Goal: Task Accomplishment & Management: Complete application form

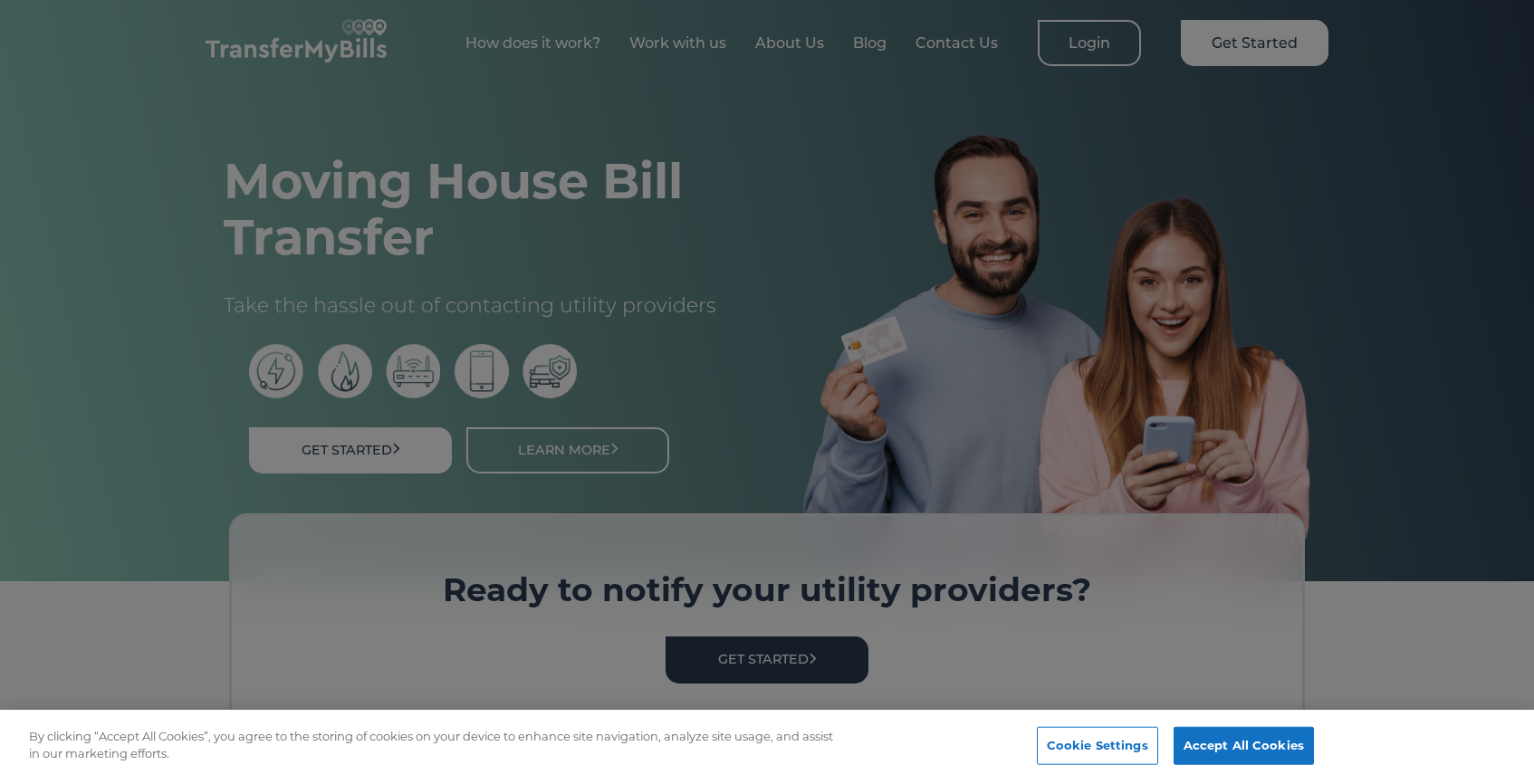
scroll to position [6, 0]
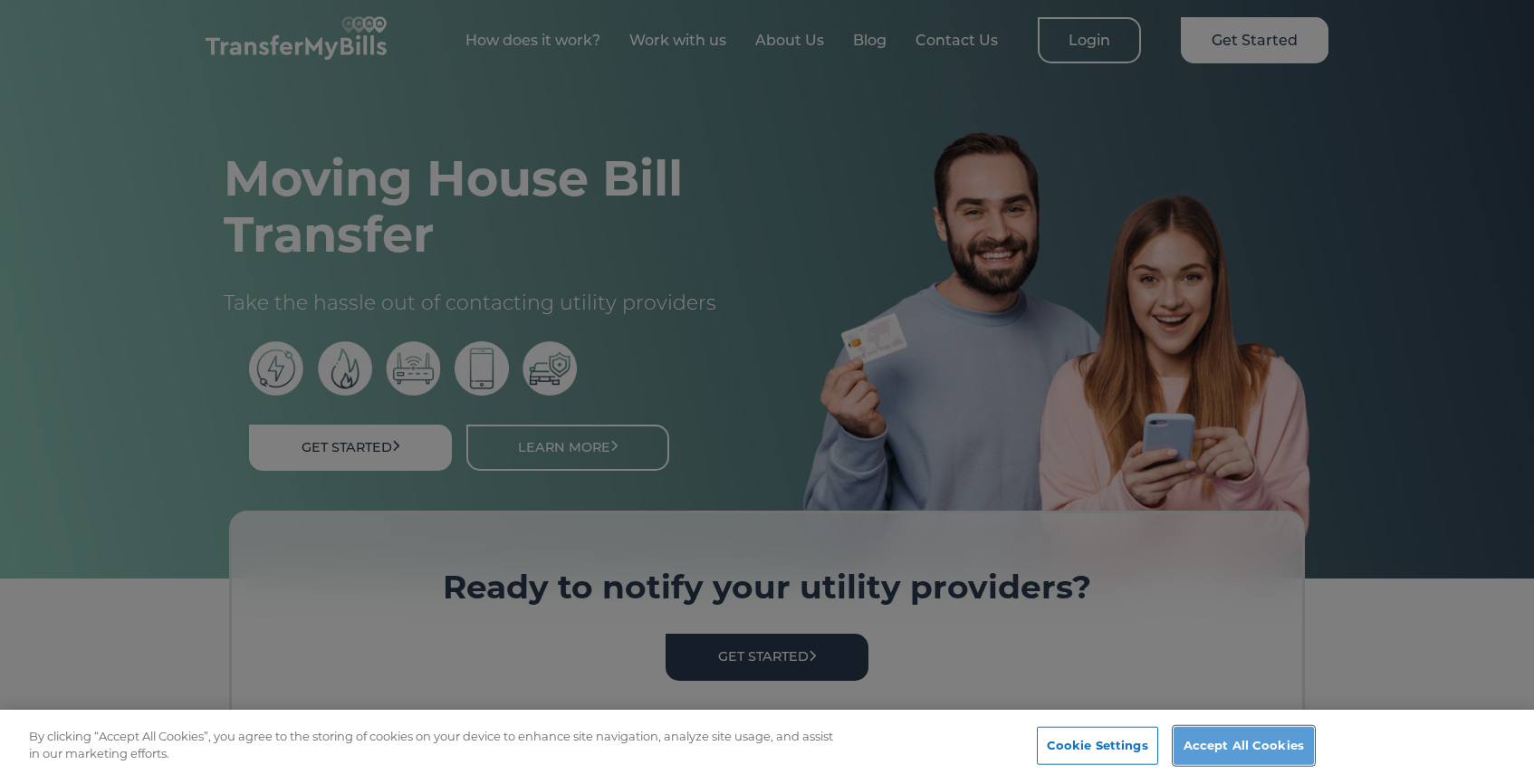
click at [1216, 738] on button "Accept All Cookies" at bounding box center [1243, 745] width 141 height 38
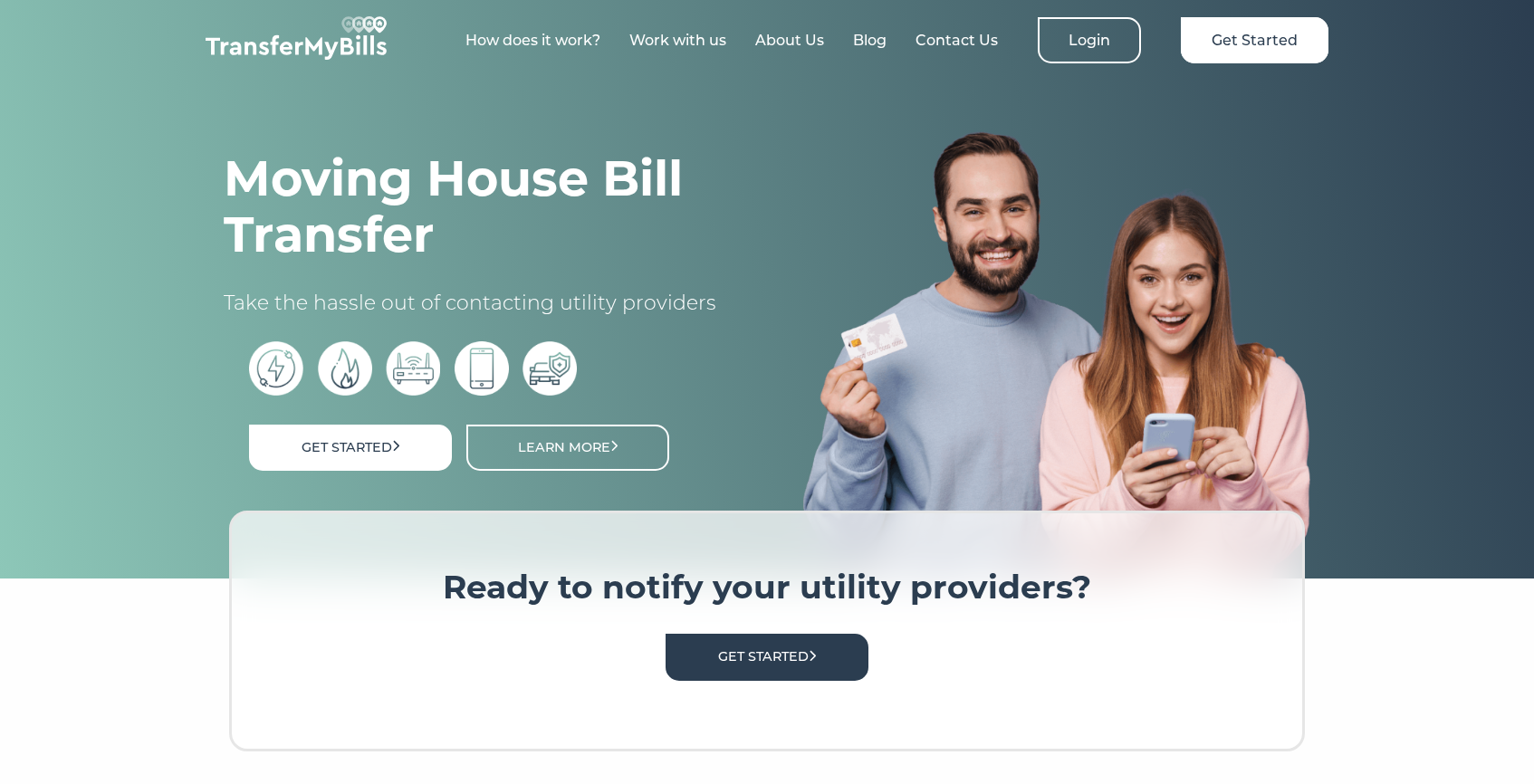
scroll to position [7, 0]
click at [825, 645] on link "Get Started" at bounding box center [767, 656] width 203 height 46
click at [742, 645] on link "Get Started" at bounding box center [767, 656] width 203 height 46
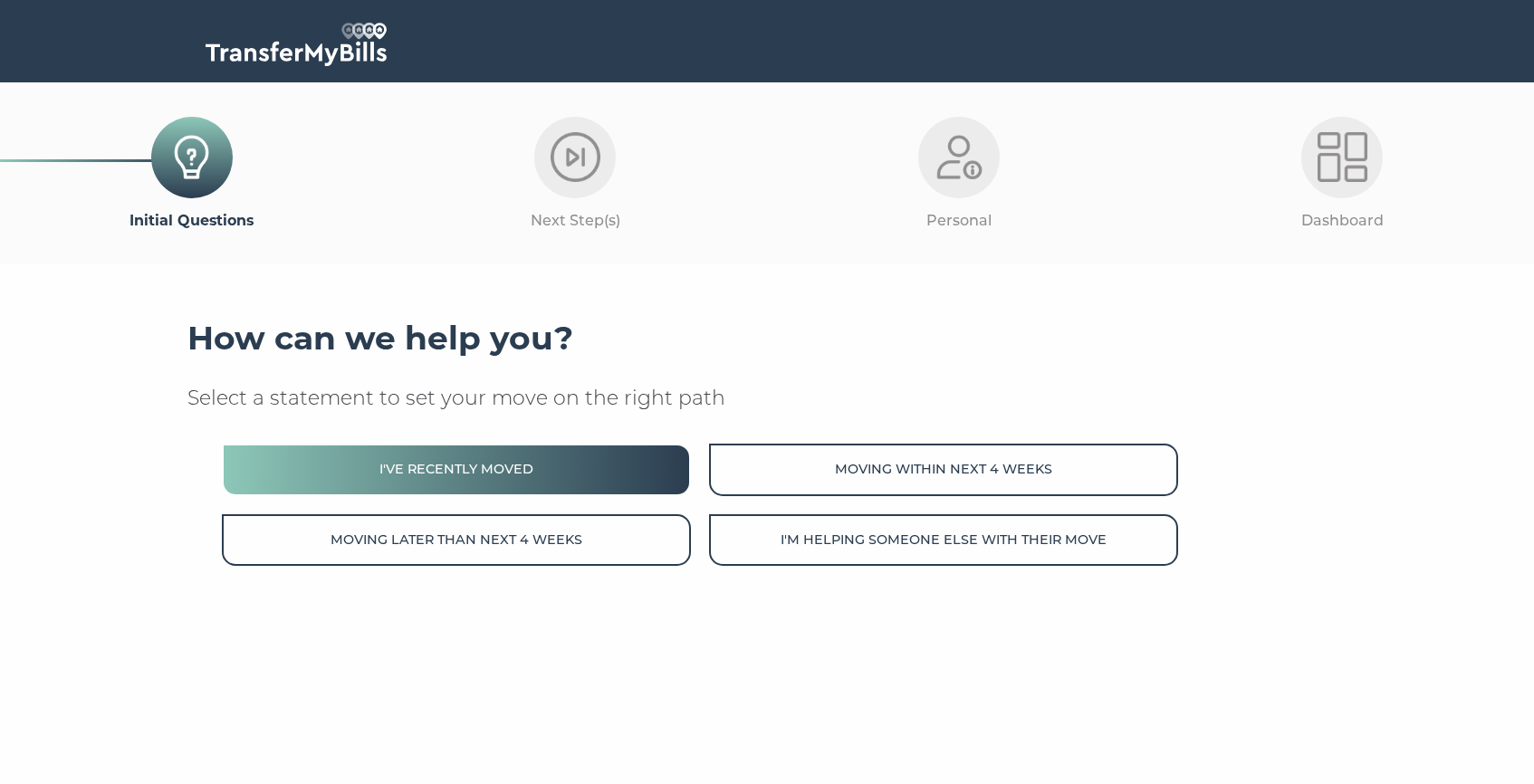
scroll to position [2, 0]
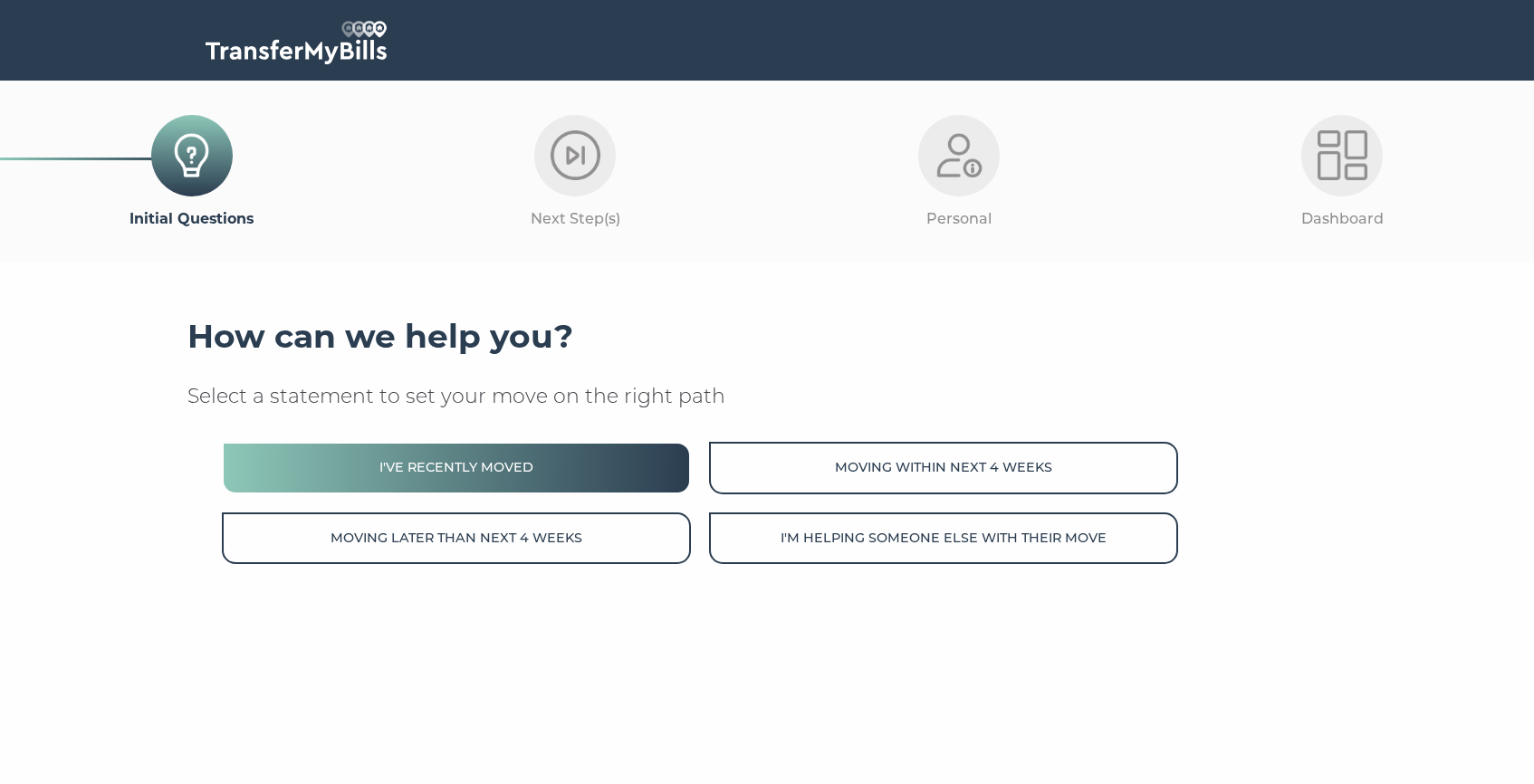
click at [543, 468] on button "I've recently moved" at bounding box center [456, 467] width 469 height 52
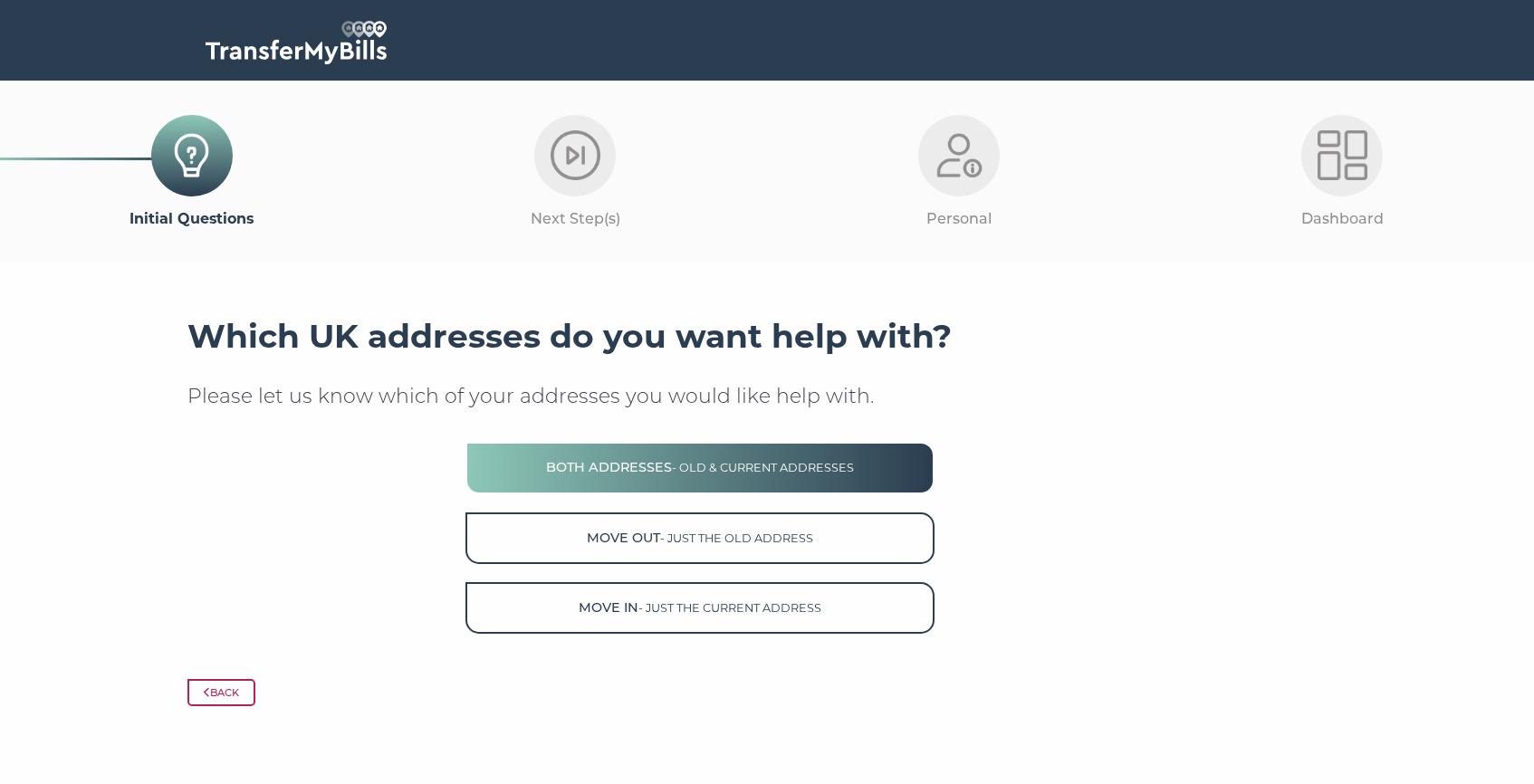
click at [580, 470] on button "Both Addresses - old & current addresses" at bounding box center [700, 467] width 469 height 52
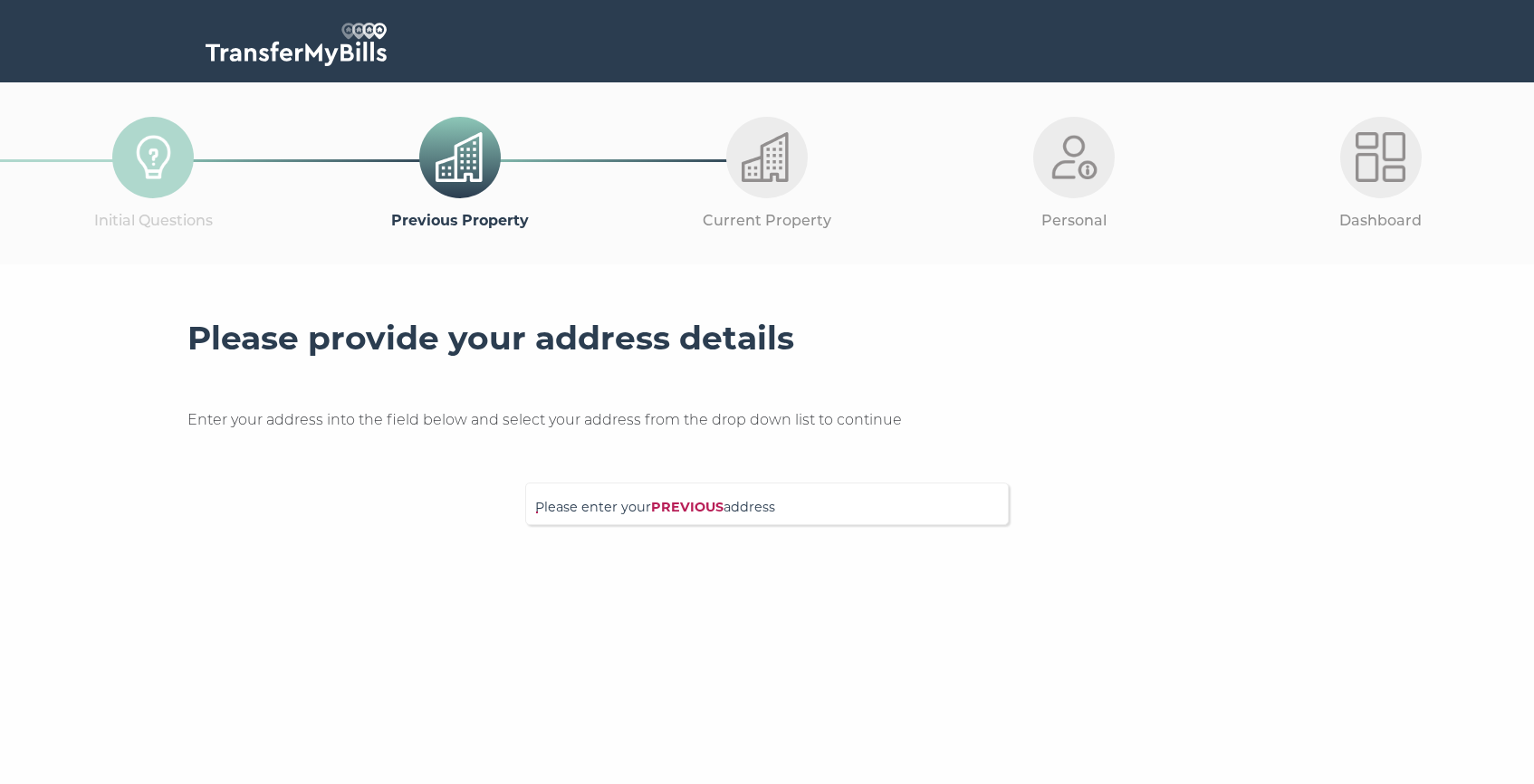
click at [697, 512] on strong "PREVIOUS" at bounding box center [687, 507] width 72 height 17
click at [697, 511] on input "Please enter your PREVIOUS address" at bounding box center [730, 502] width 389 height 19
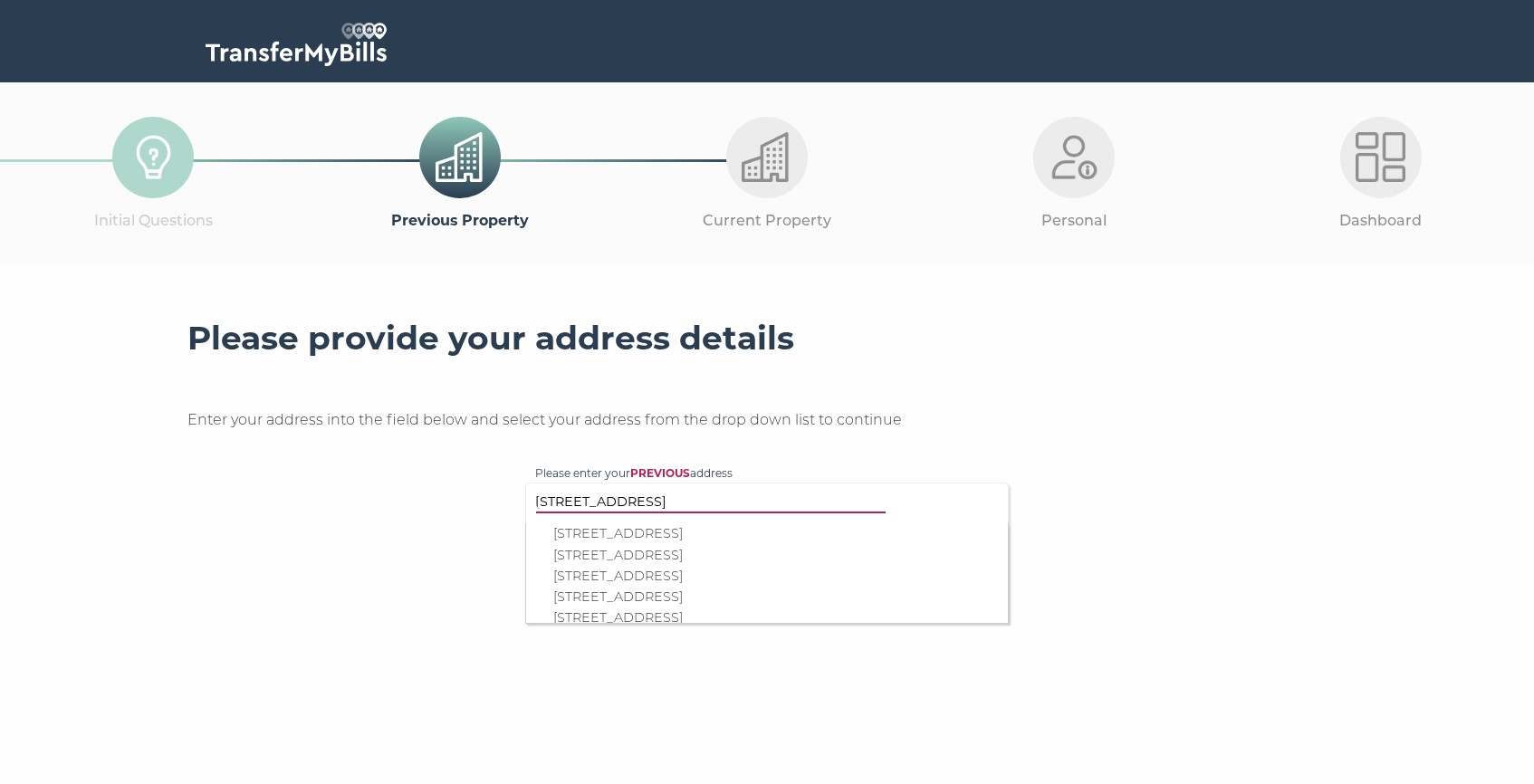
scroll to position [30, 0]
type input "5 Lockgate Road"
click at [677, 588] on p "Flat 3, Savoy House, 5 Lockgate Road, London, SW6 2WH" at bounding box center [775, 592] width 445 height 20
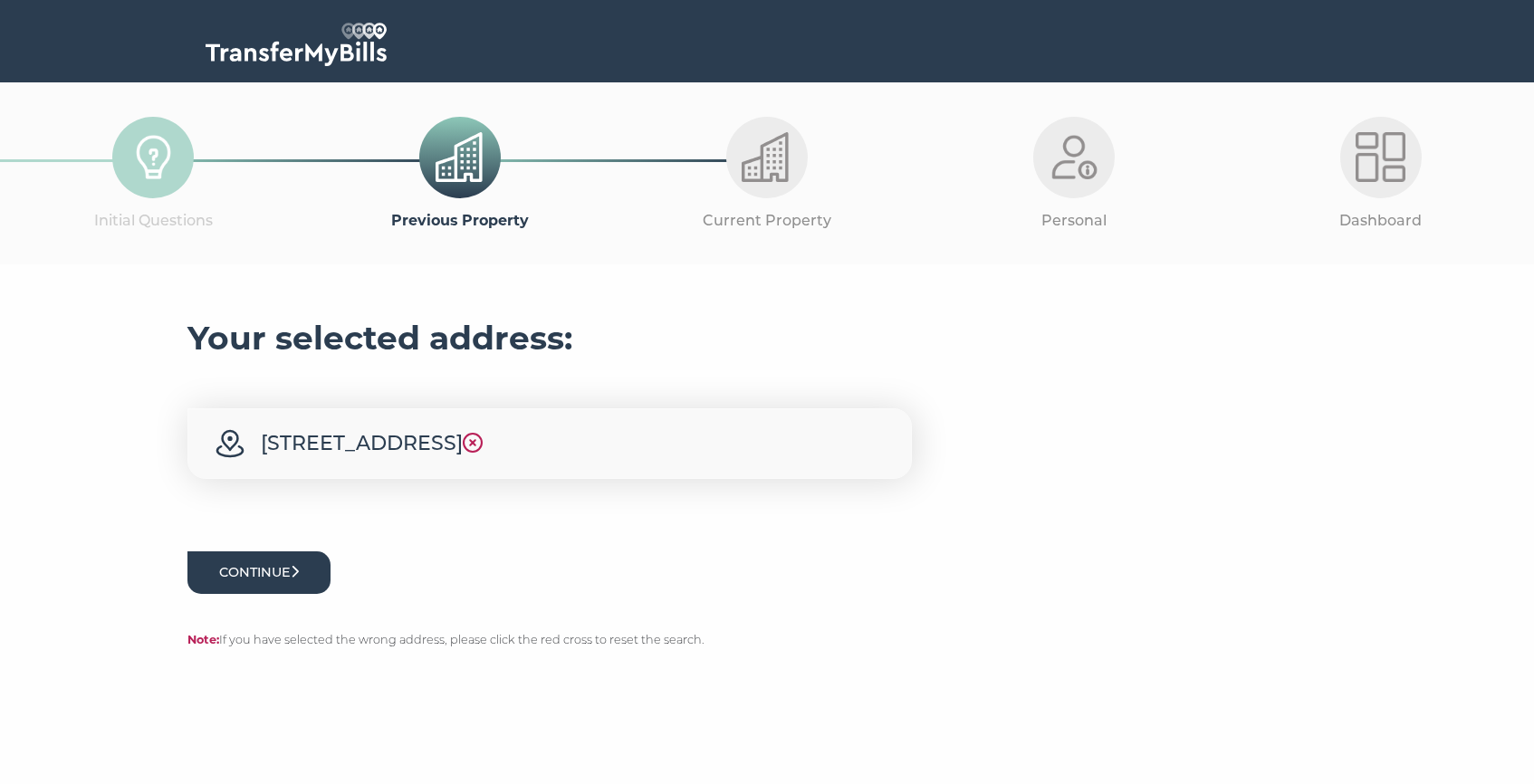
click at [313, 591] on button "Continue" at bounding box center [258, 573] width 143 height 43
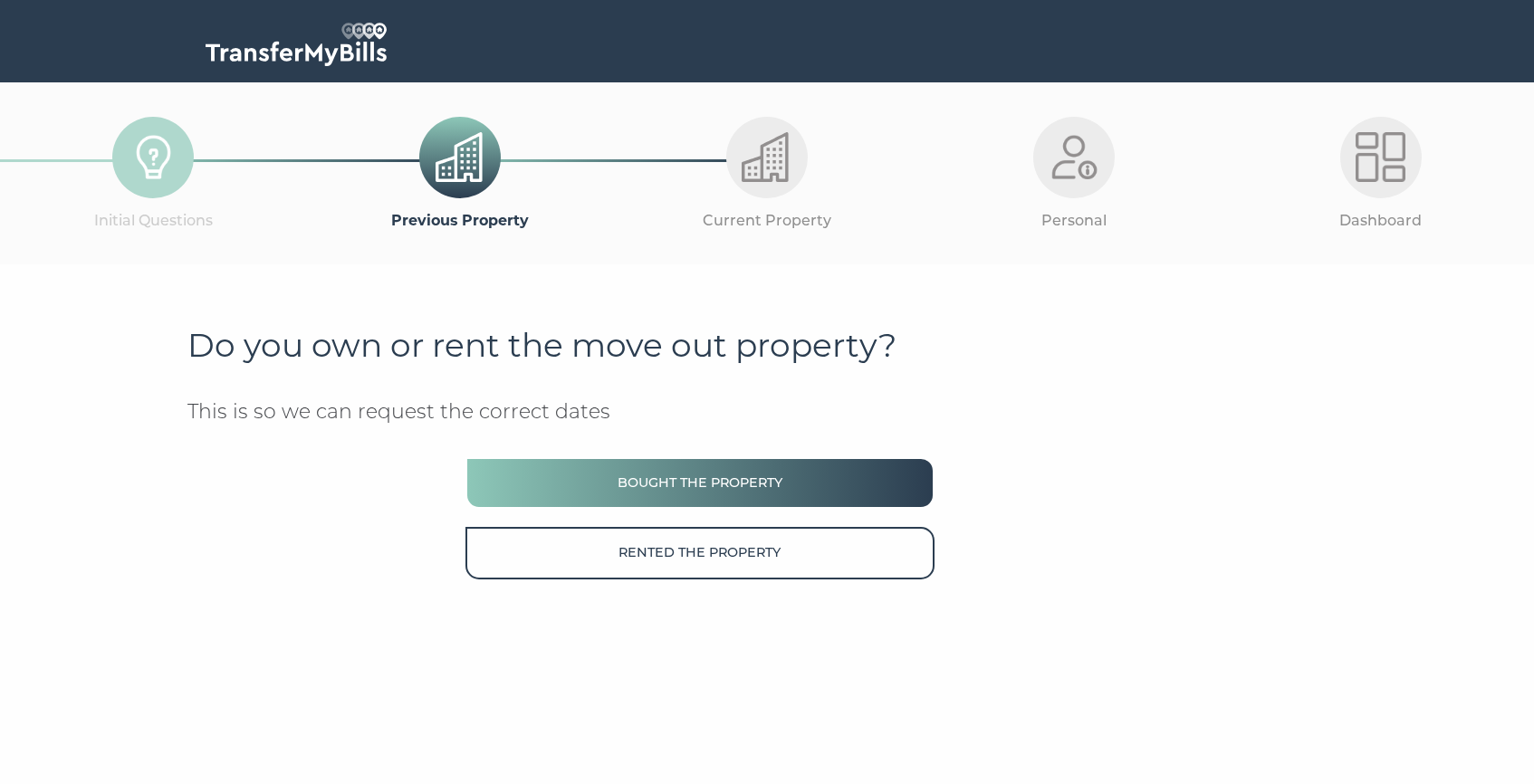
scroll to position [7, 0]
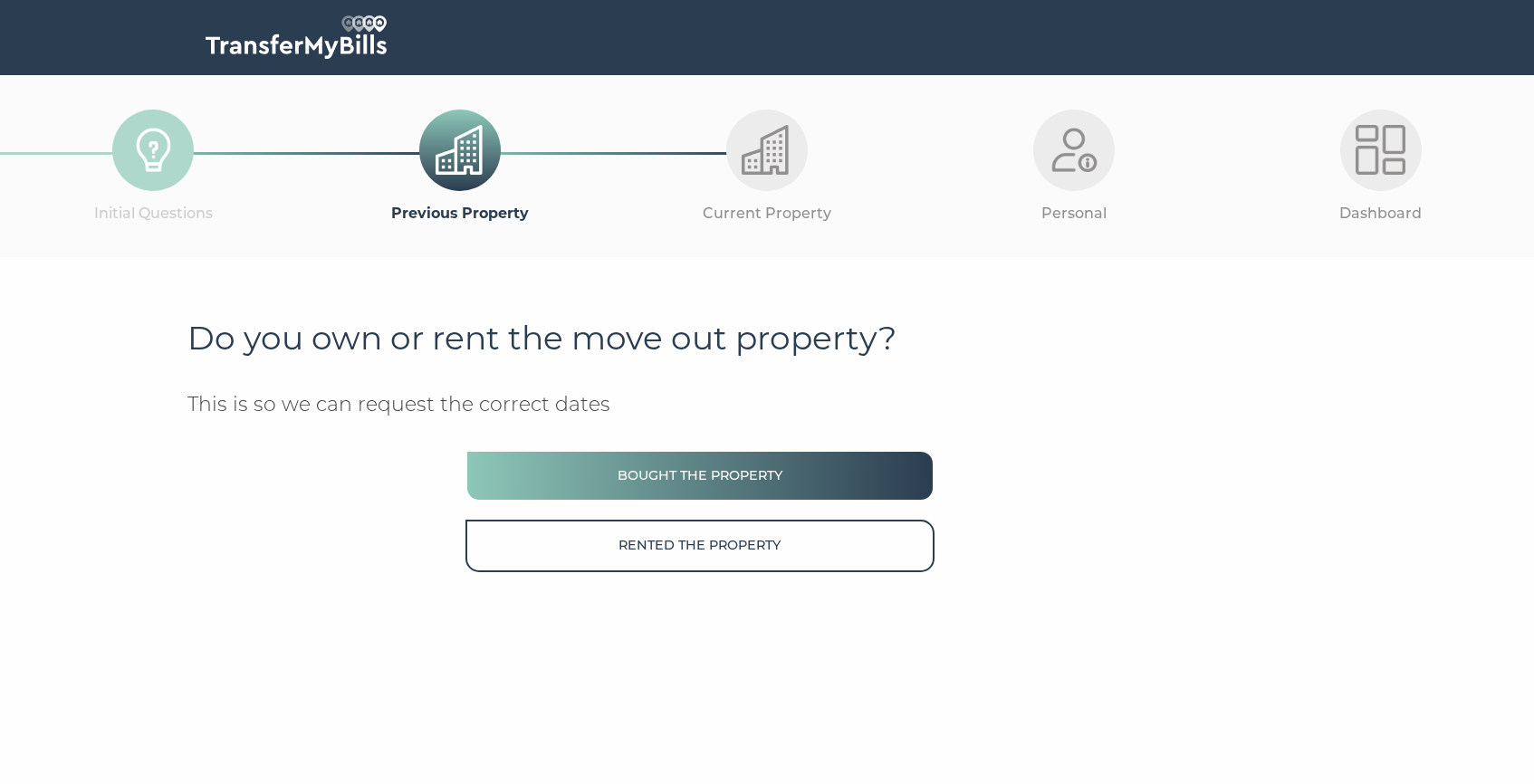
click at [602, 479] on button "Bought the property" at bounding box center [700, 476] width 469 height 52
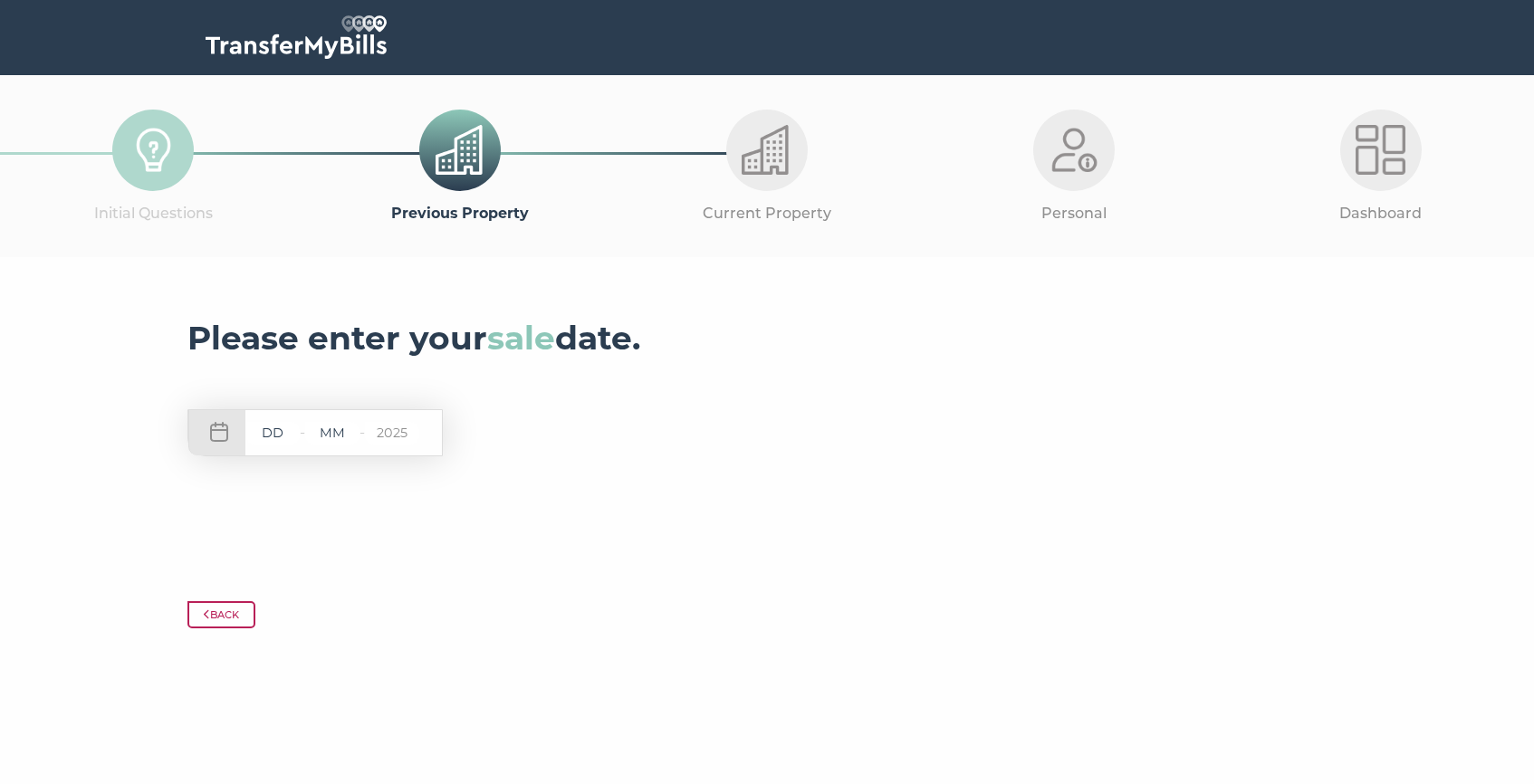
click at [287, 437] on input "text" at bounding box center [272, 433] width 55 height 22
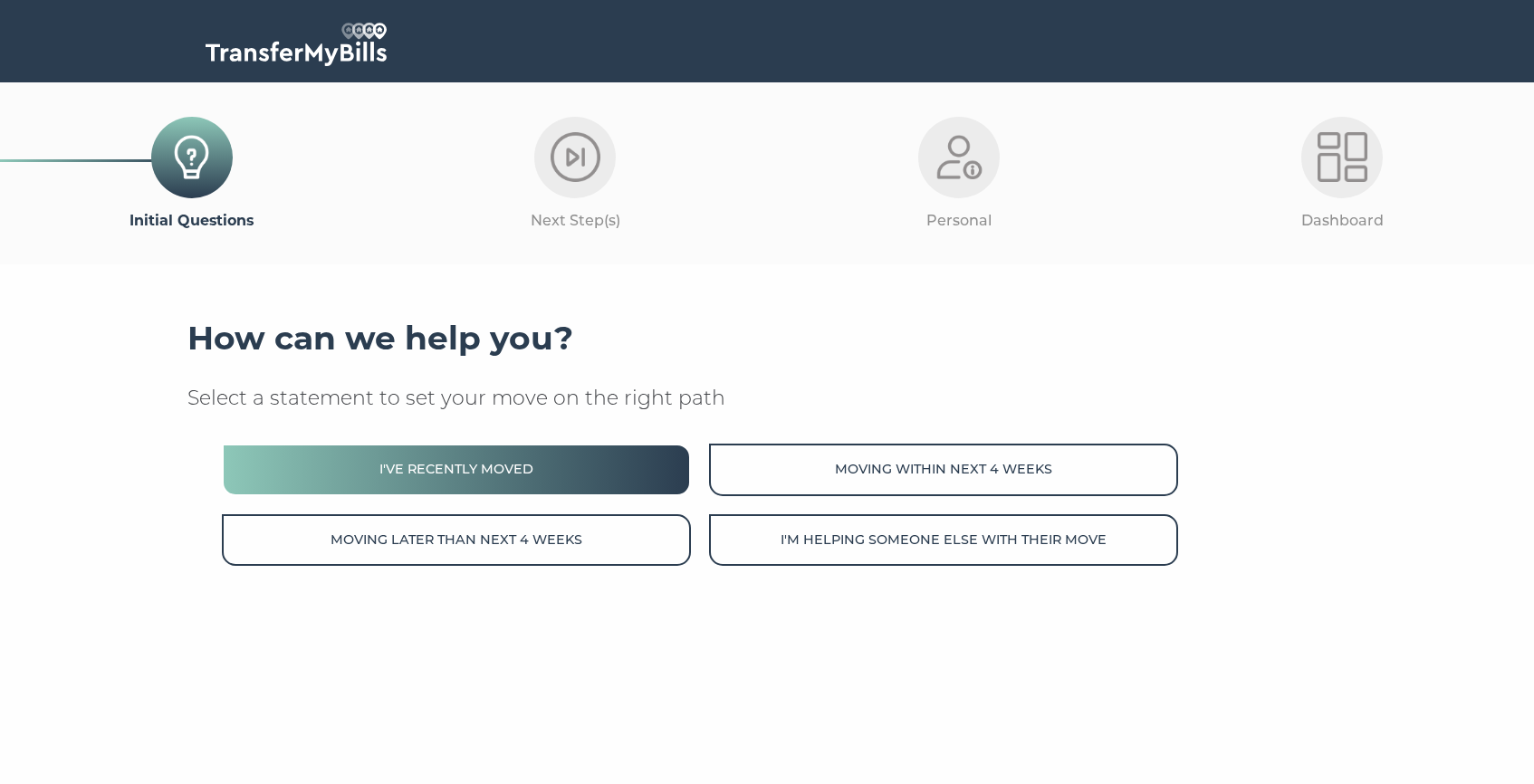
click at [463, 459] on button "I've recently moved" at bounding box center [456, 469] width 469 height 52
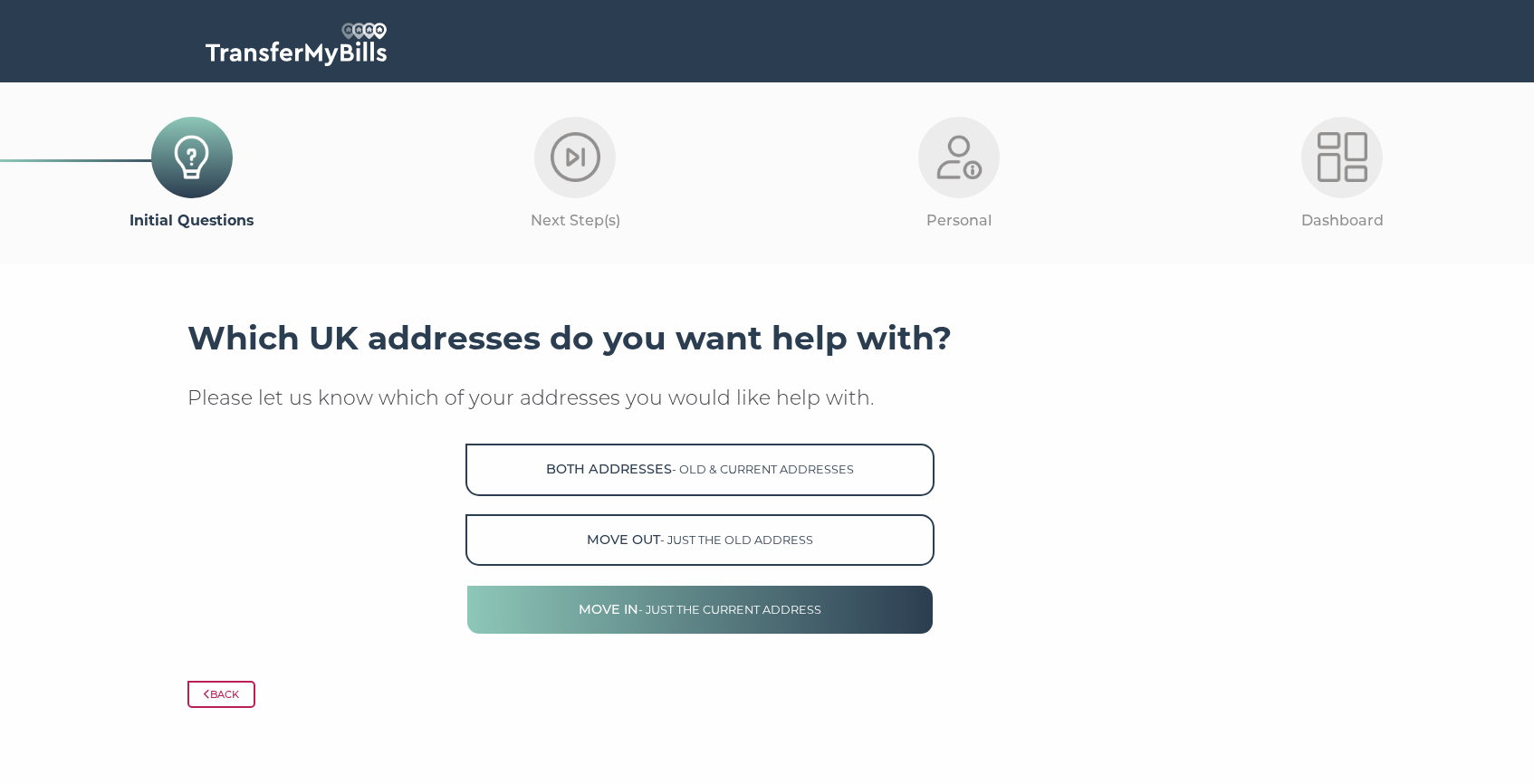
click at [650, 596] on button "Move in - just the current address" at bounding box center [700, 610] width 469 height 52
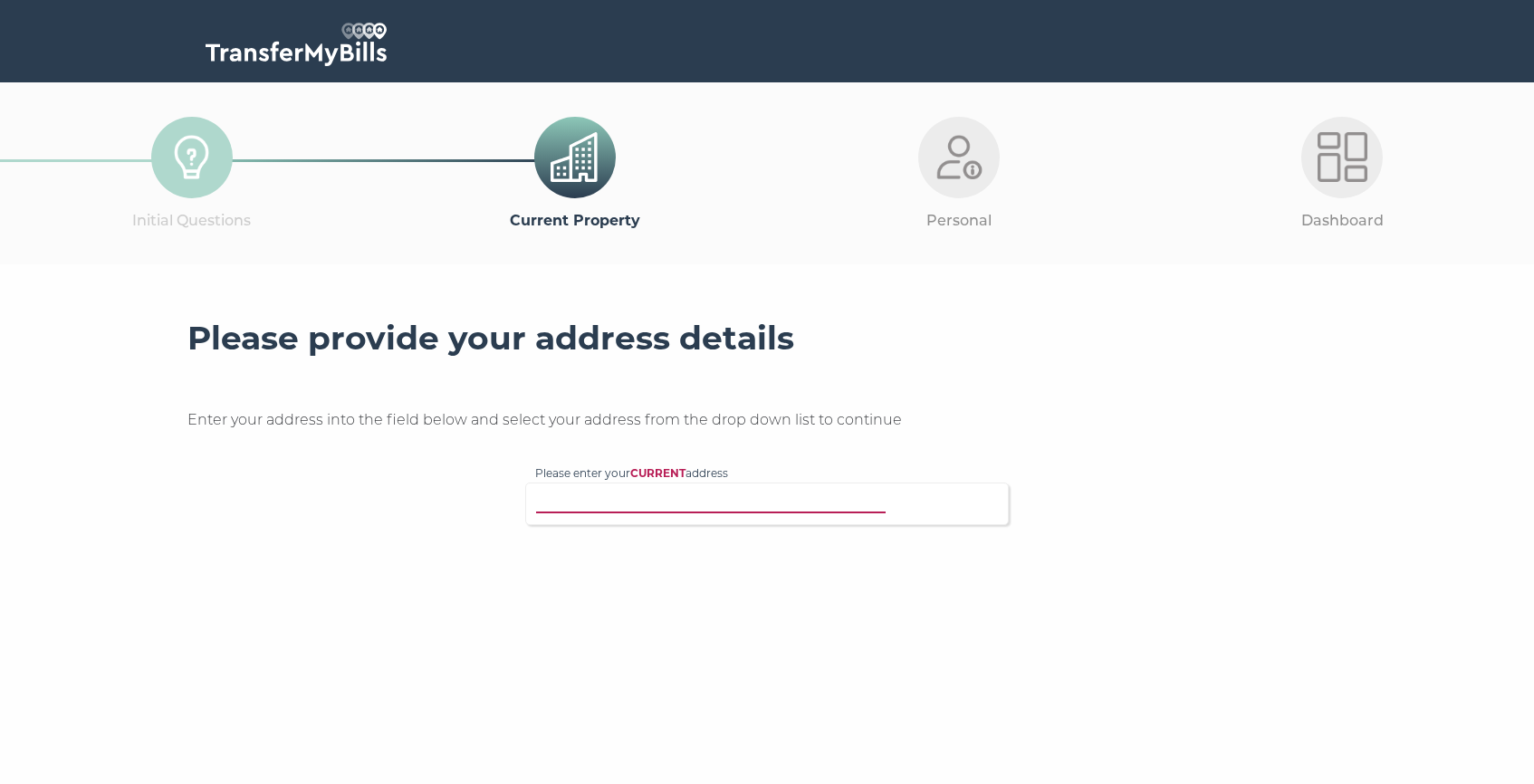
click at [659, 504] on input "Please enter your CURRENT address" at bounding box center [730, 502] width 389 height 19
type input "%"
type input "5 Lockgate Road"
click at [658, 564] on p "Flat 40, Savoy House, 5 Lockgate Road, London, SW6 2WH" at bounding box center [775, 565] width 445 height 20
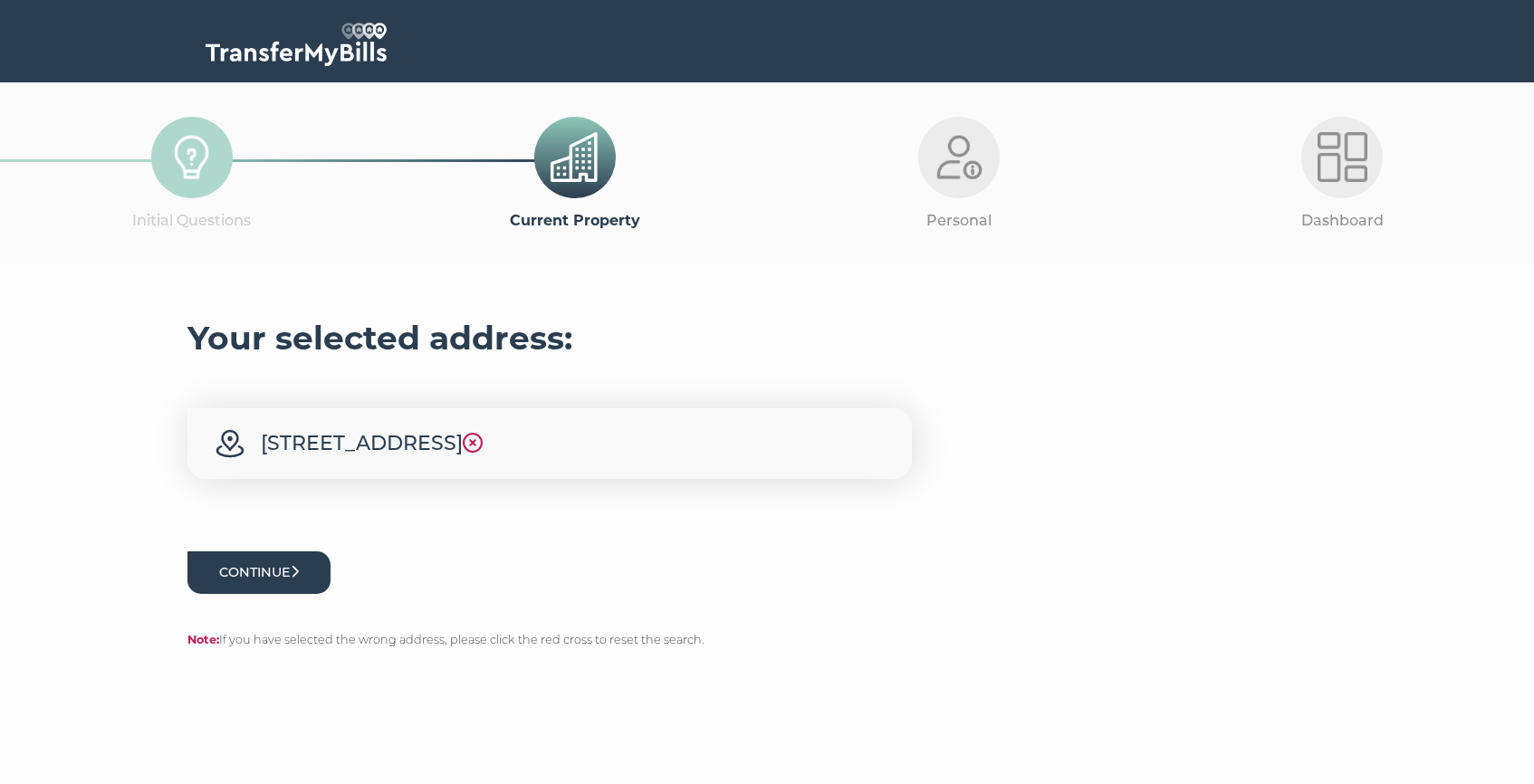
click at [299, 578] on icon "submit" at bounding box center [294, 571] width 8 height 13
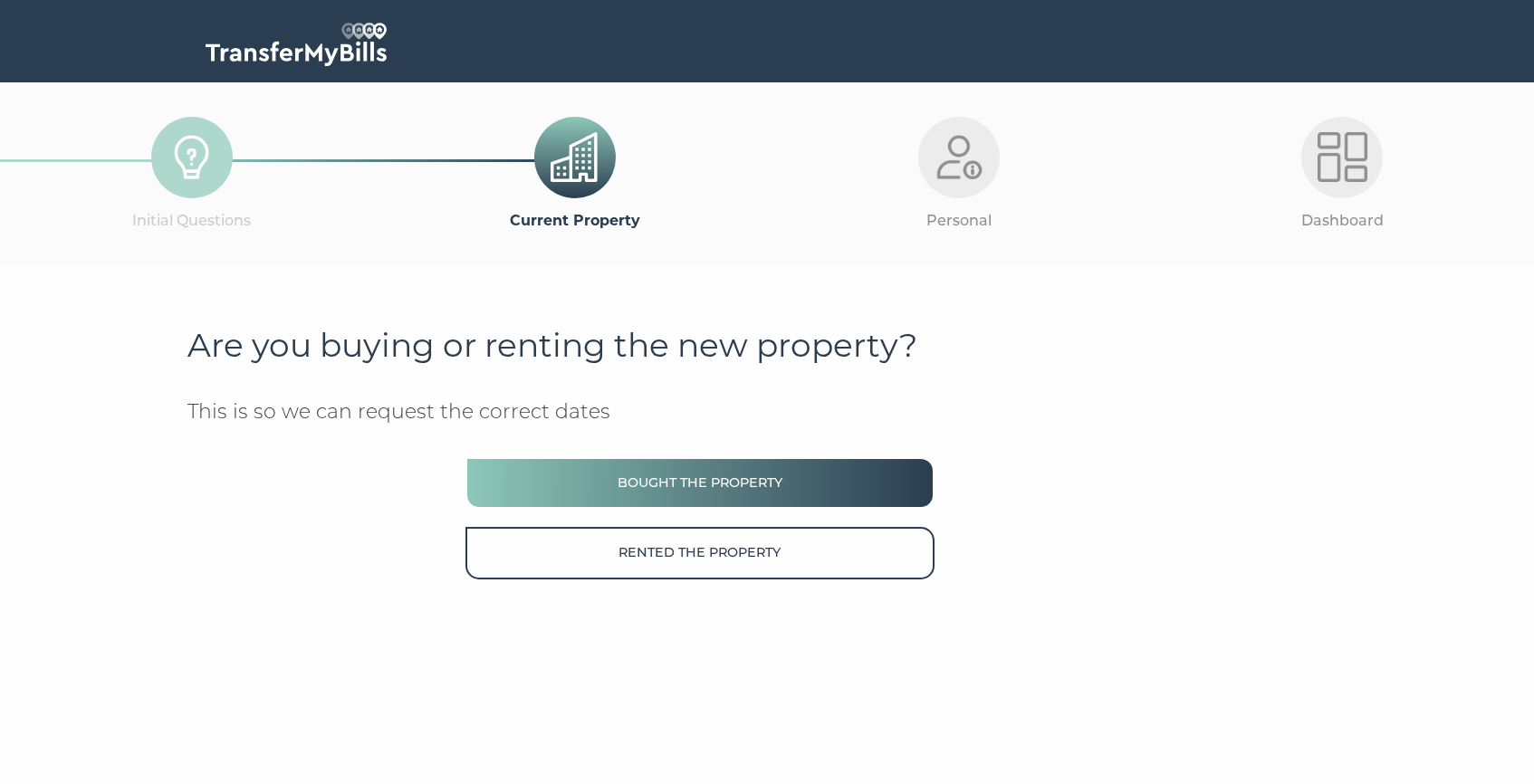
click at [566, 487] on button "Bought the property" at bounding box center [700, 483] width 469 height 52
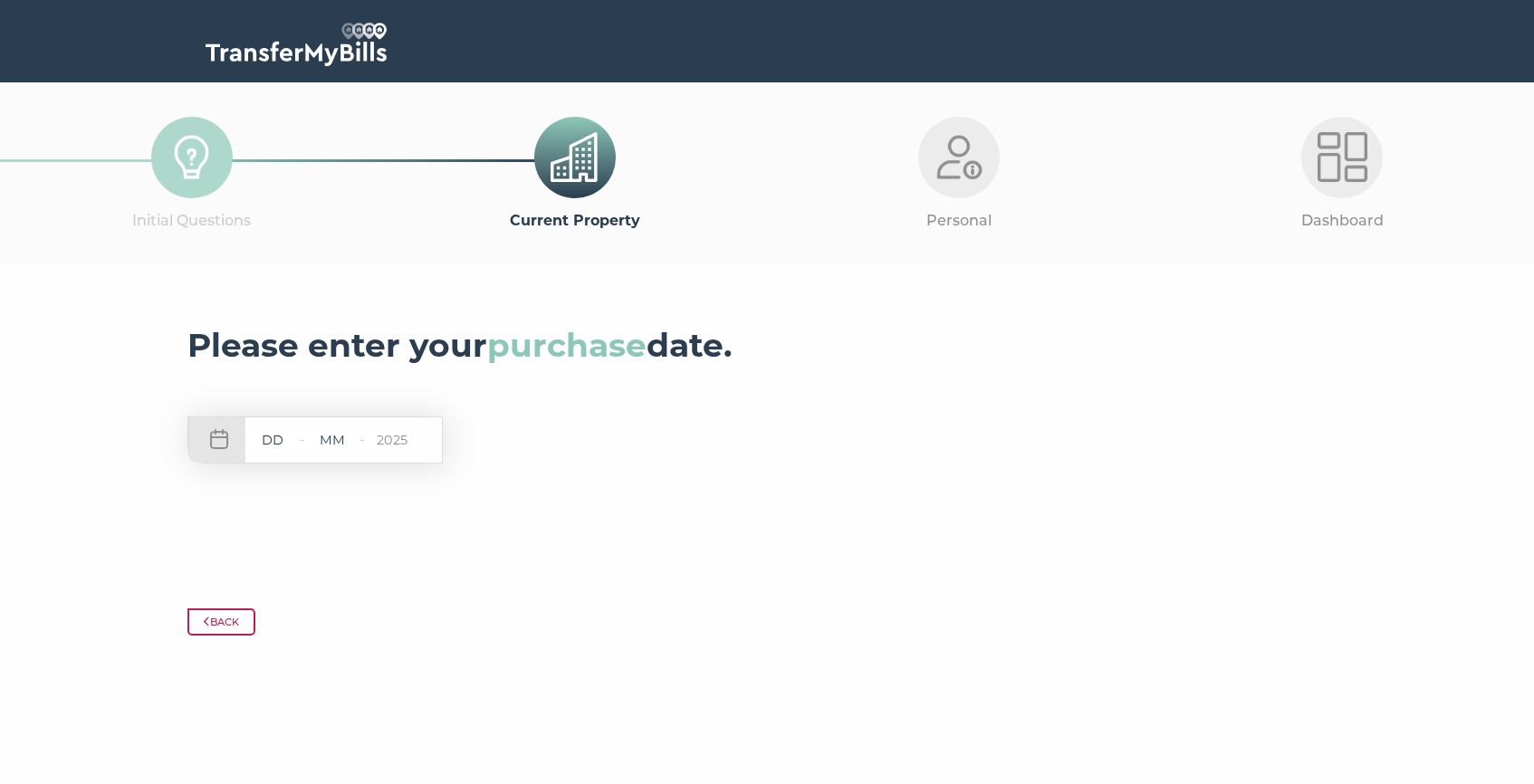
click at [268, 443] on input "text" at bounding box center [272, 441] width 55 height 22
type input "6"
click at [278, 440] on input "6" at bounding box center [272, 440] width 55 height 22
type input "06"
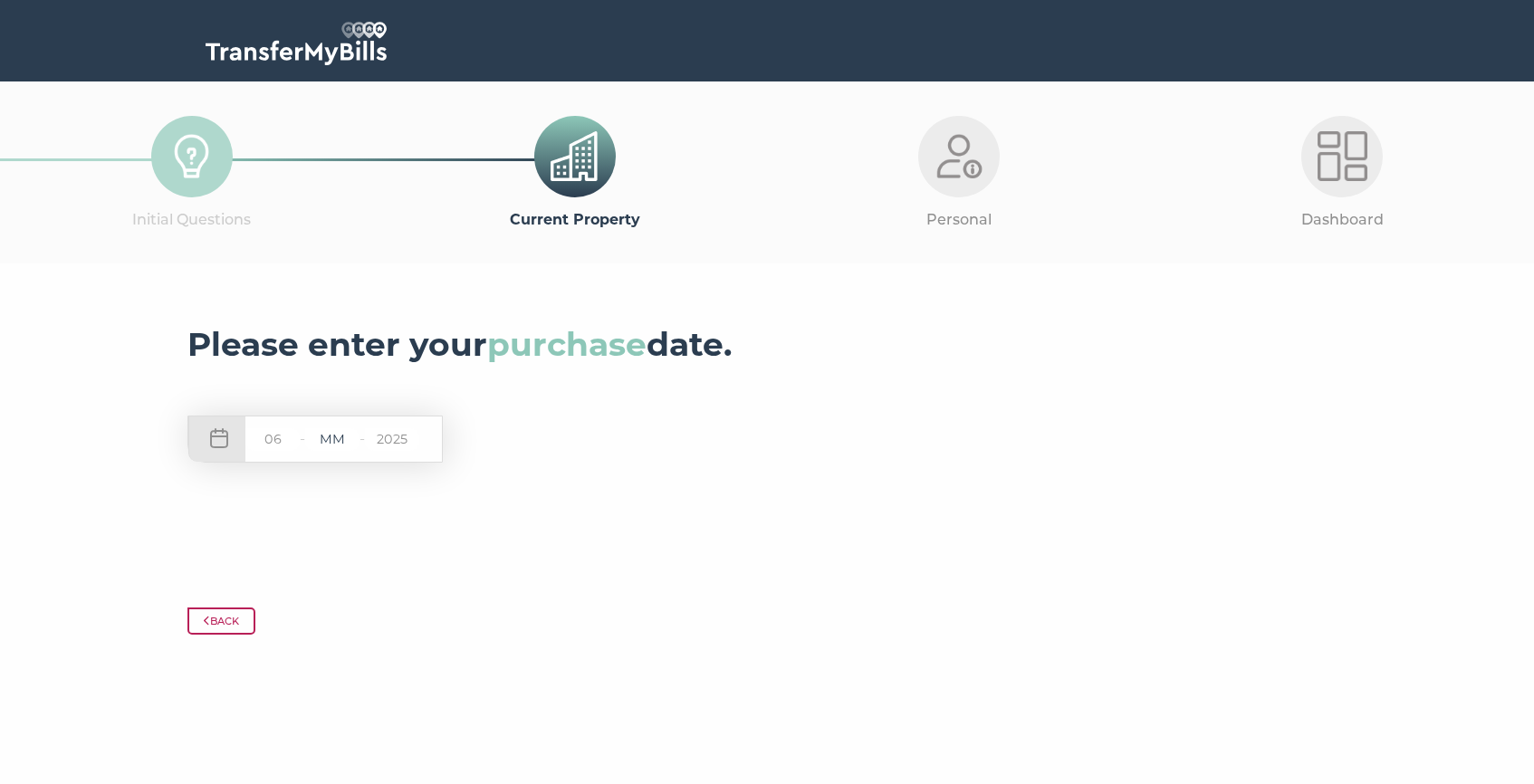
click at [339, 439] on input "text" at bounding box center [332, 440] width 55 height 22
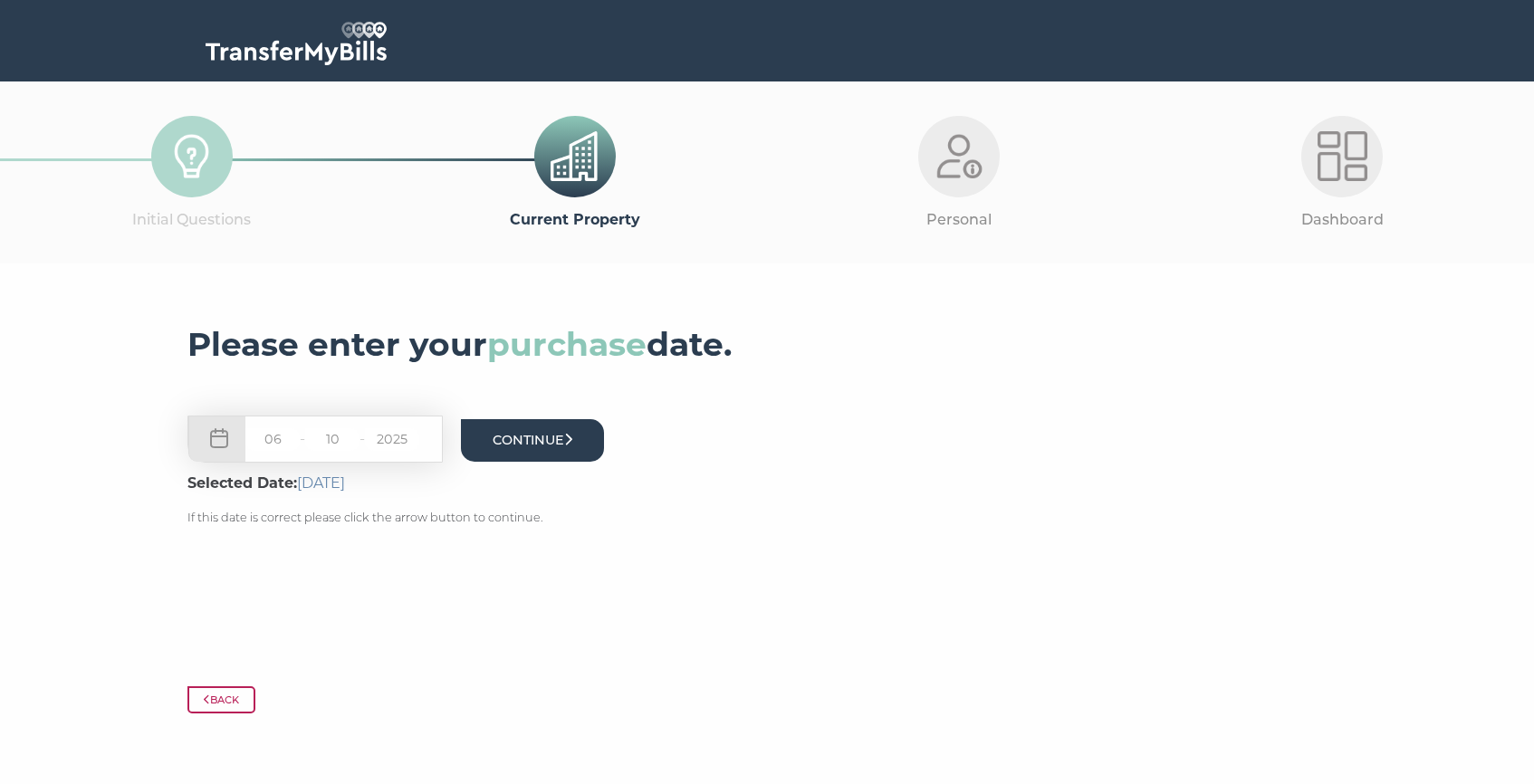
type input "10"
click at [513, 442] on button "Continue" at bounding box center [532, 441] width 143 height 43
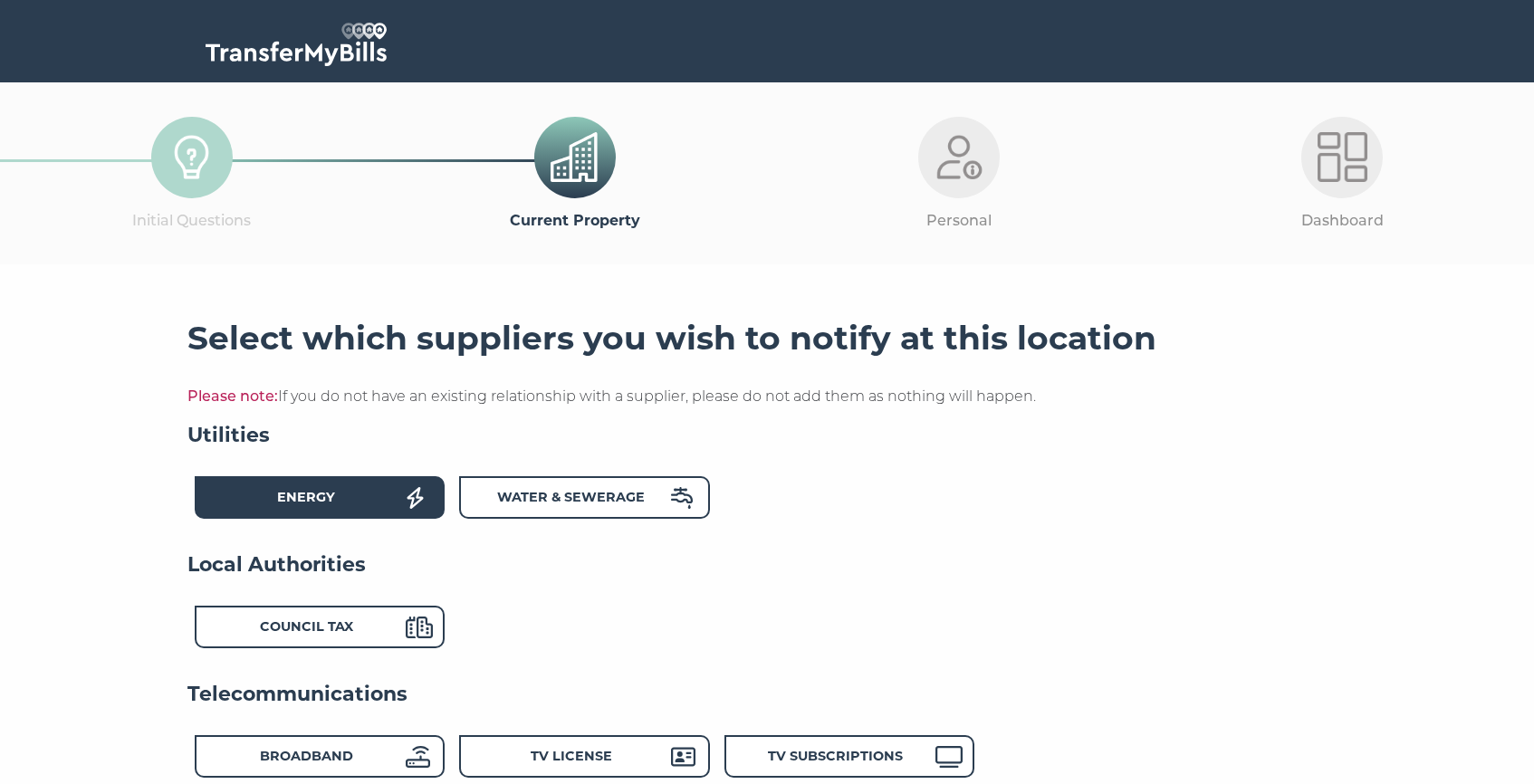
click at [394, 492] on div "Energy" at bounding box center [306, 500] width 199 height 26
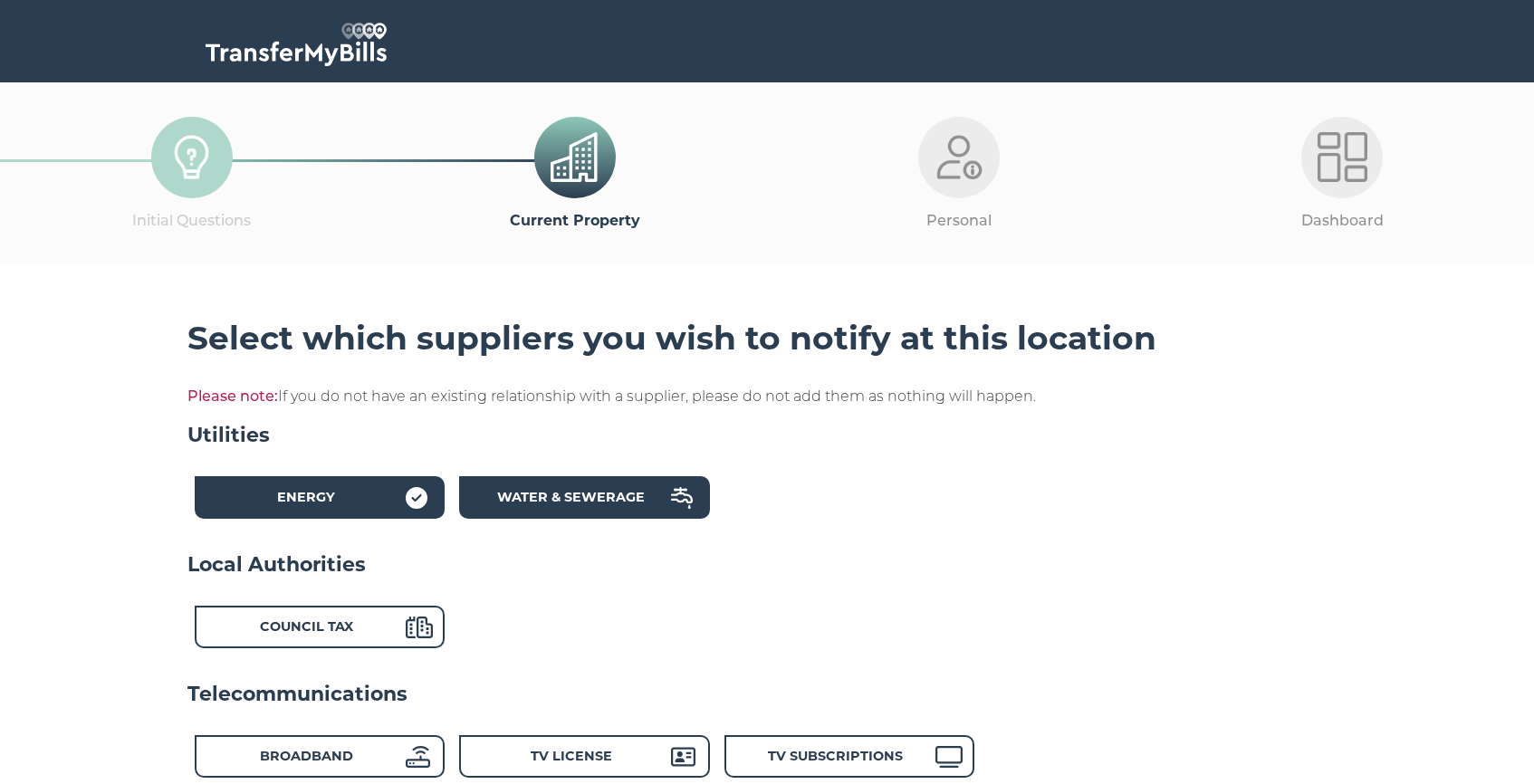
click at [507, 493] on strong "Water & Sewerage" at bounding box center [570, 497] width 147 height 17
click at [324, 625] on strong "Council Tax" at bounding box center [306, 627] width 94 height 17
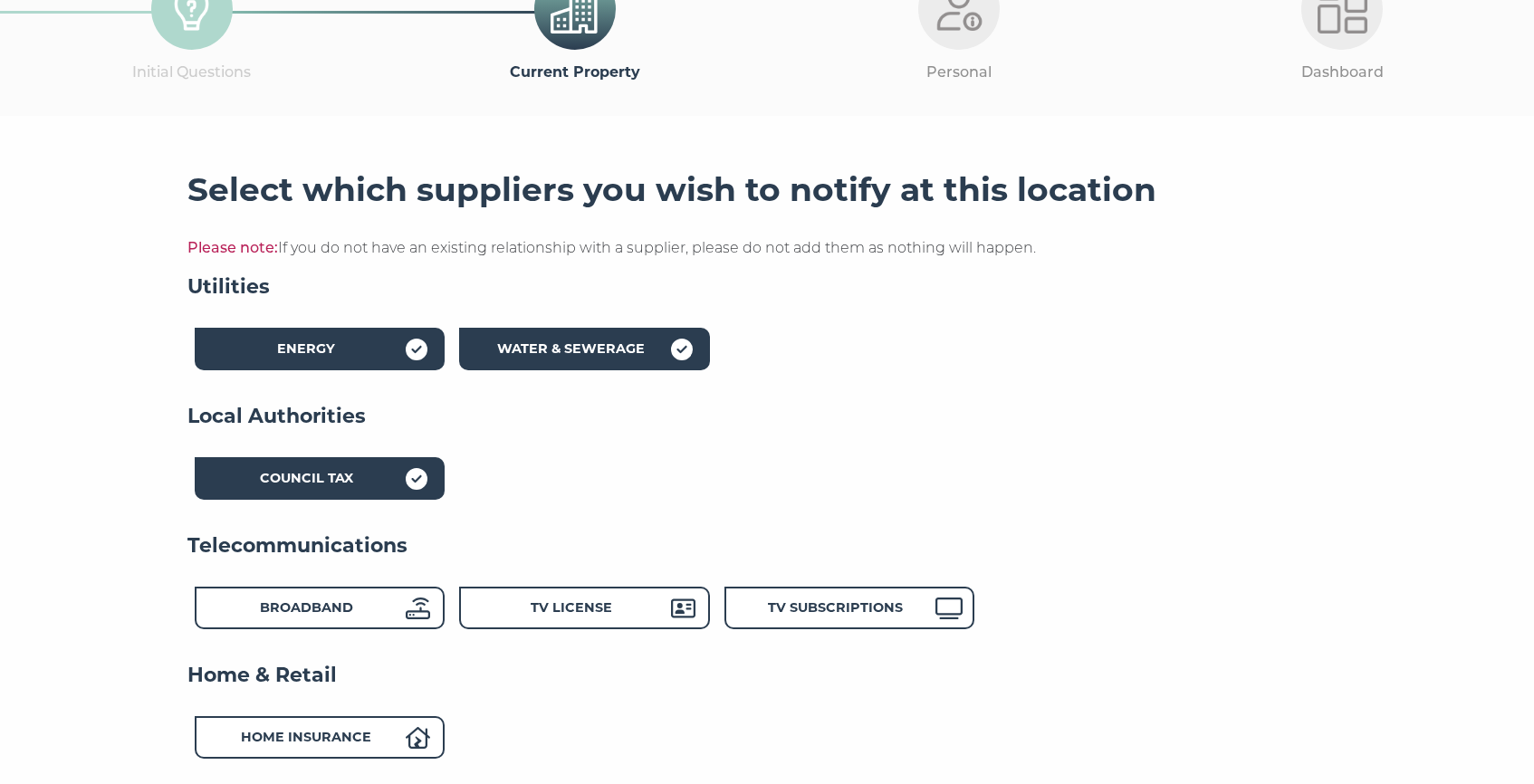
scroll to position [152, 0]
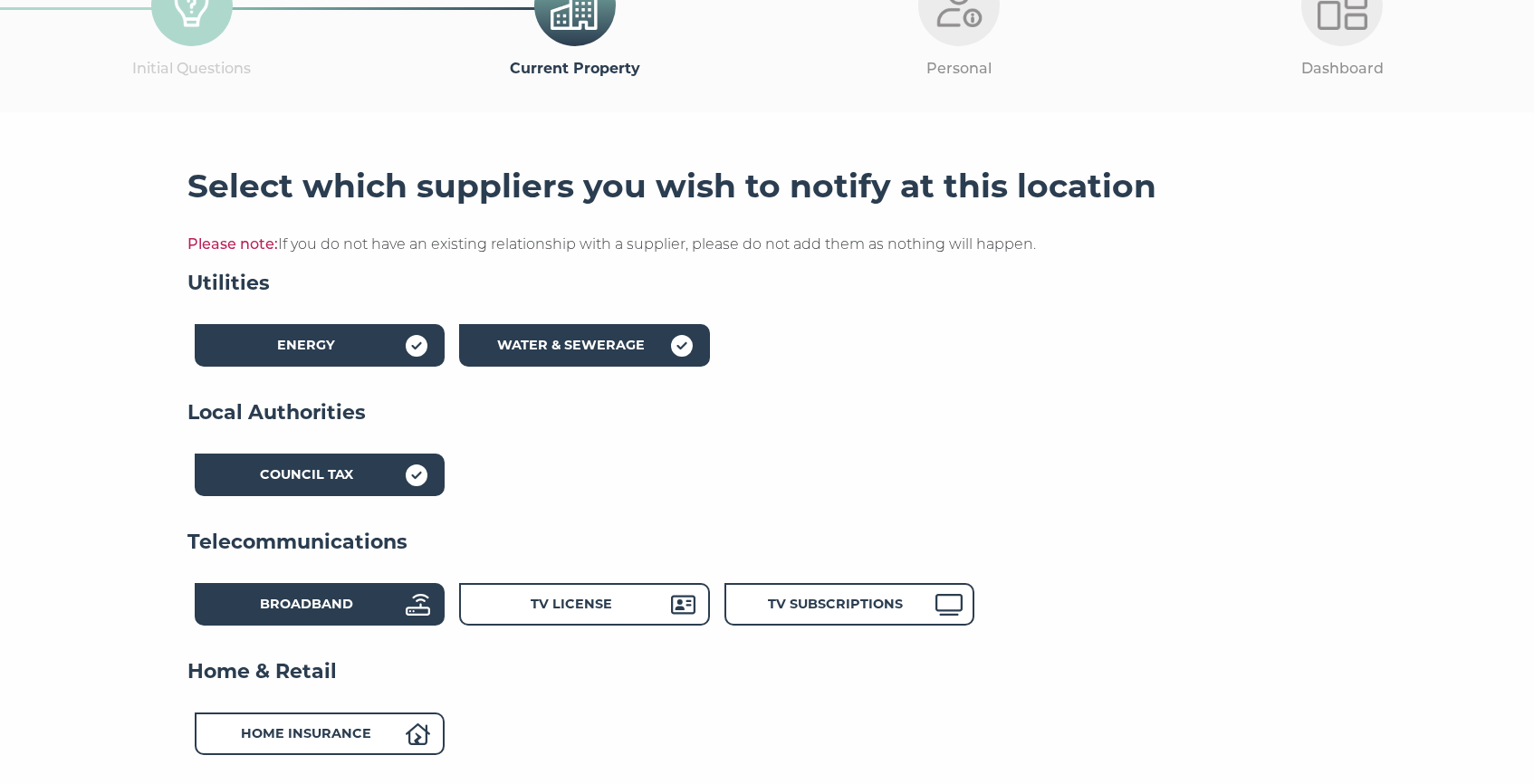
click at [358, 604] on div "Broadband" at bounding box center [306, 606] width 199 height 26
click at [550, 609] on strong "TV License" at bounding box center [571, 604] width 81 height 17
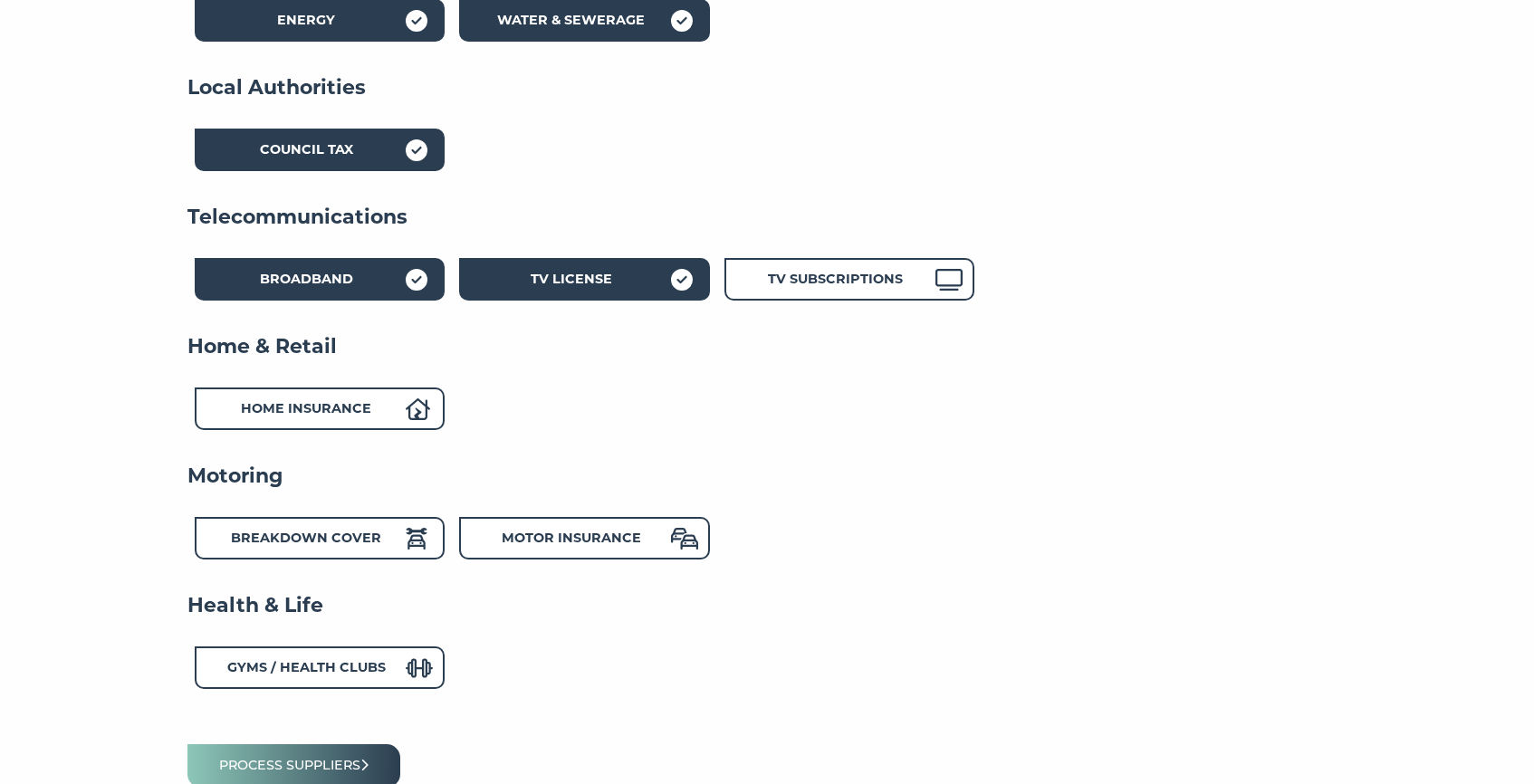
scroll to position [482, 0]
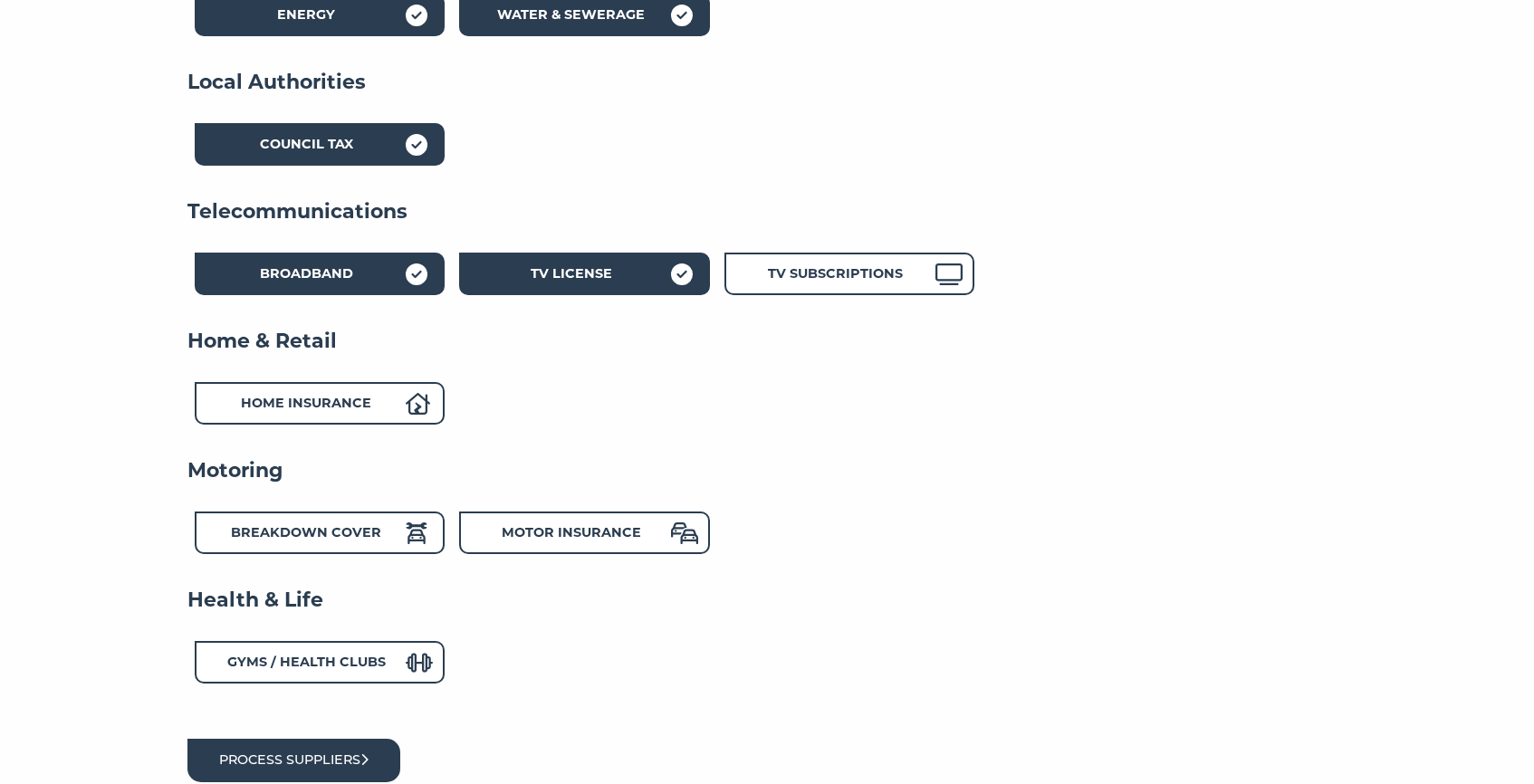
click at [348, 758] on button "Process suppliers" at bounding box center [293, 760] width 213 height 43
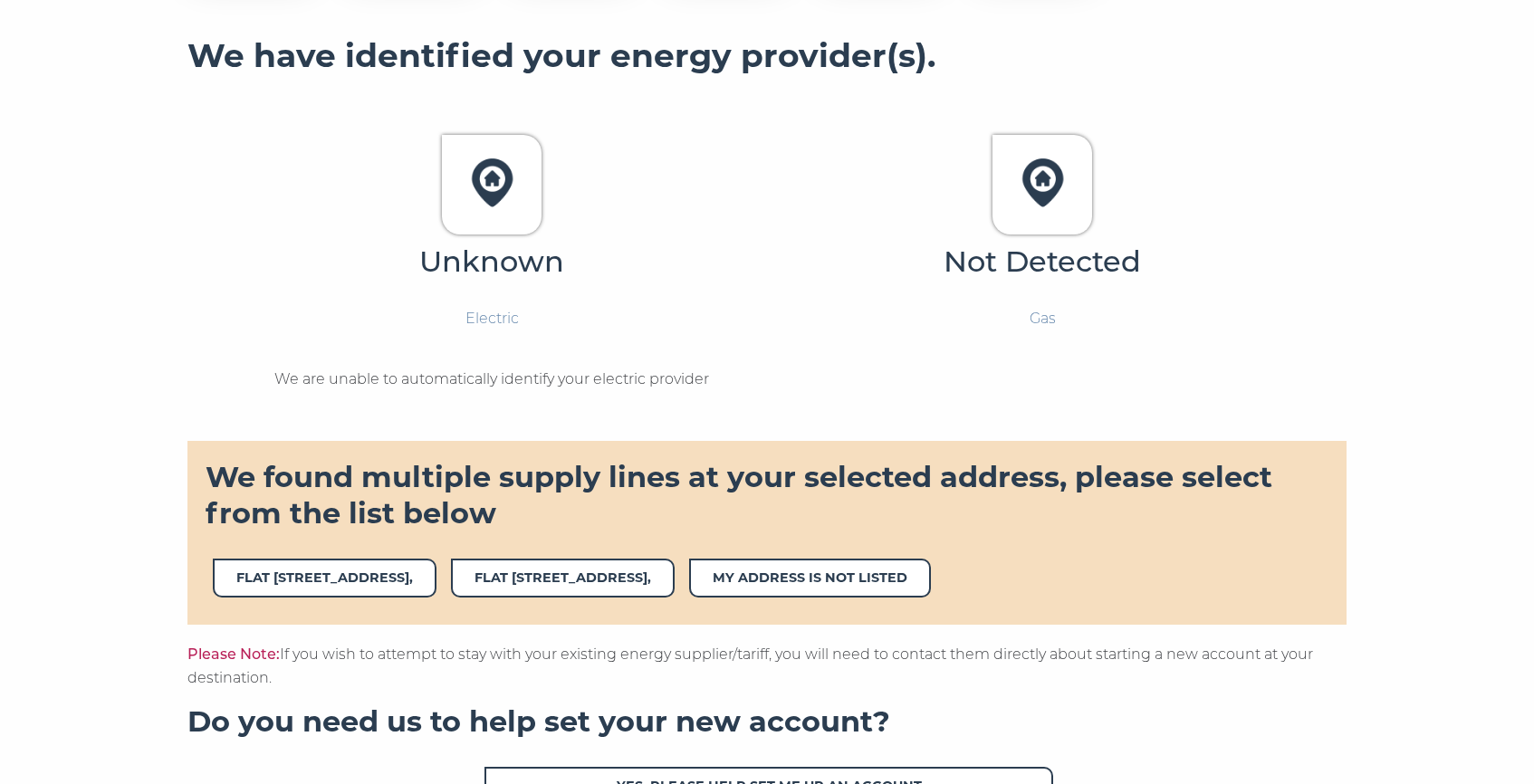
scroll to position [421, 0]
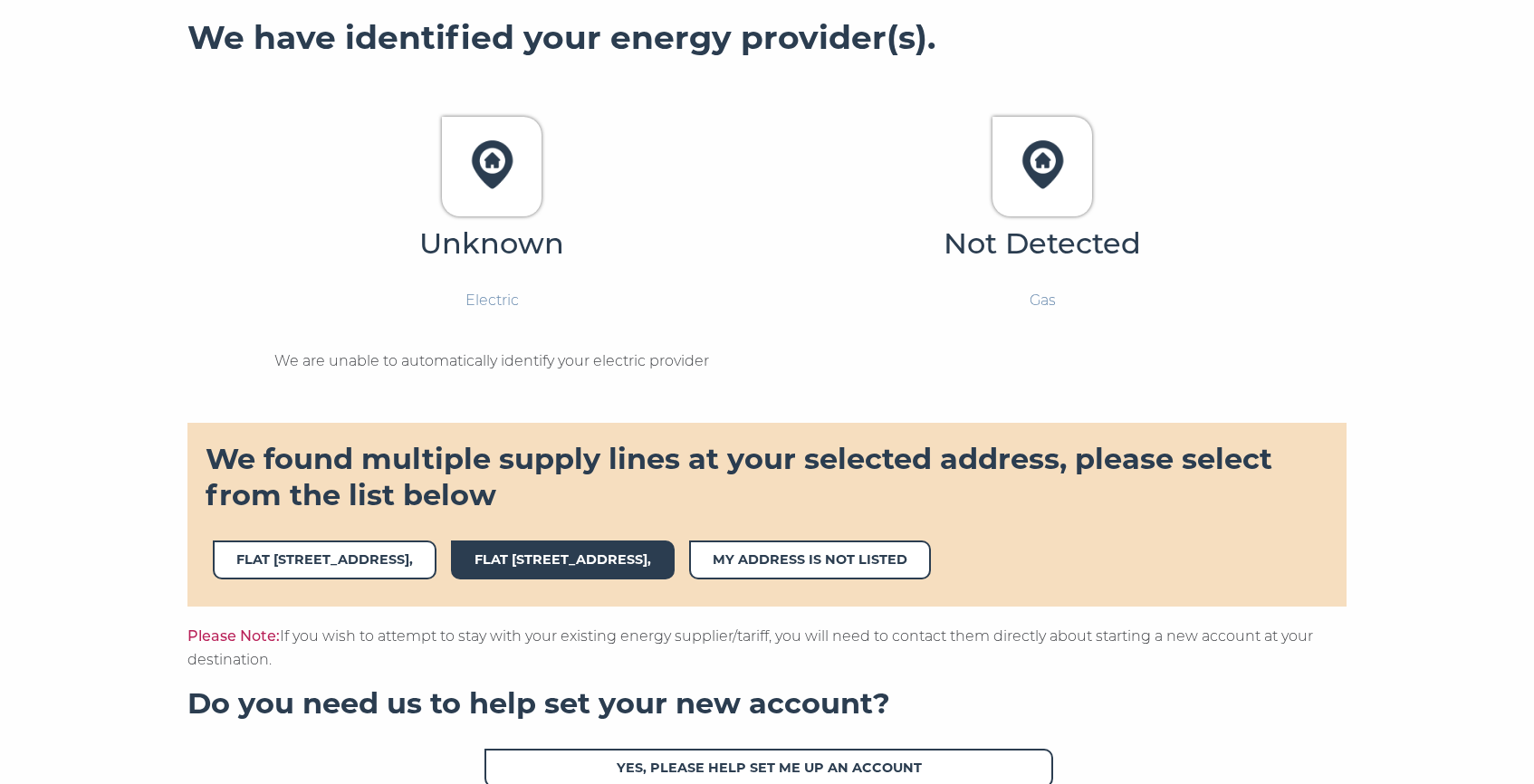
click at [675, 558] on span "FLAT 40 SAVOY HOUSE5,LOCKGATE ROAD," at bounding box center [563, 560] width 224 height 39
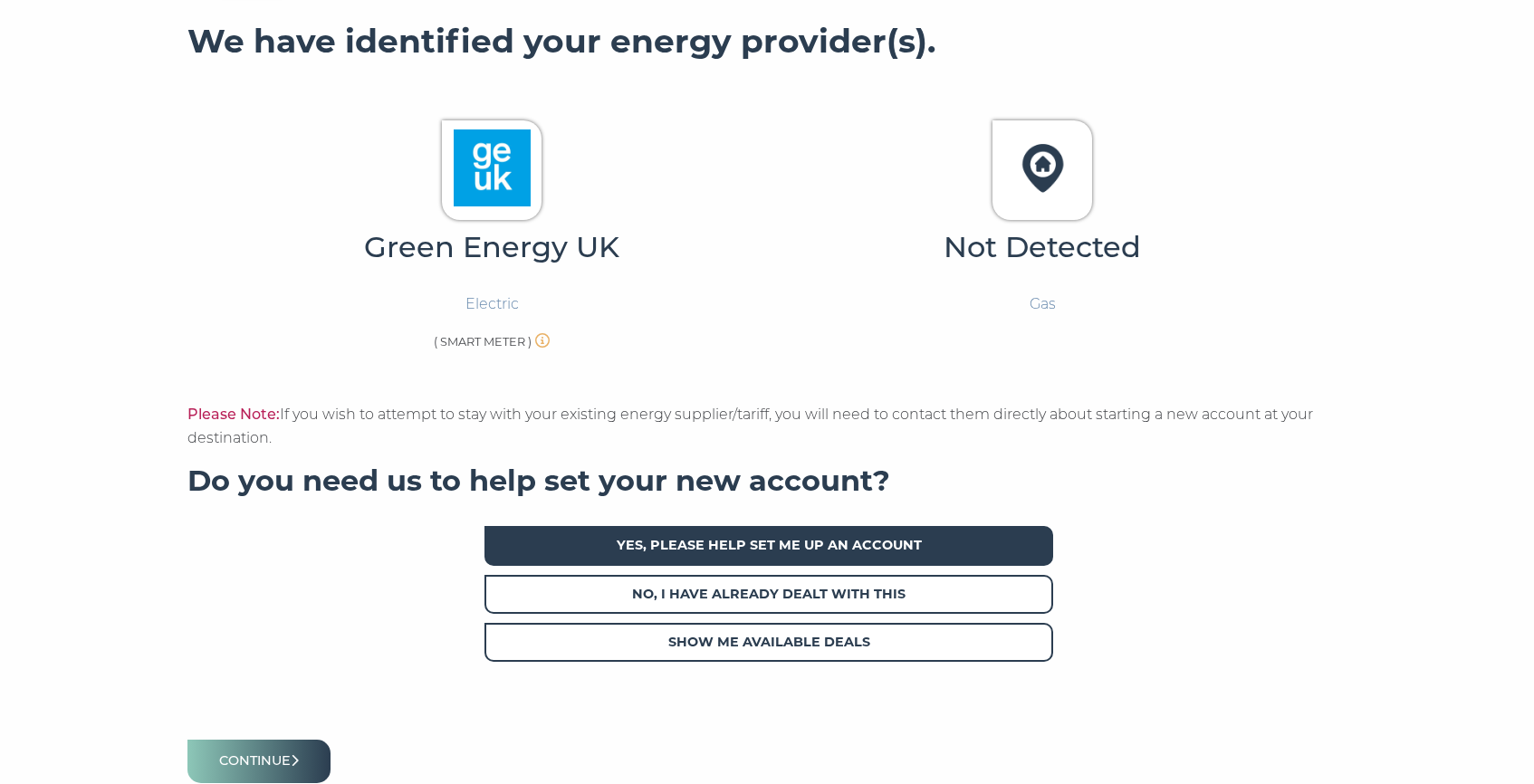
scroll to position [421, 0]
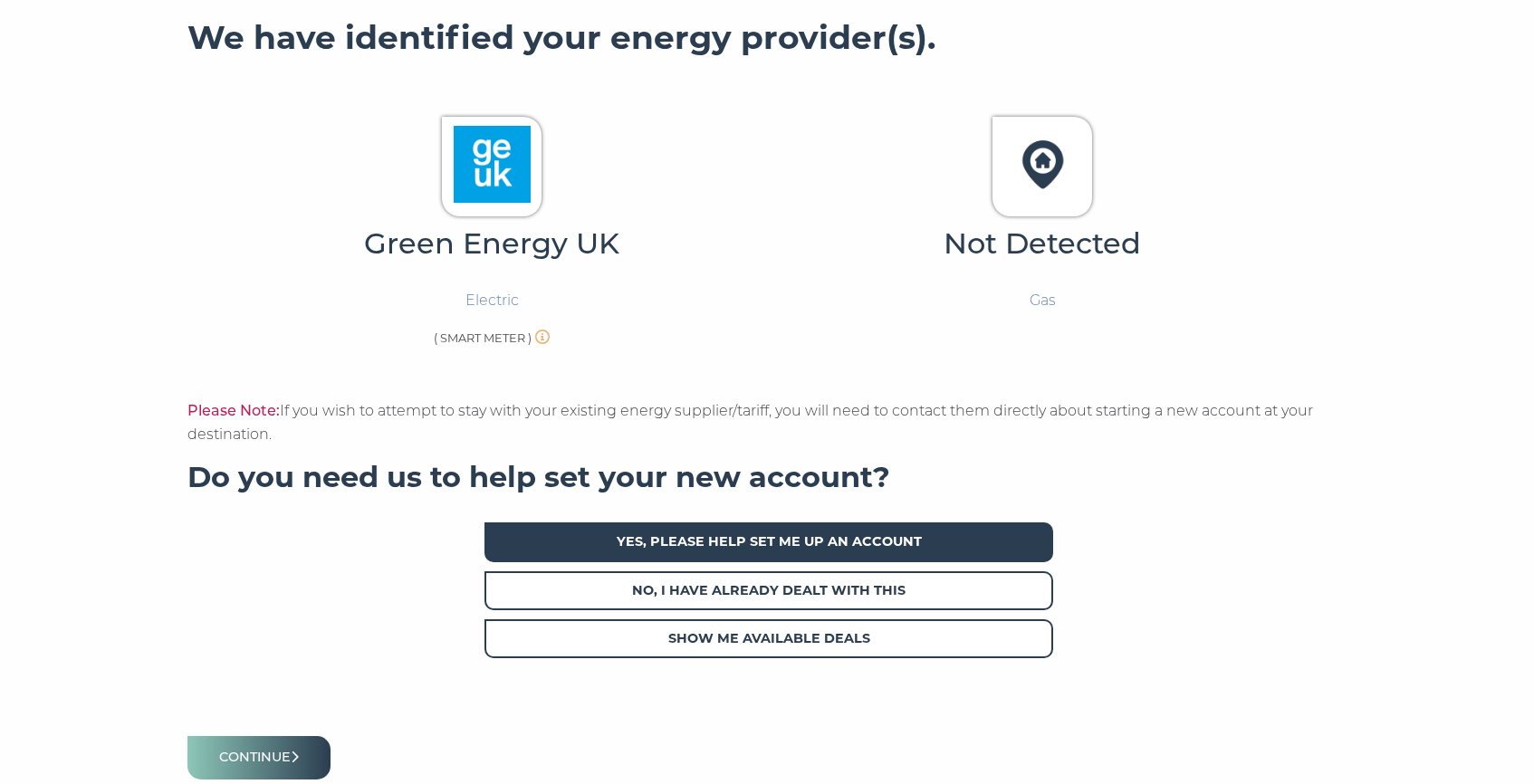
click at [830, 541] on span "Yes, please help set me up an account" at bounding box center [768, 541] width 568 height 39
click at [302, 748] on button "Continue" at bounding box center [258, 757] width 143 height 43
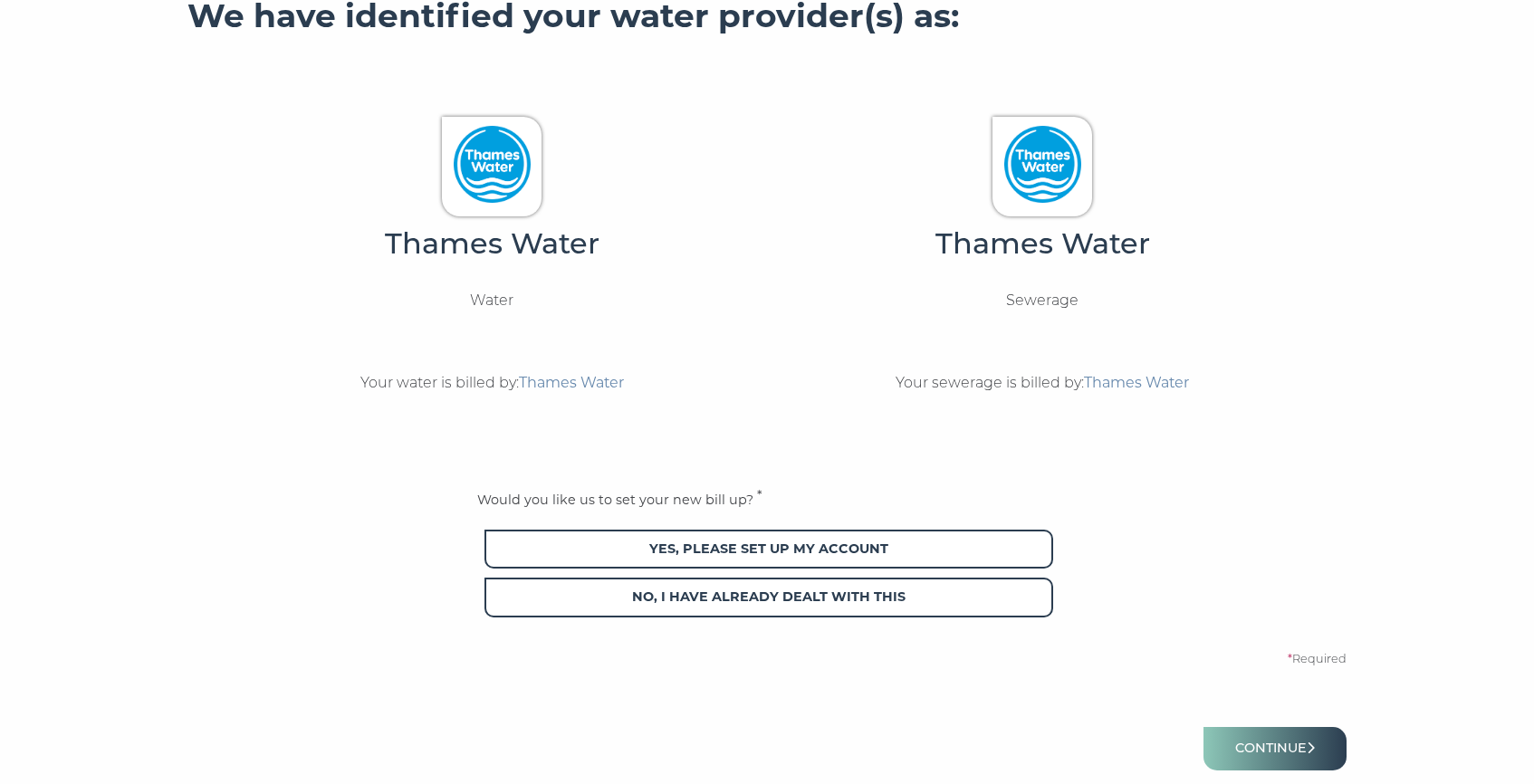
scroll to position [444, 0]
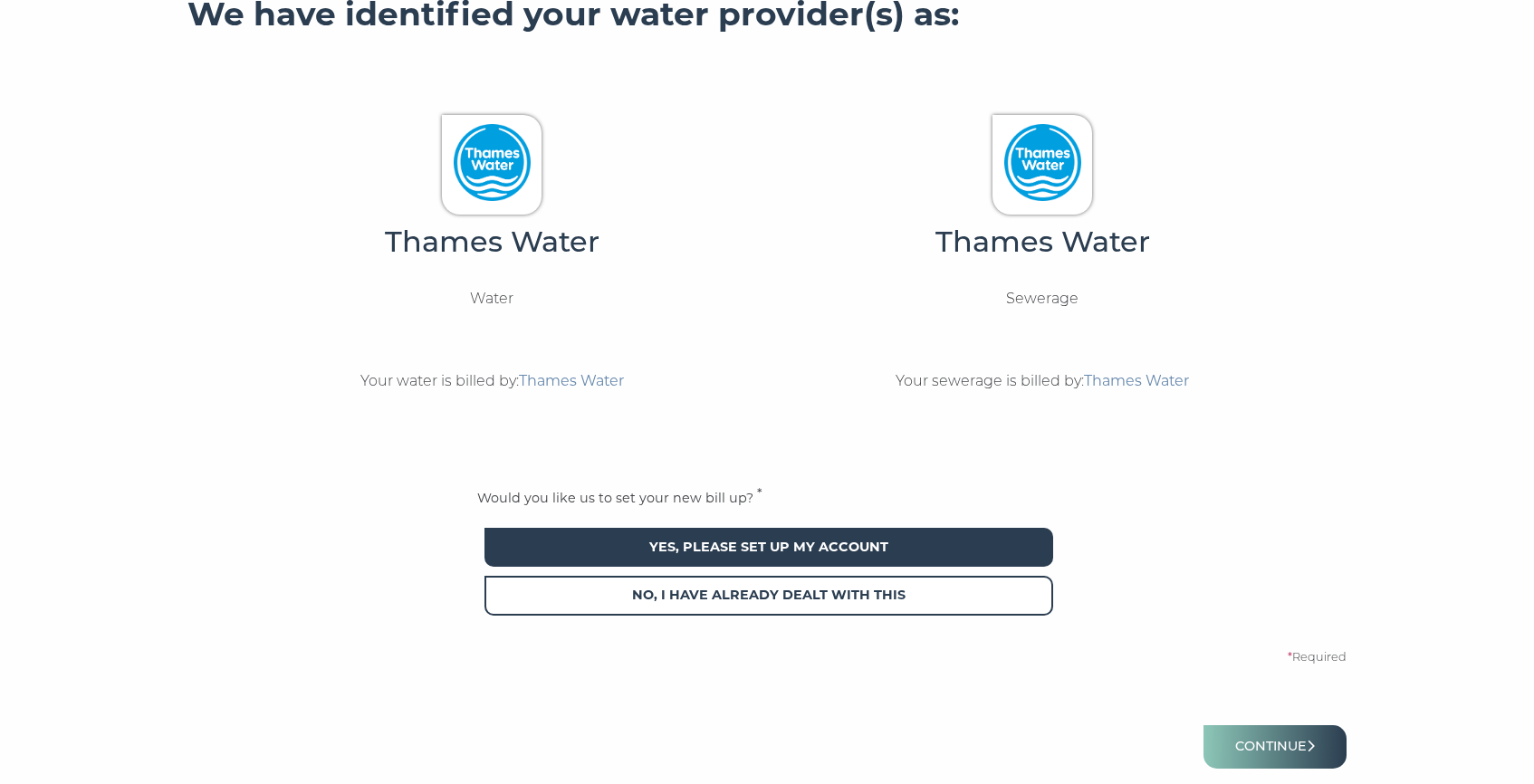
click at [608, 548] on span "Yes, please set up my account" at bounding box center [768, 547] width 568 height 39
click at [1240, 740] on button "Continue" at bounding box center [1275, 746] width 143 height 43
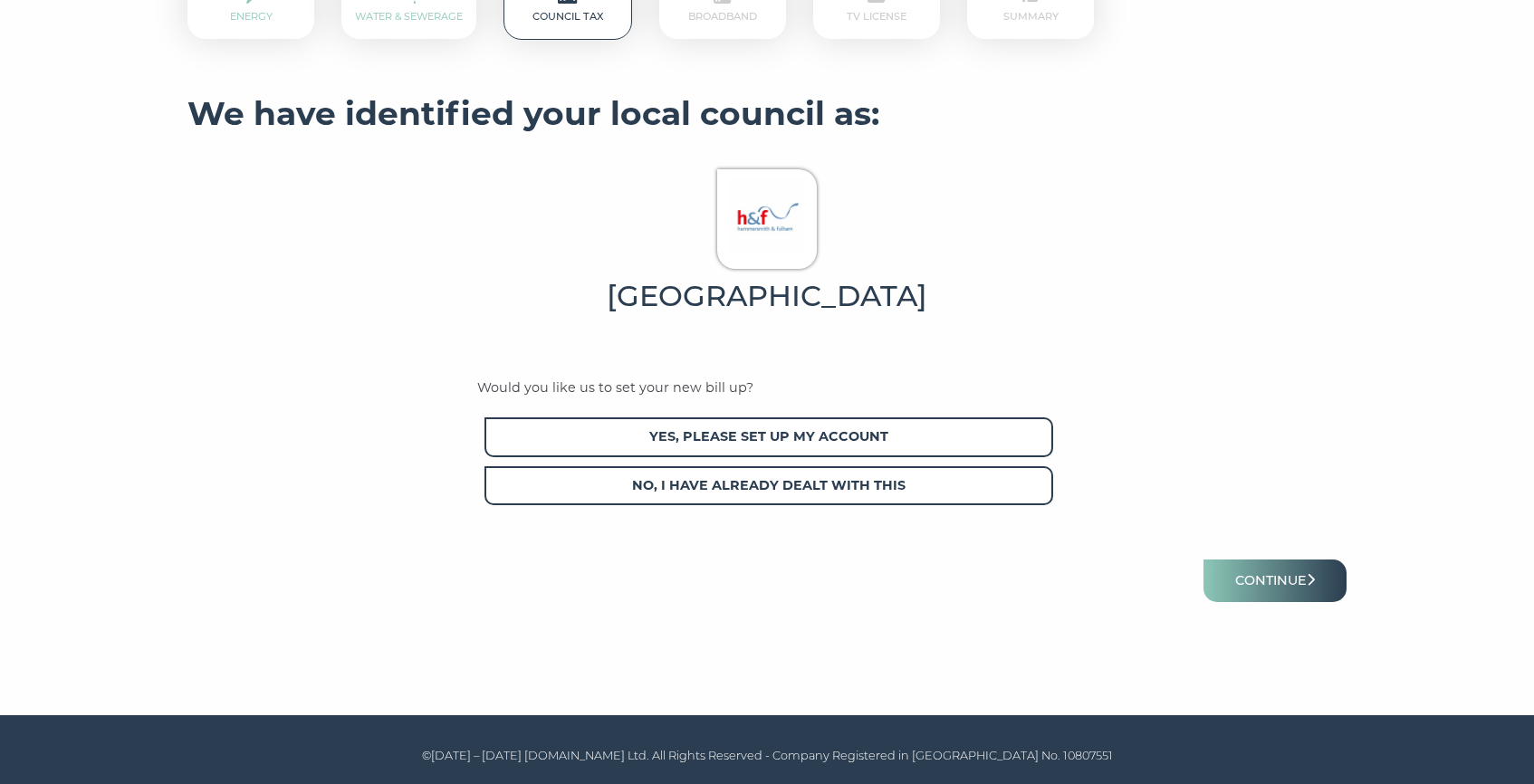
scroll to position [380, 0]
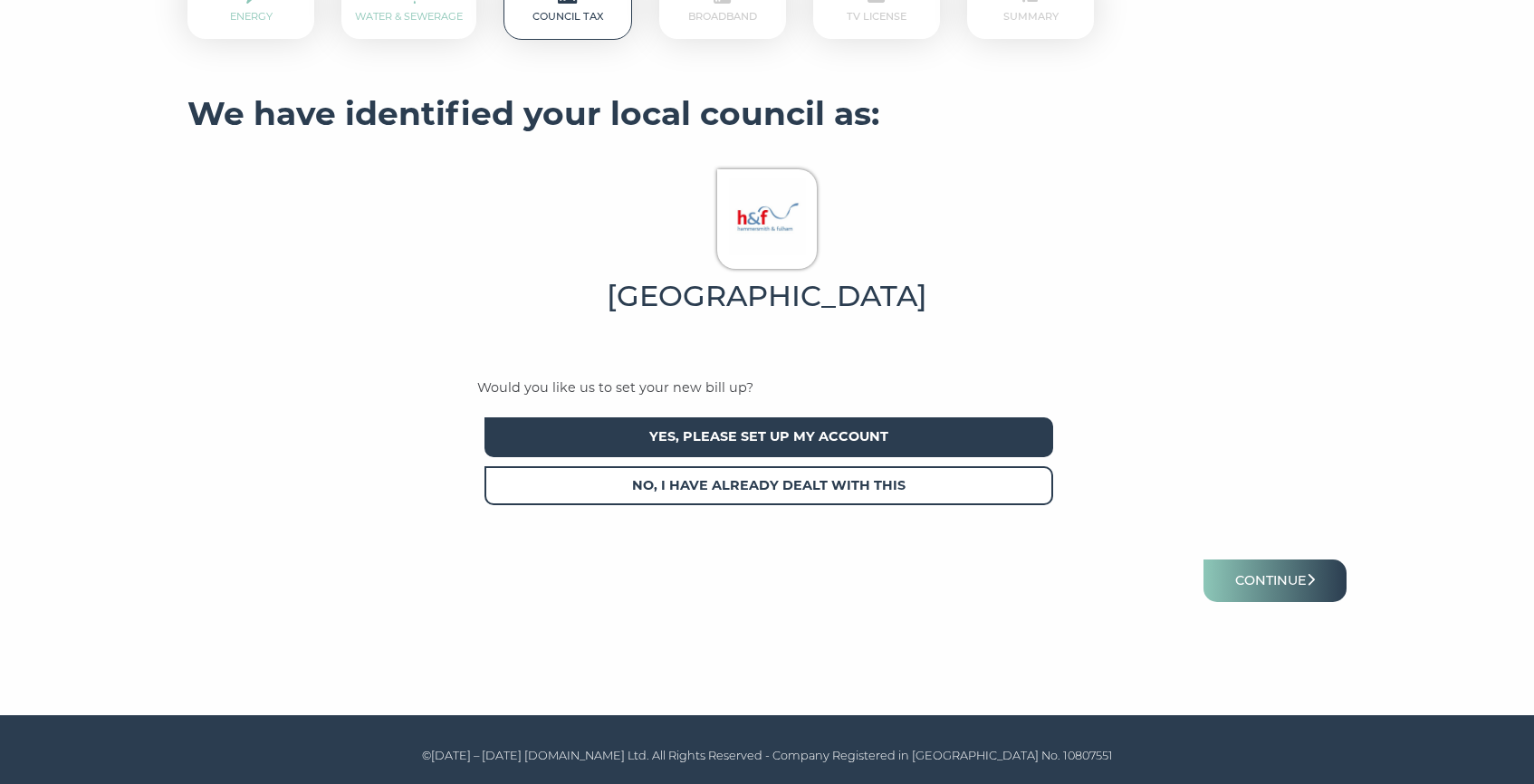
click at [823, 432] on span "Yes, please set up my account" at bounding box center [768, 437] width 568 height 39
click at [1274, 578] on button "Continue" at bounding box center [1275, 580] width 143 height 43
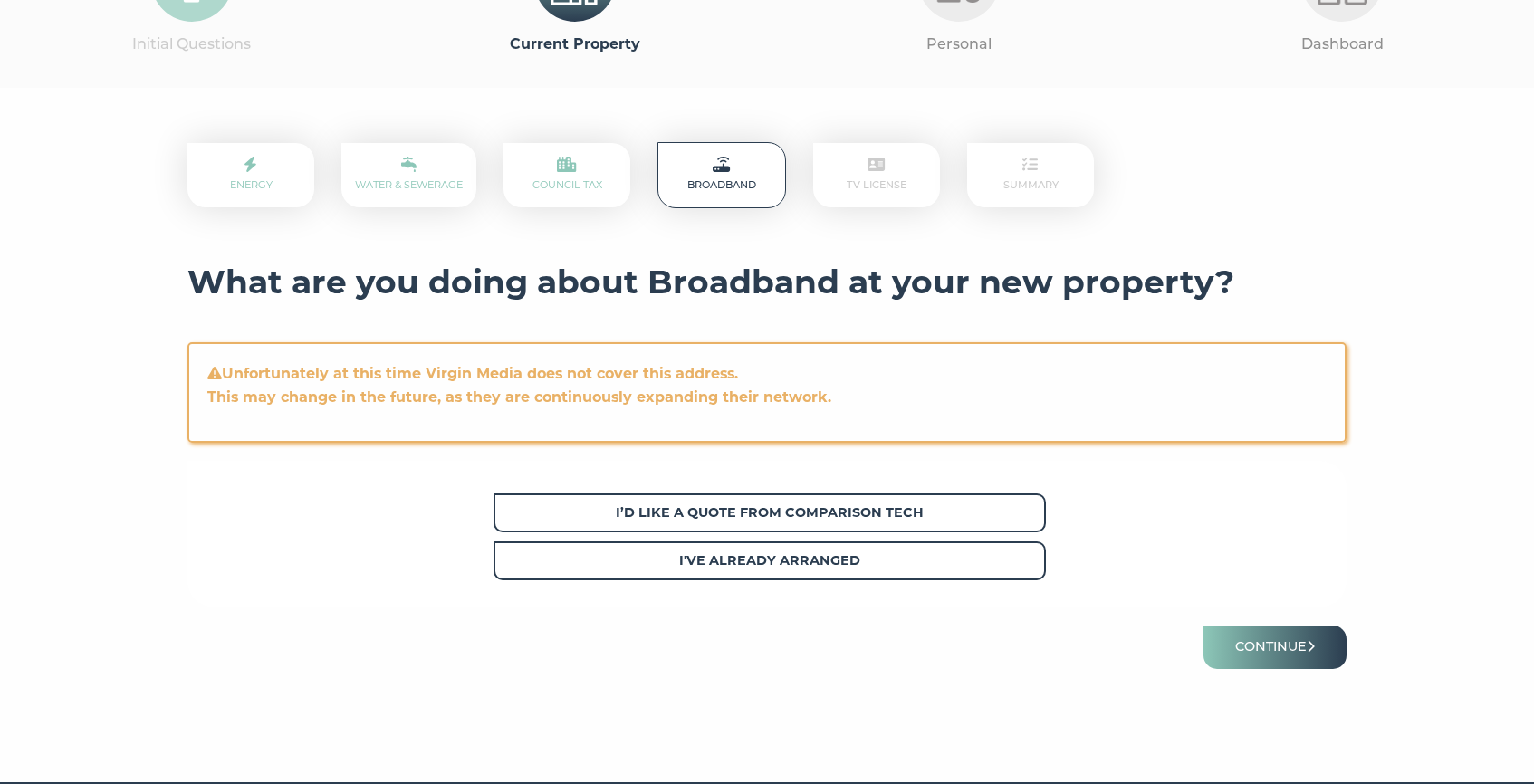
scroll to position [185, 0]
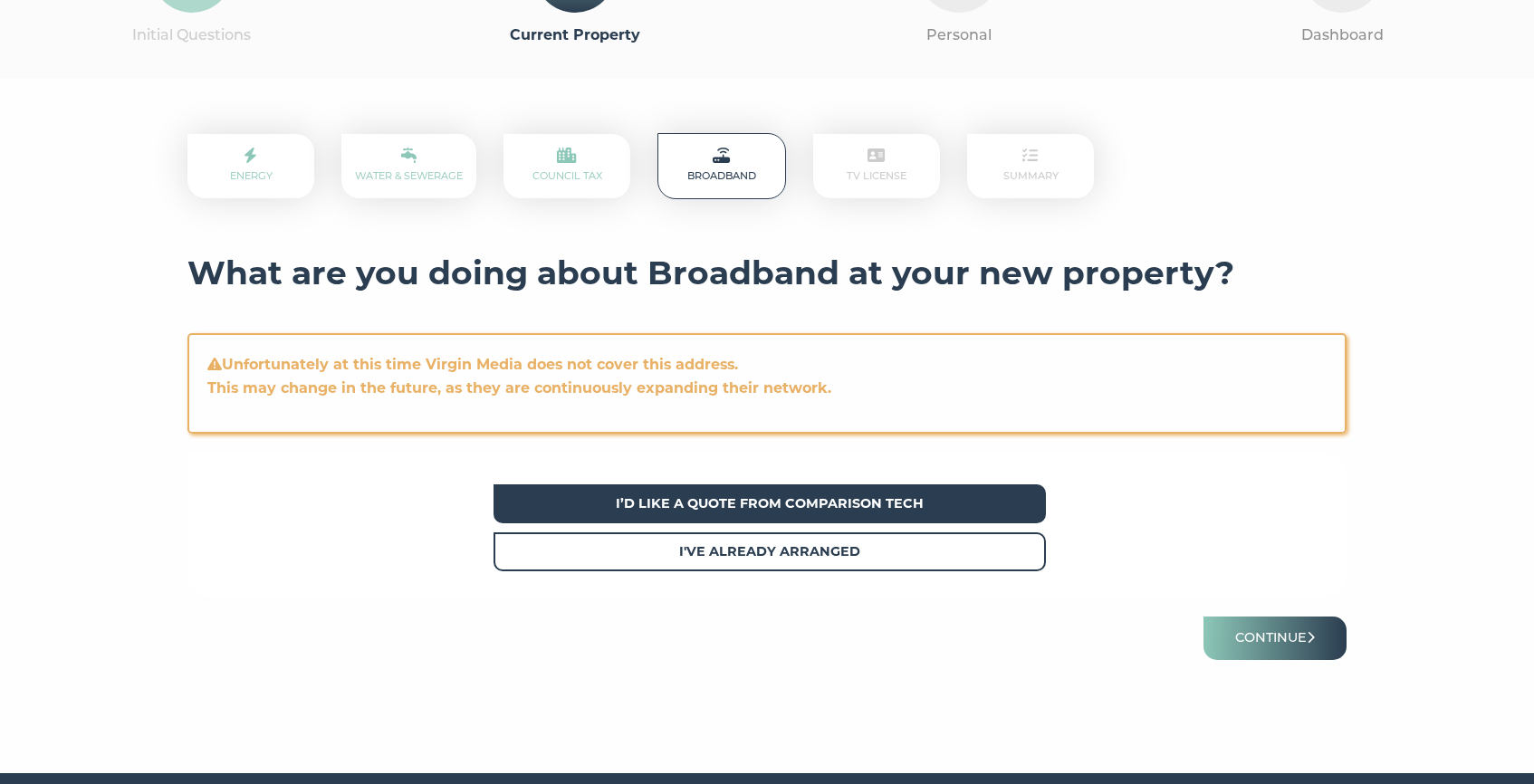
click at [770, 504] on strong "I’d like a quote from Comparison Tech" at bounding box center [769, 504] width 307 height 17
click at [1316, 638] on button "Continue" at bounding box center [1275, 638] width 143 height 43
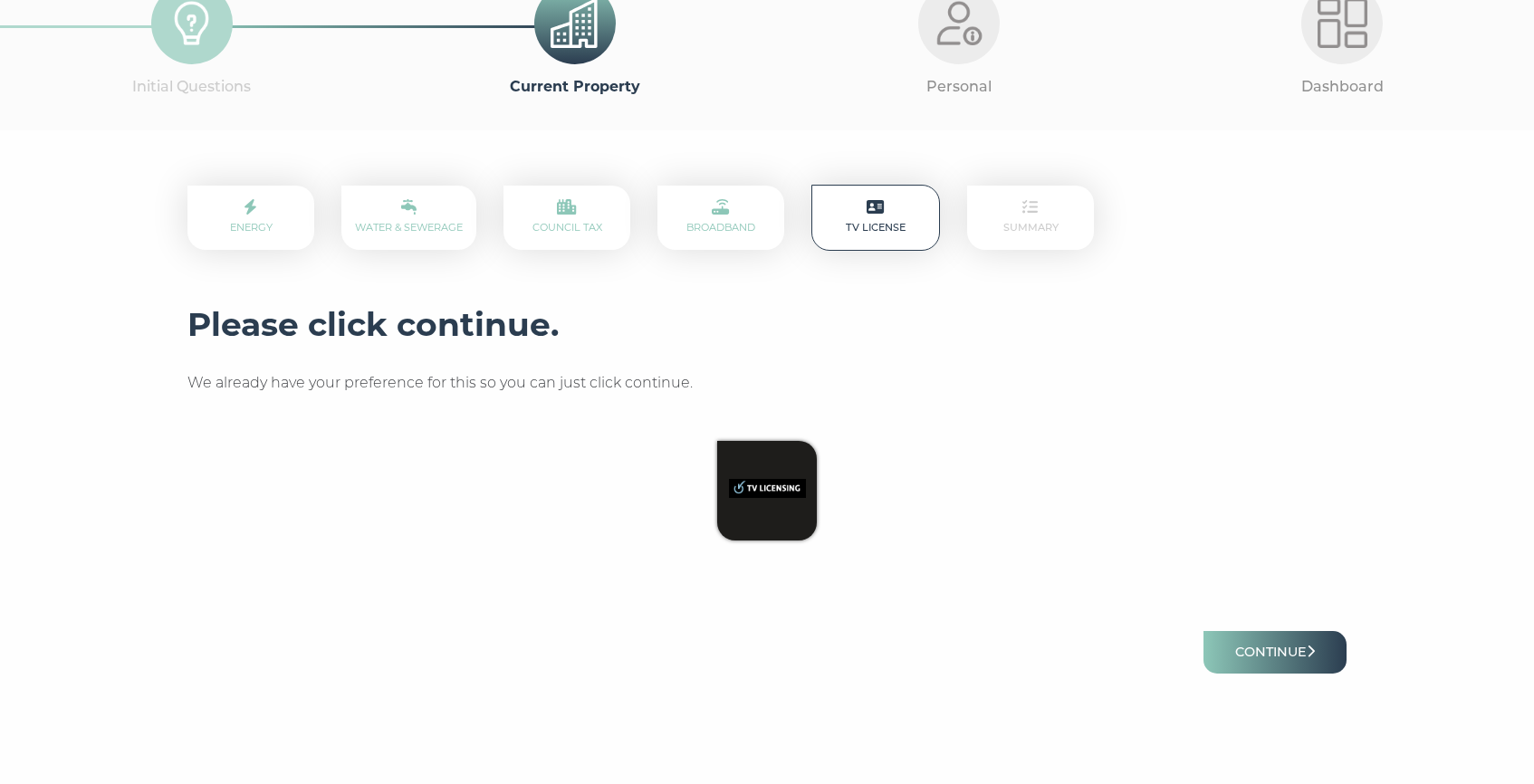
scroll to position [205, 0]
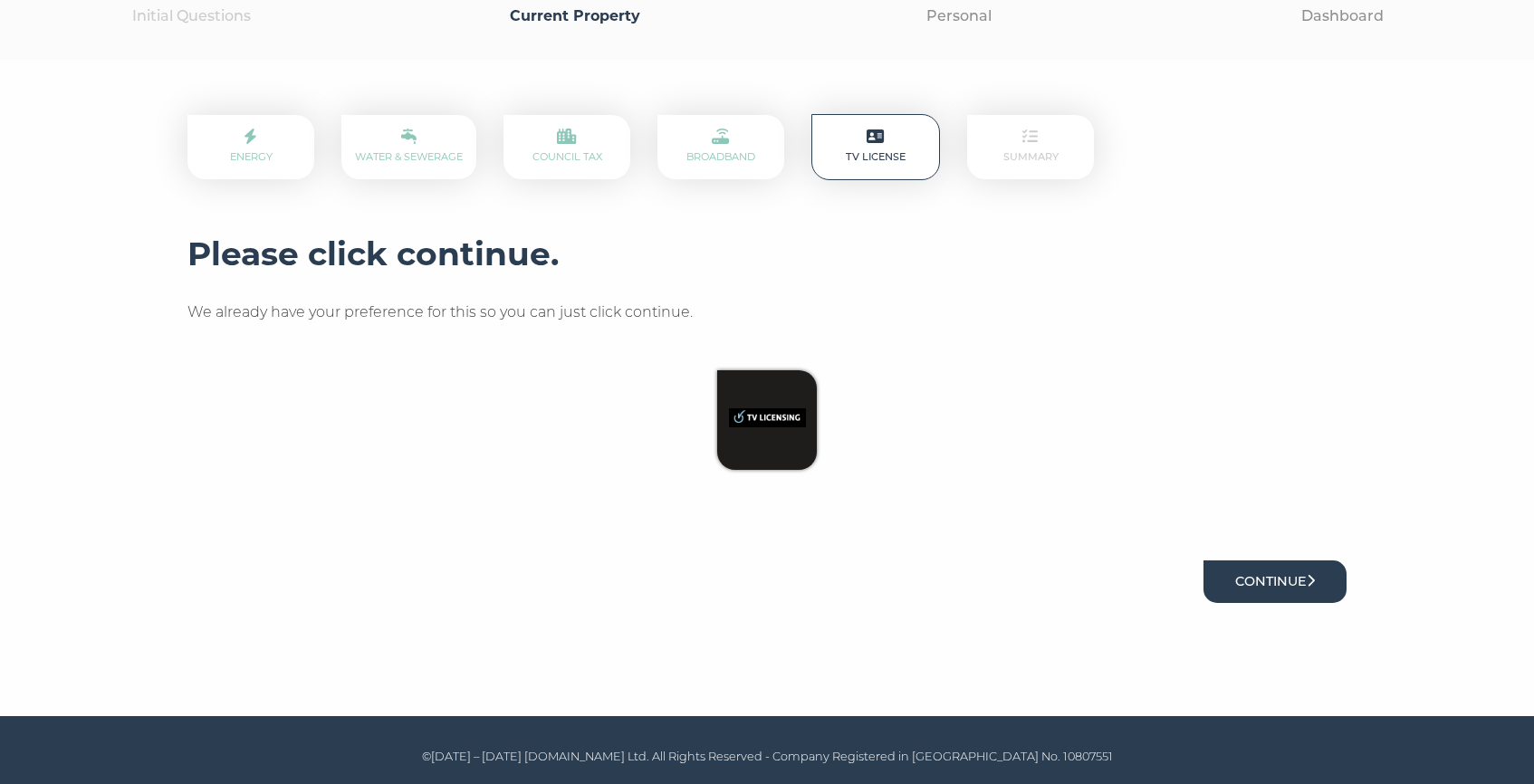
click at [1248, 566] on button "Continue" at bounding box center [1275, 581] width 143 height 43
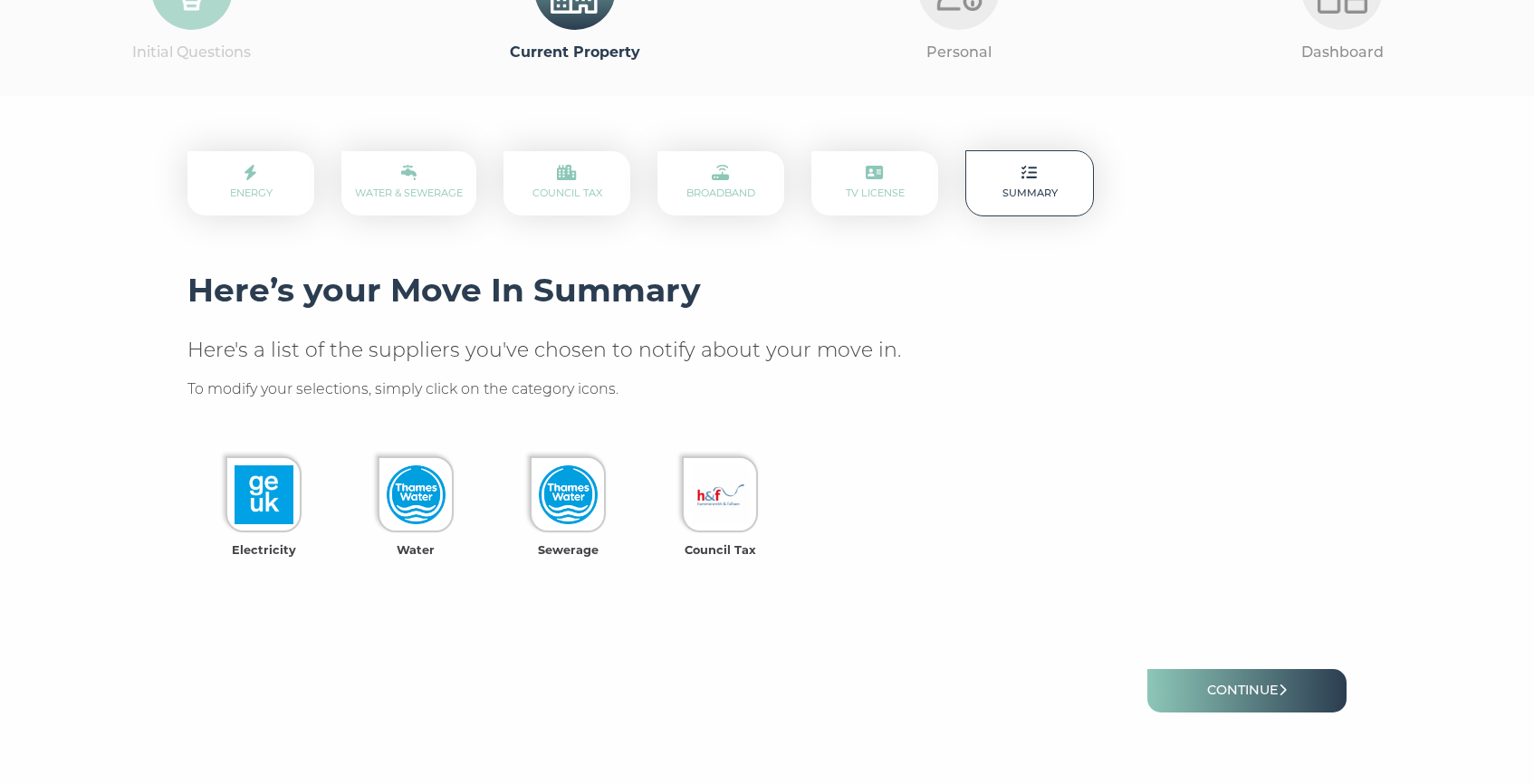
scroll to position [173, 0]
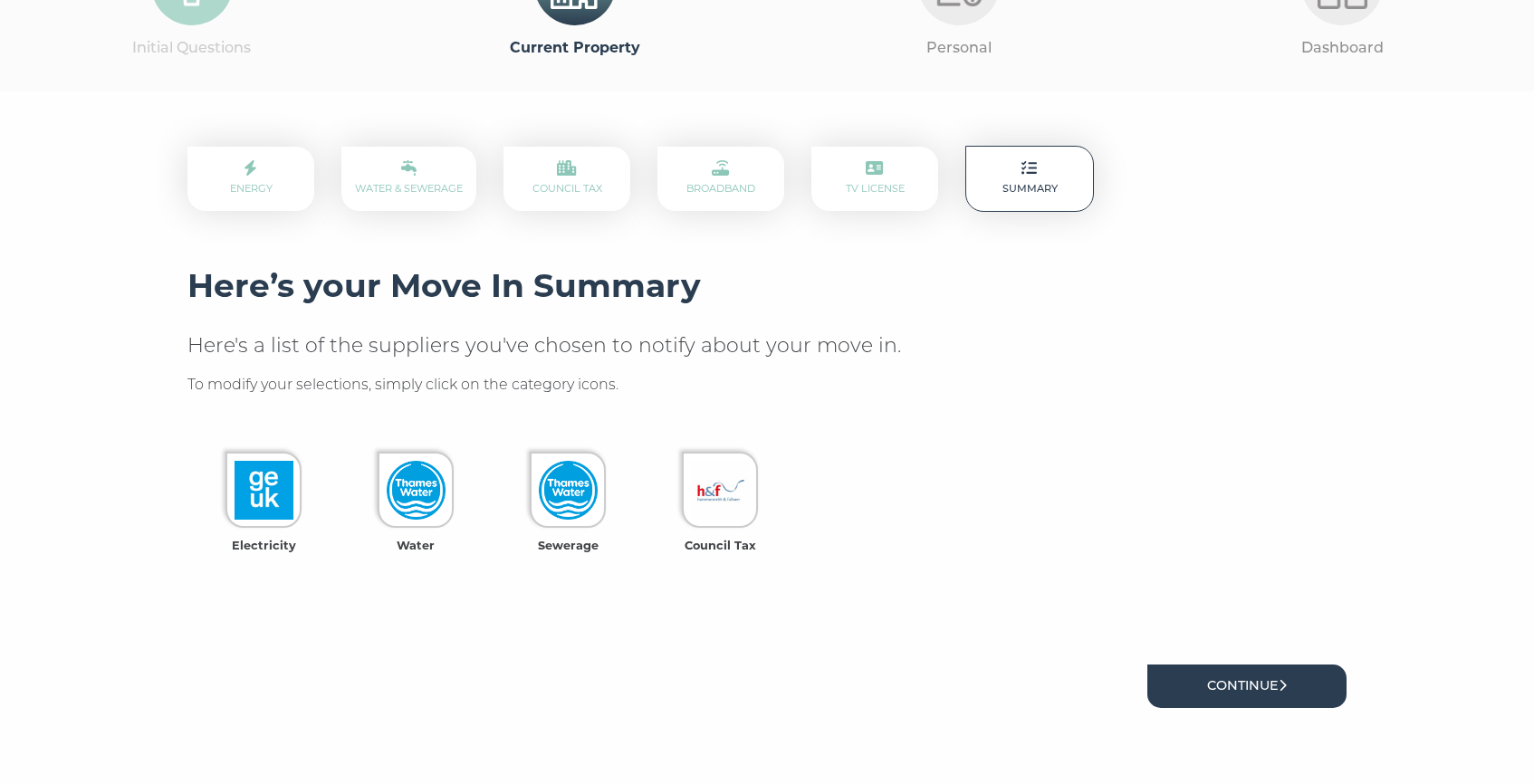
click at [1228, 674] on link "Continue" at bounding box center [1246, 686] width 199 height 43
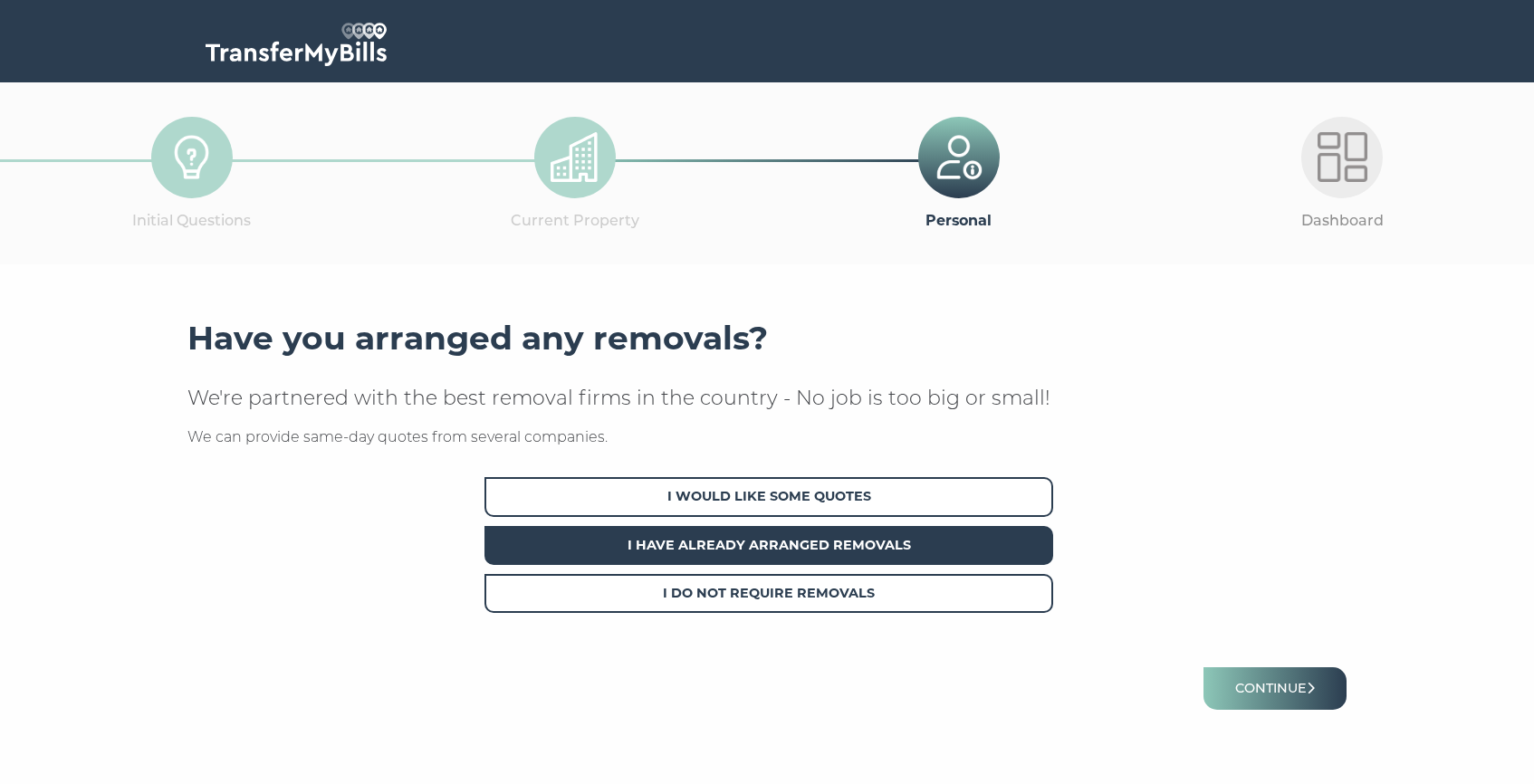
click at [818, 543] on span "I Have Already Arranged Removals" at bounding box center [768, 545] width 568 height 39
click at [1241, 675] on button "Continue" at bounding box center [1275, 689] width 143 height 43
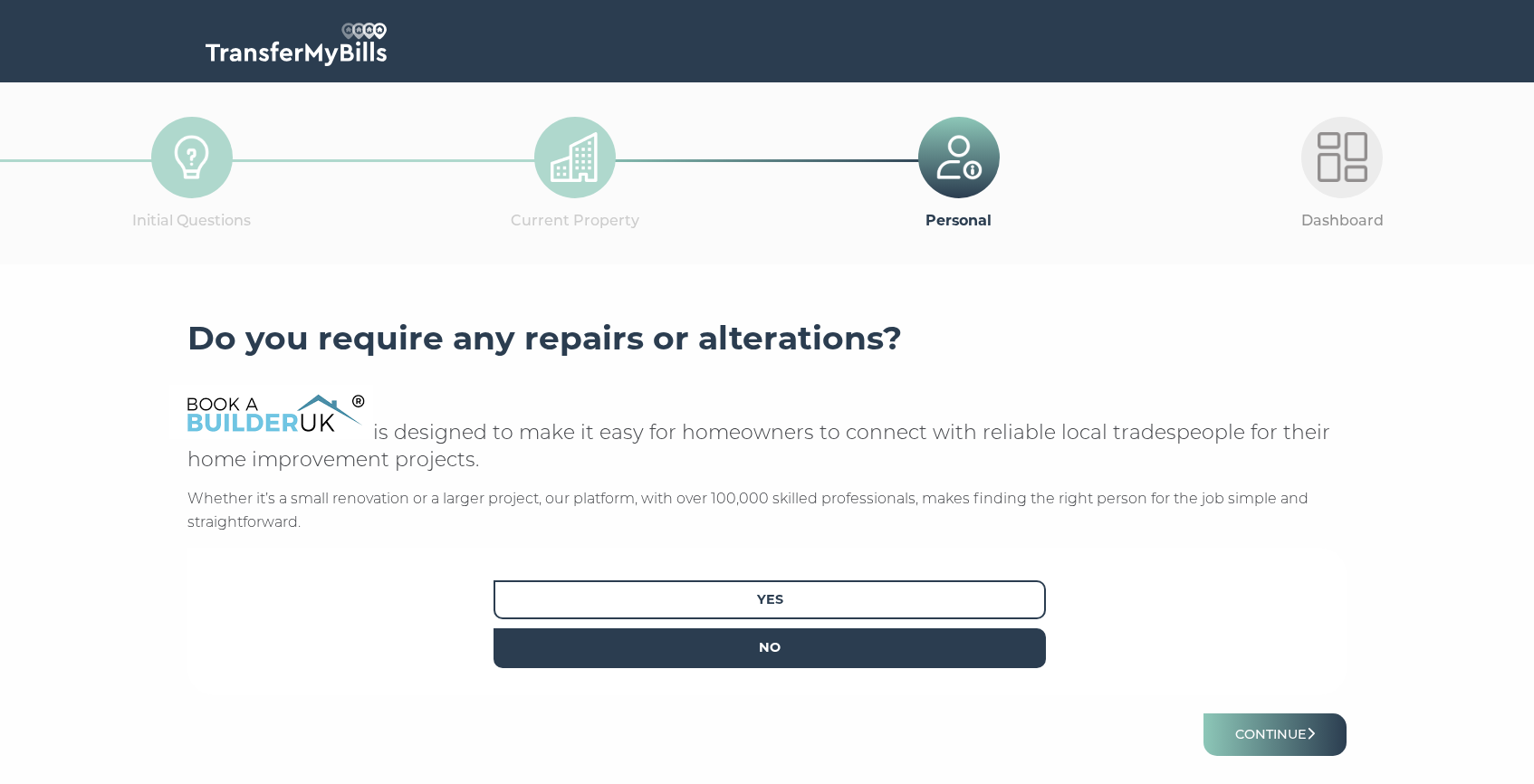
click at [739, 639] on span "No" at bounding box center [769, 648] width 553 height 39
click at [1323, 733] on button "Continue" at bounding box center [1275, 735] width 143 height 43
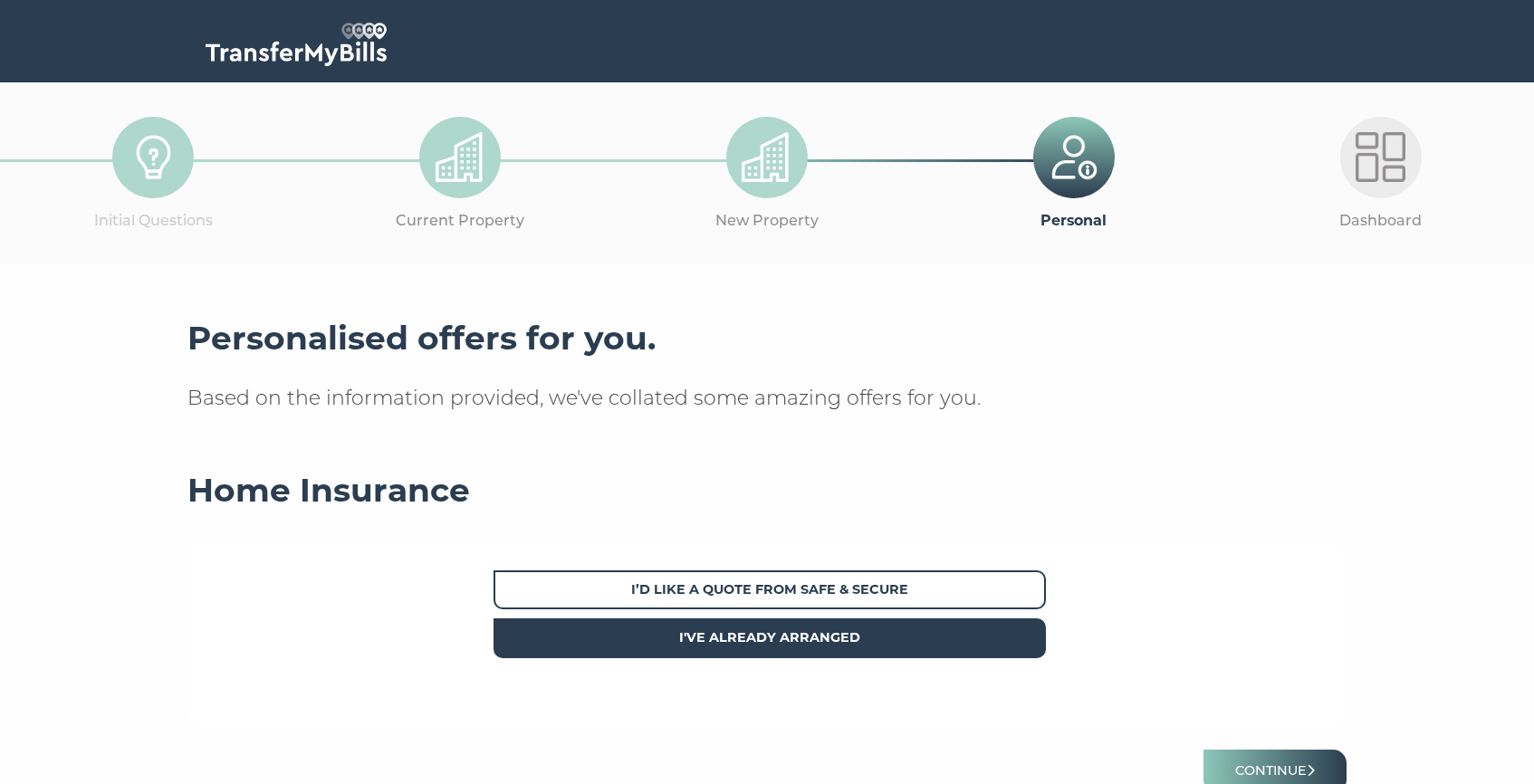
click at [788, 632] on strong "I've already arranged" at bounding box center [769, 638] width 181 height 17
click at [1302, 759] on button "Continue" at bounding box center [1275, 771] width 143 height 43
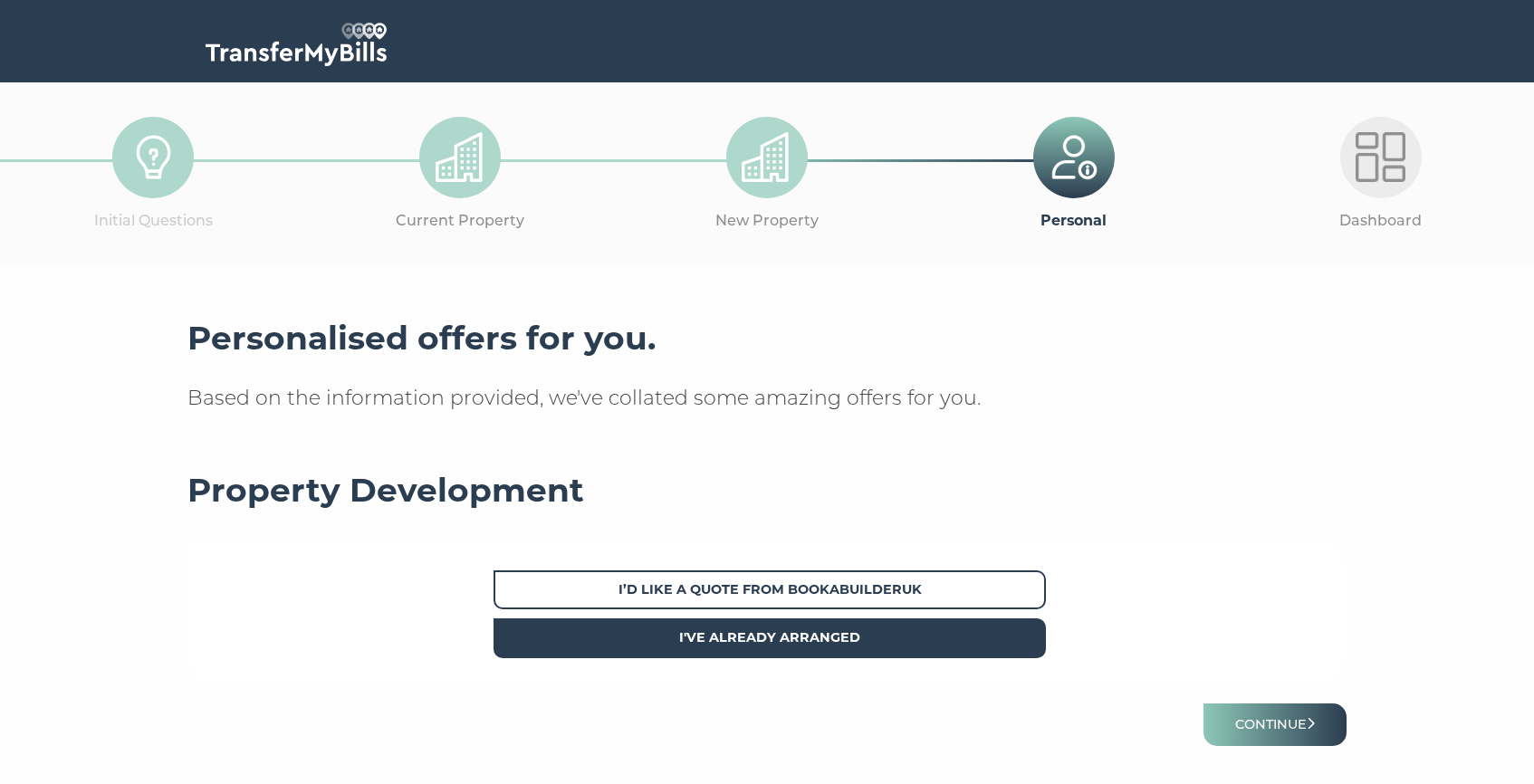
click at [870, 627] on span "I've already arranged" at bounding box center [769, 638] width 553 height 39
click at [1293, 722] on button "Continue" at bounding box center [1275, 725] width 143 height 43
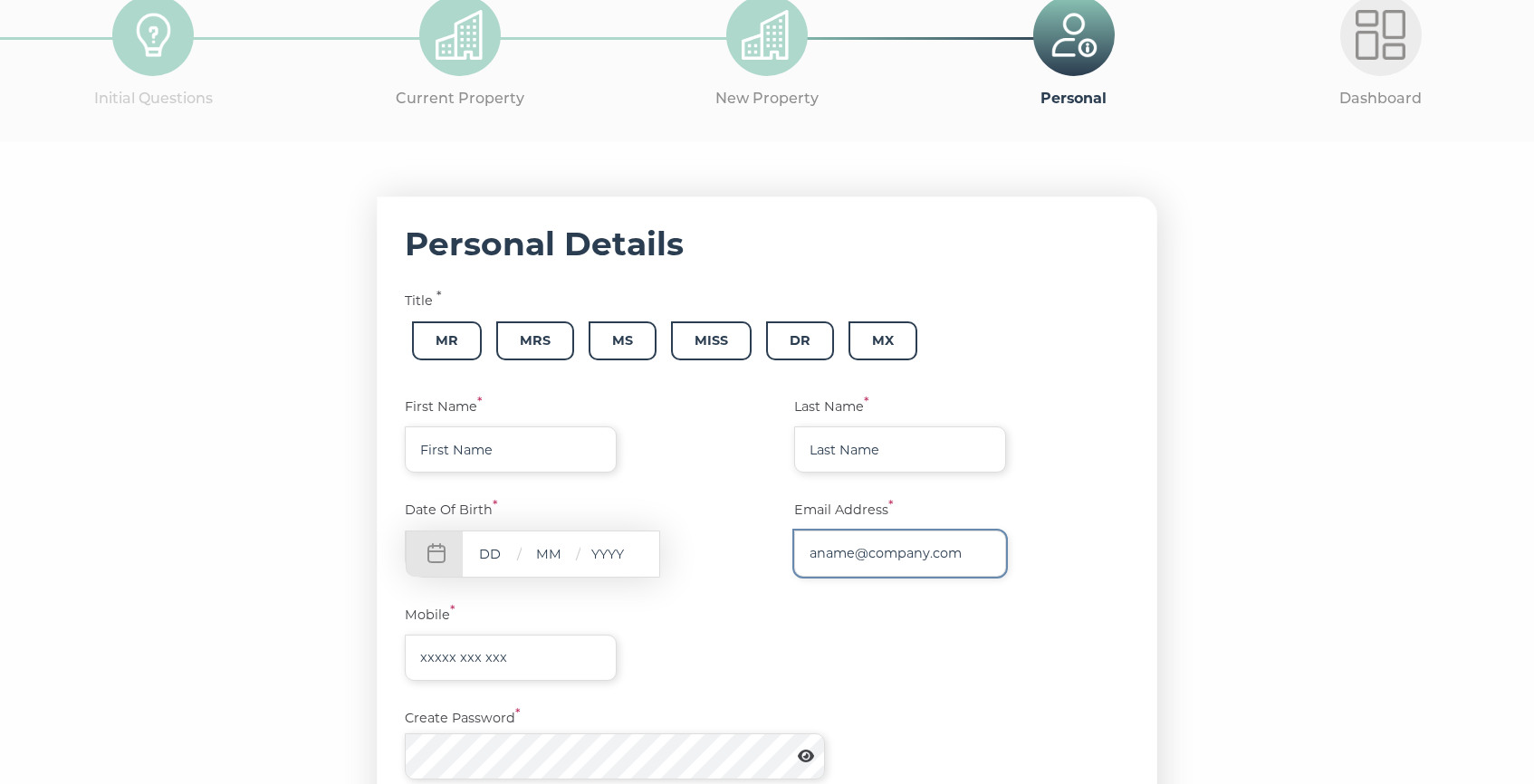
scroll to position [123, 0]
click at [542, 346] on span "Mrs" at bounding box center [535, 340] width 78 height 39
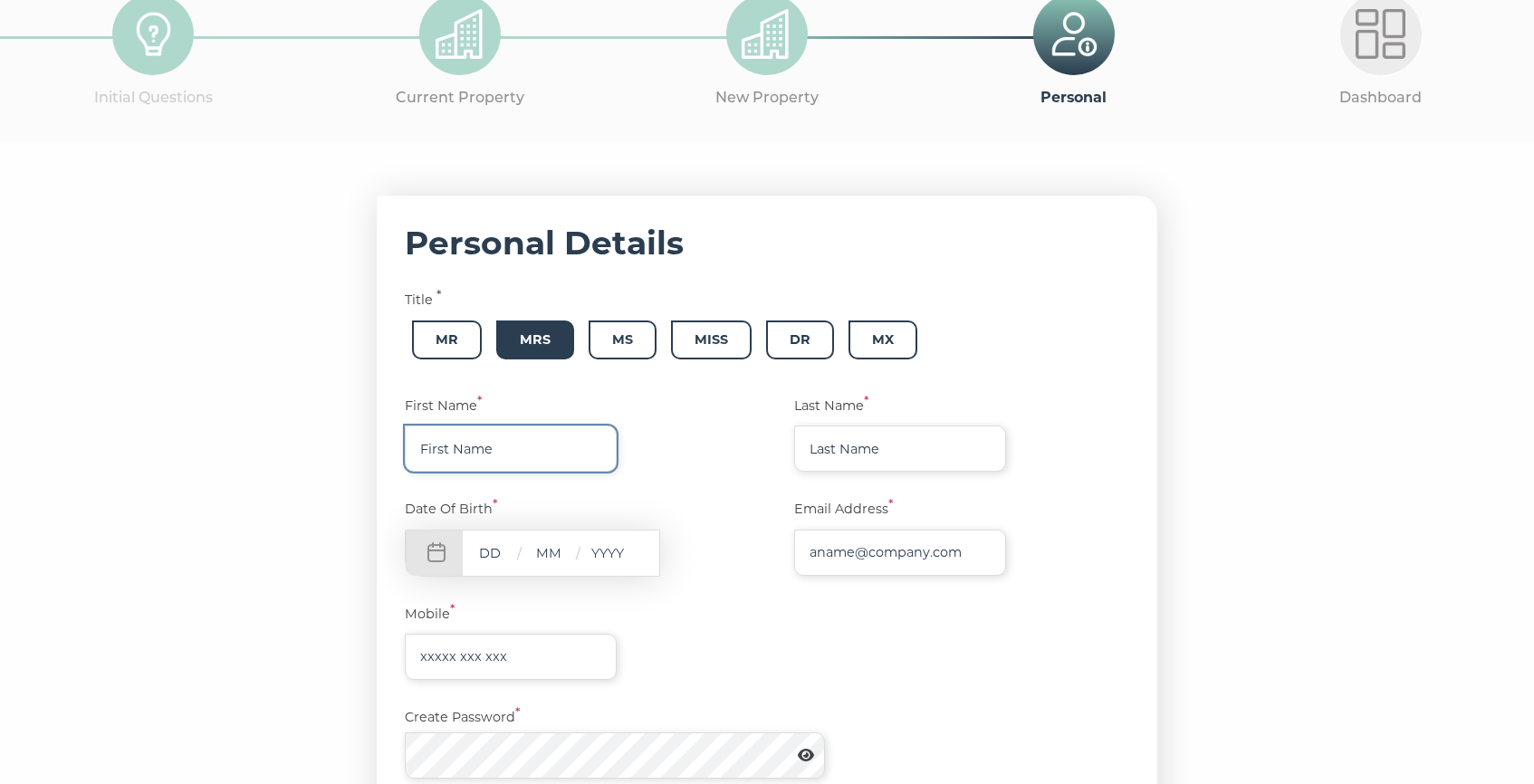
click at [505, 457] on input "text" at bounding box center [510, 449] width 212 height 46
type input "Melis"
click at [862, 438] on input "text" at bounding box center [900, 449] width 212 height 46
type input "Sandal"
click at [509, 555] on input "text" at bounding box center [490, 553] width 55 height 22
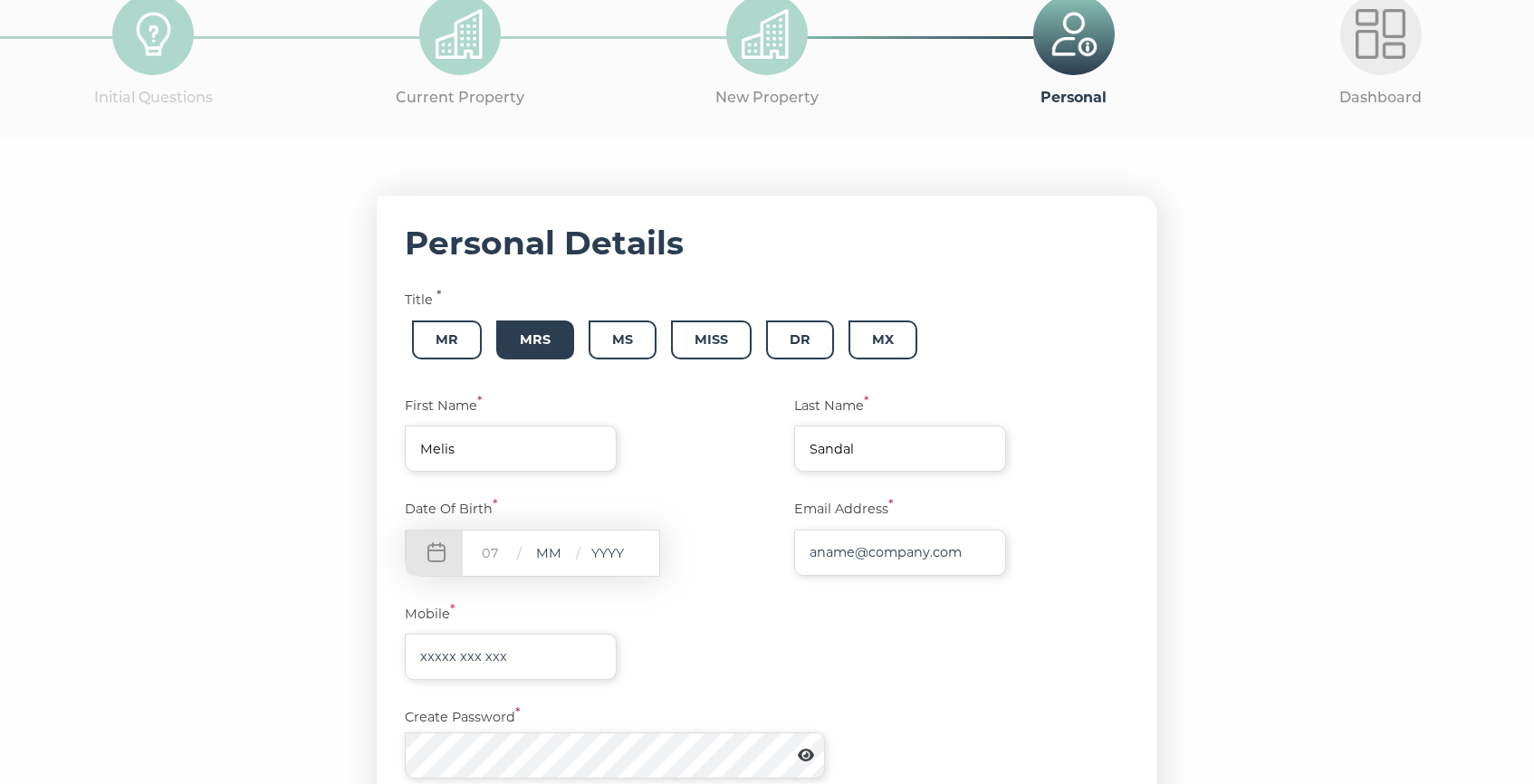
type input "07"
click at [564, 545] on input "text" at bounding box center [548, 553] width 55 height 22
type input "06"
click at [639, 546] on div "07 / 06 /" at bounding box center [532, 553] width 256 height 47
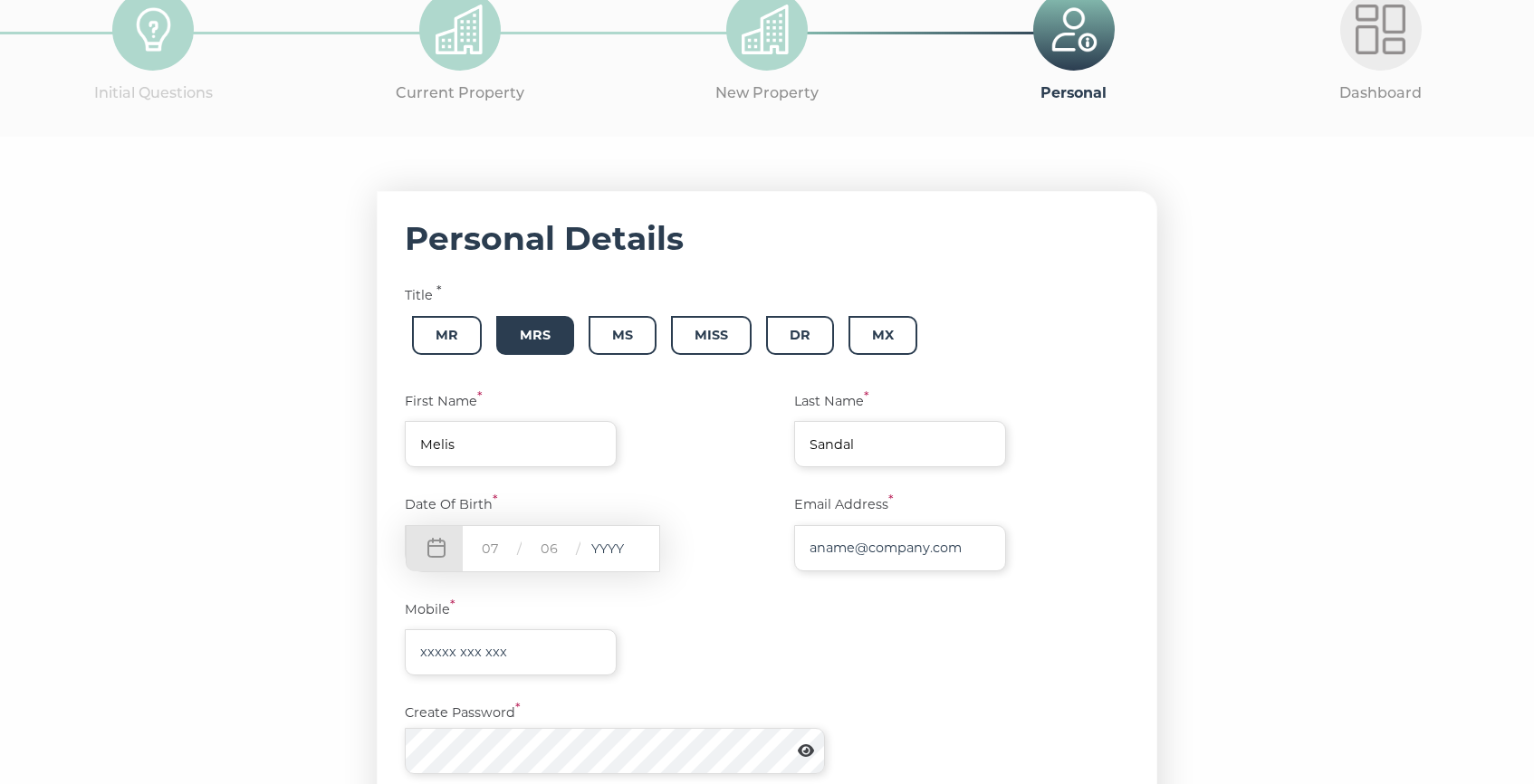
scroll to position [129, 0]
click at [616, 549] on input "text" at bounding box center [607, 547] width 55 height 22
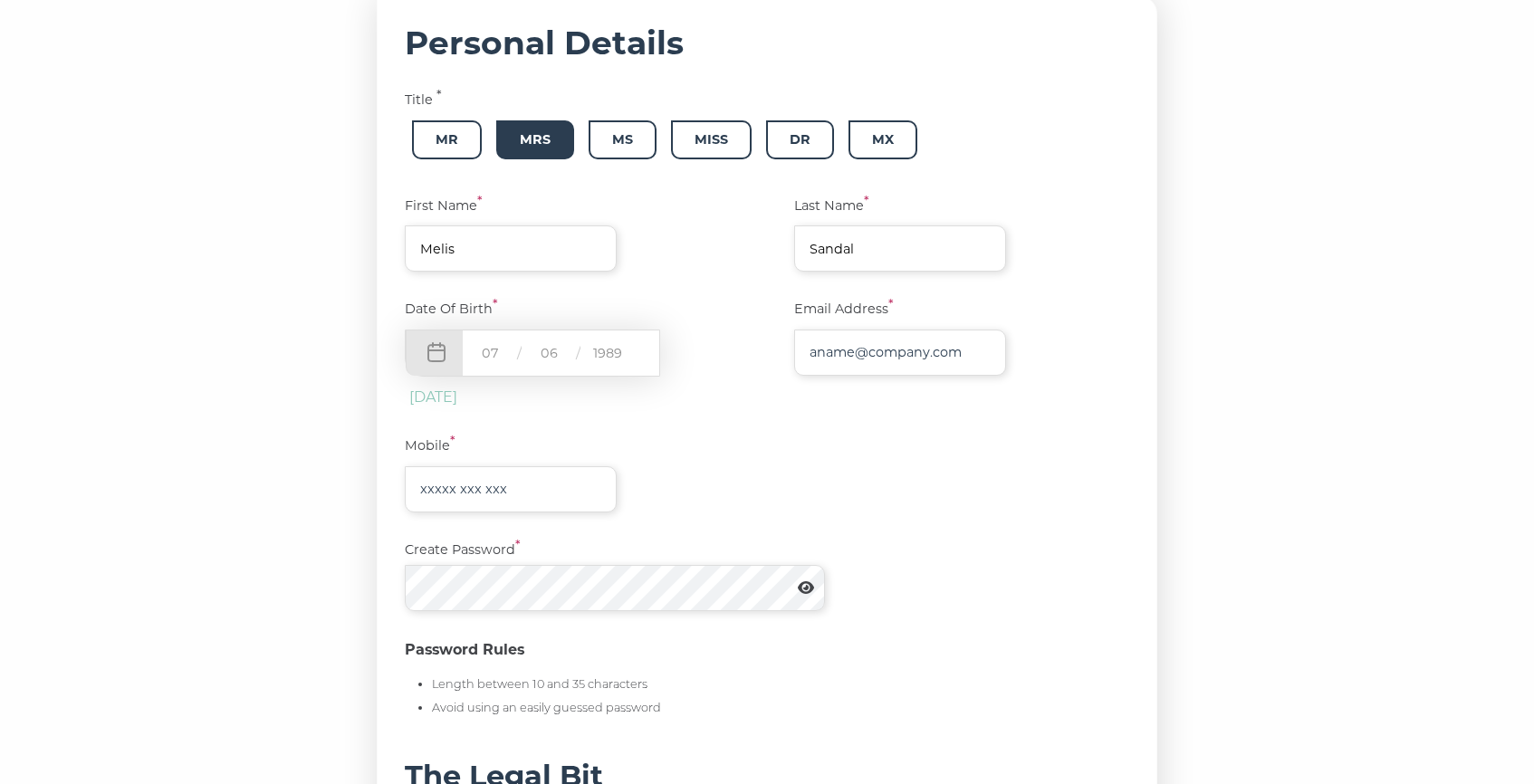
scroll to position [325, 0]
type input "1989"
click at [853, 351] on input "text" at bounding box center [900, 351] width 212 height 46
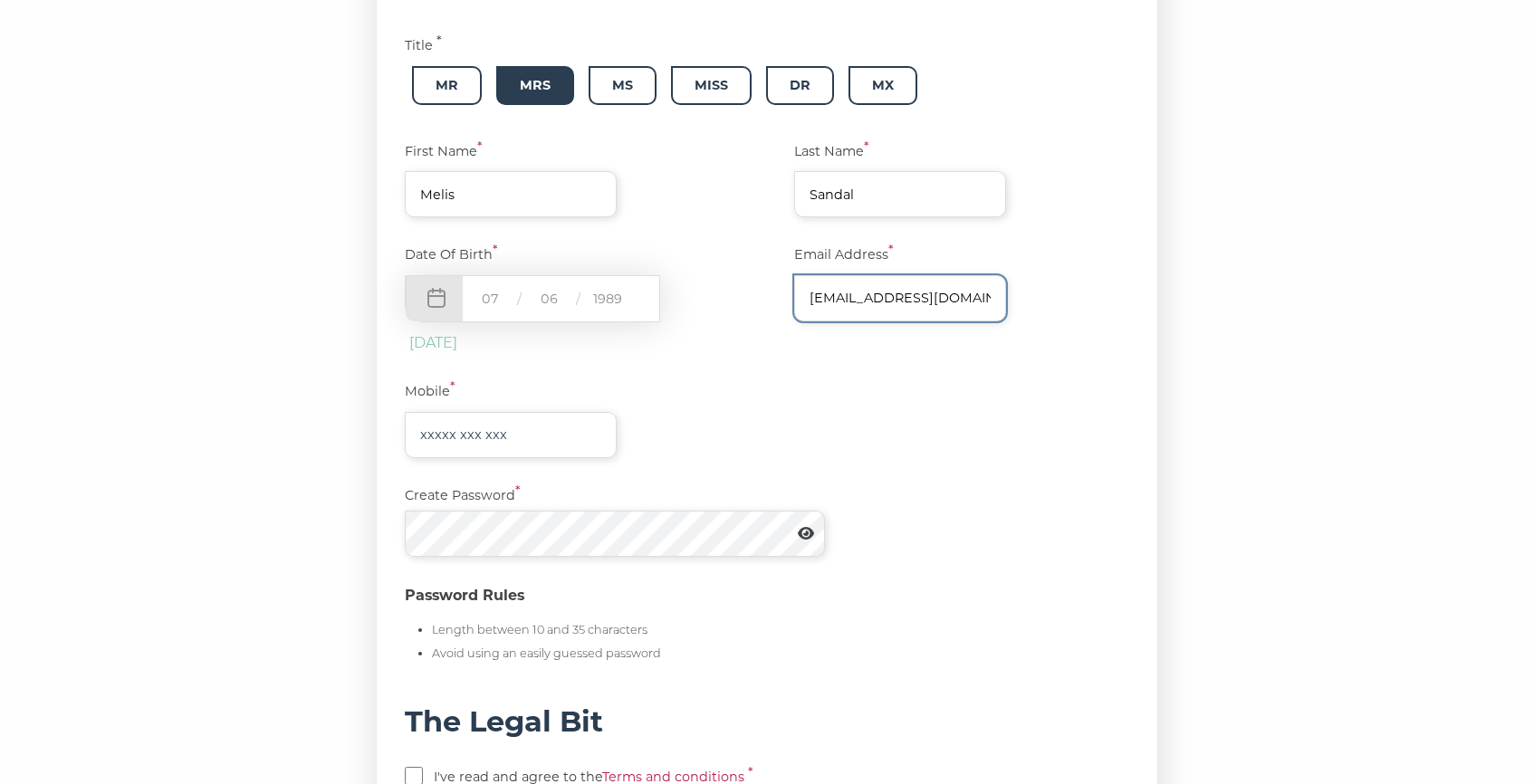
scroll to position [381, 0]
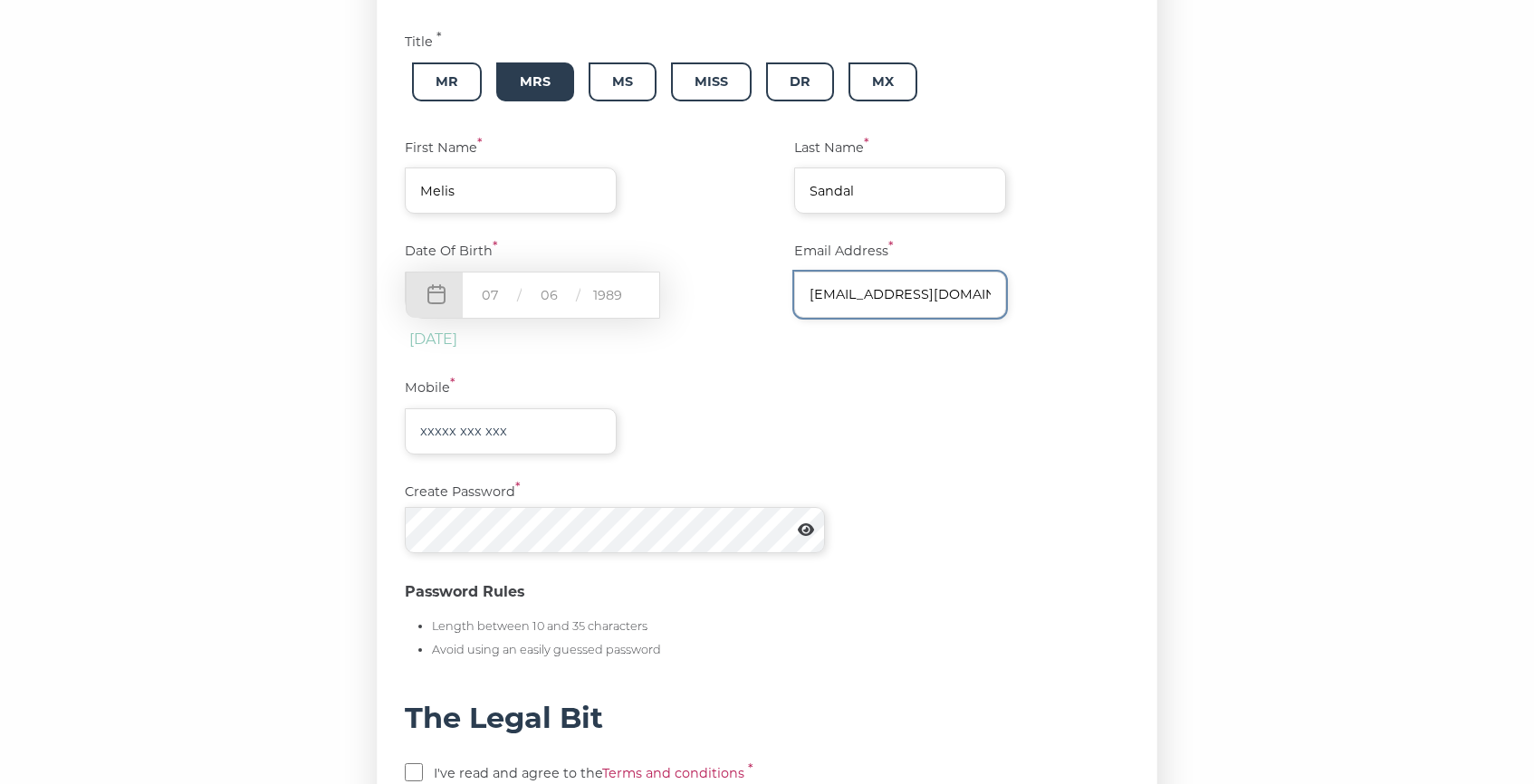
type input "melissandal89@gmail.com"
click at [431, 436] on input "text" at bounding box center [510, 431] width 212 height 46
type input "0"
type input "7551189906"
click at [807, 529] on icon at bounding box center [806, 529] width 17 height 13
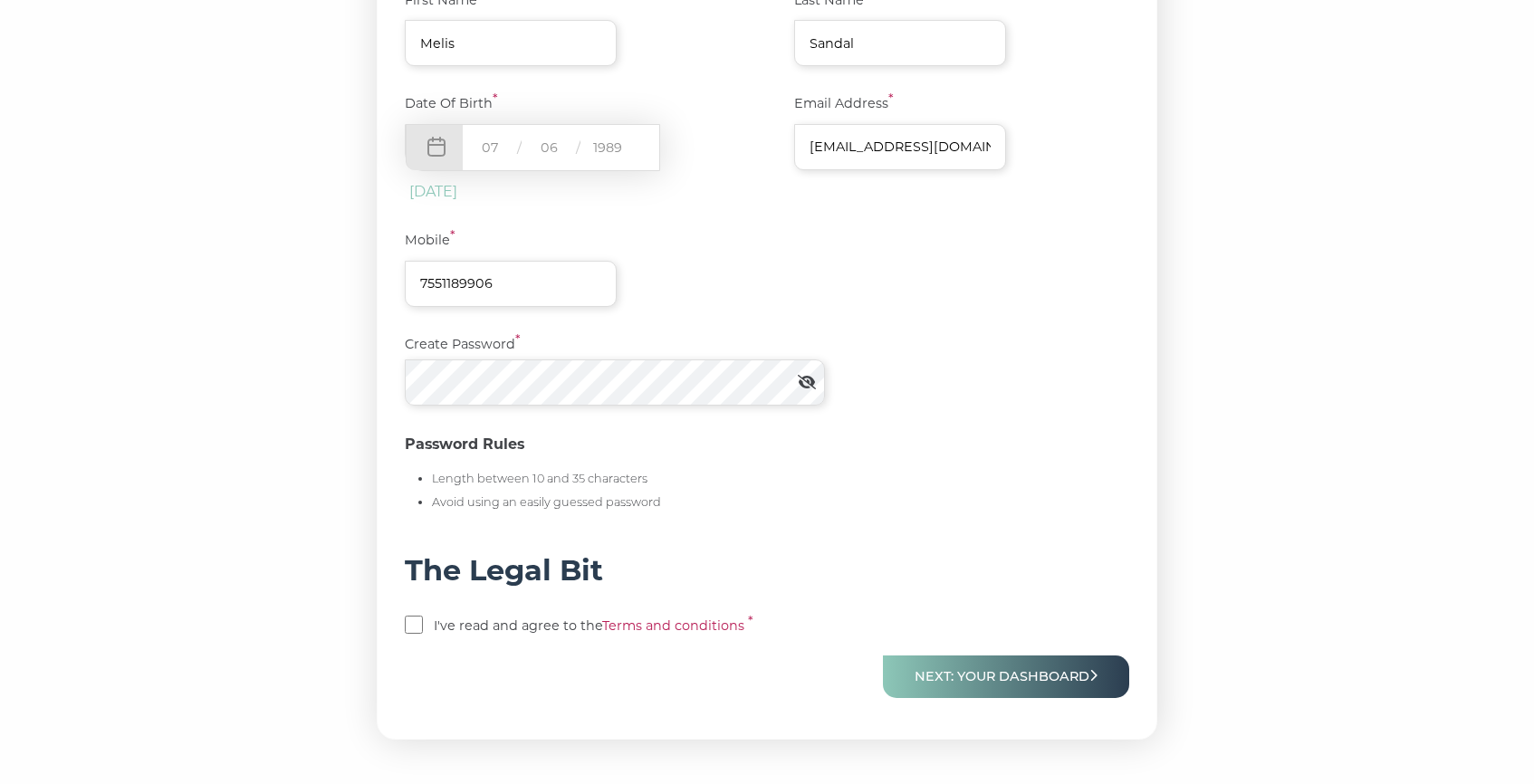
scroll to position [651, 0]
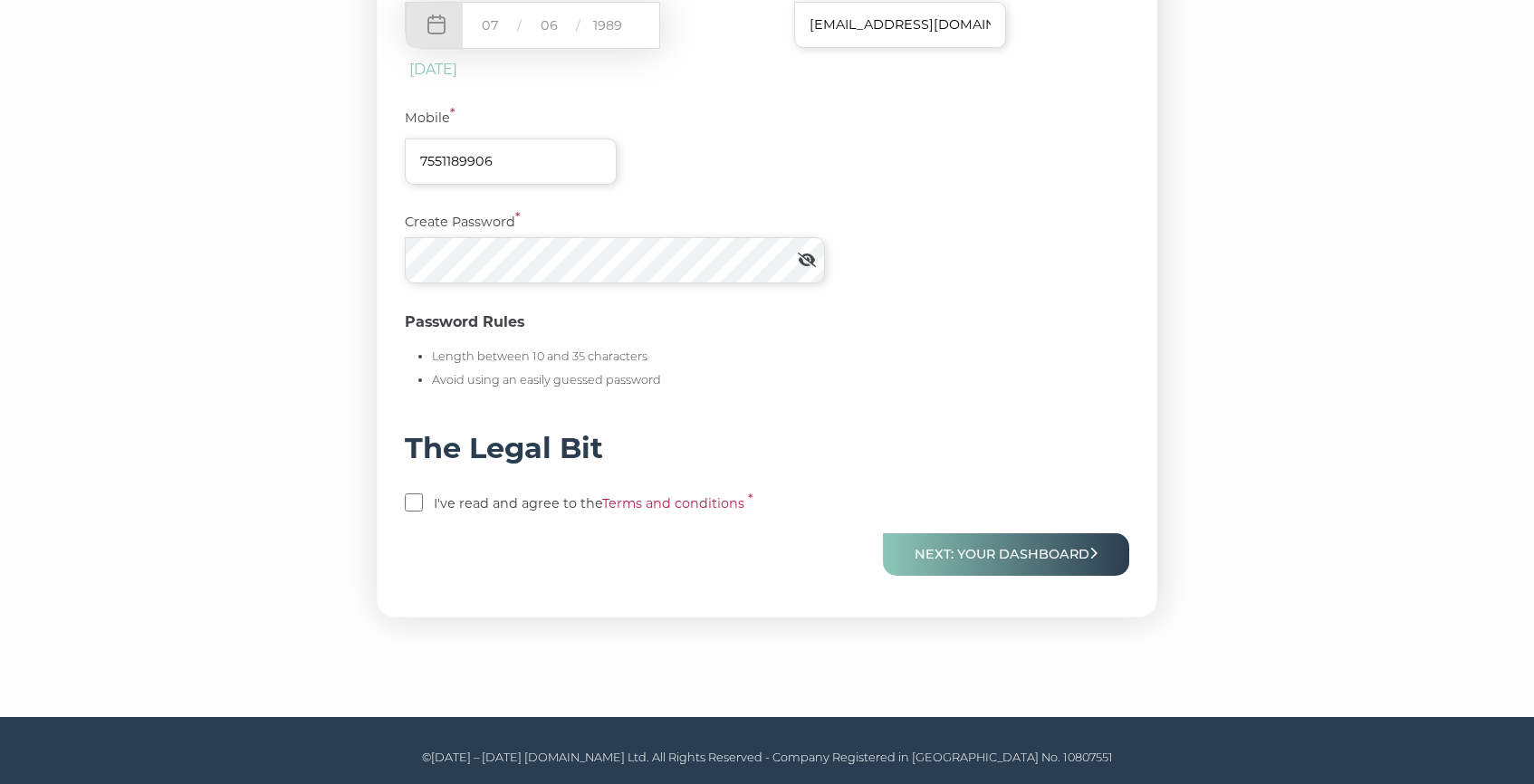
click at [418, 499] on input "checkbox" at bounding box center [414, 503] width 19 height 19
checkbox input "true"
click at [940, 541] on button "Next: Your Dashboard" at bounding box center [1005, 554] width 246 height 43
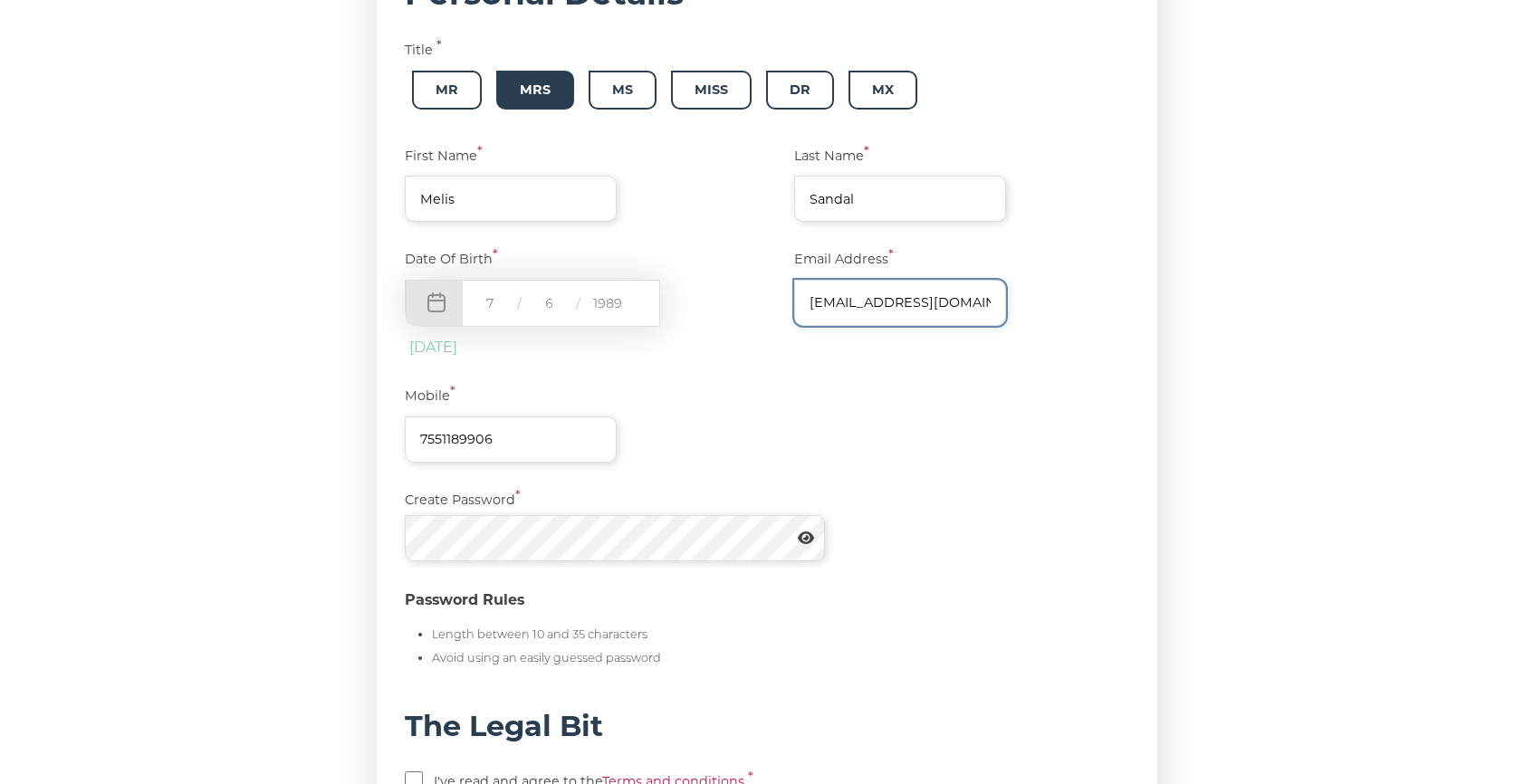
scroll to position [375, 0]
click at [807, 537] on icon at bounding box center [806, 536] width 17 height 15
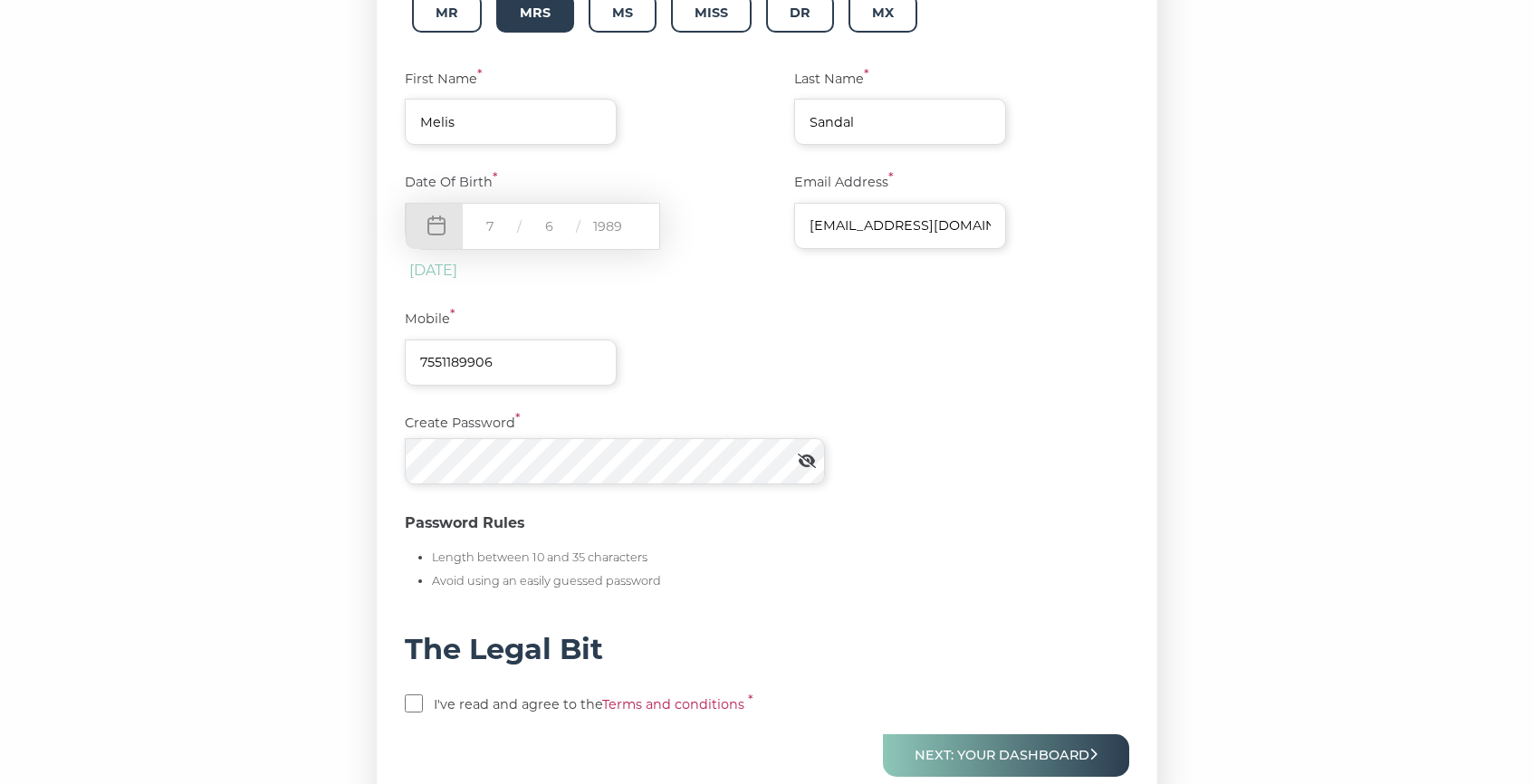
scroll to position [651, 0]
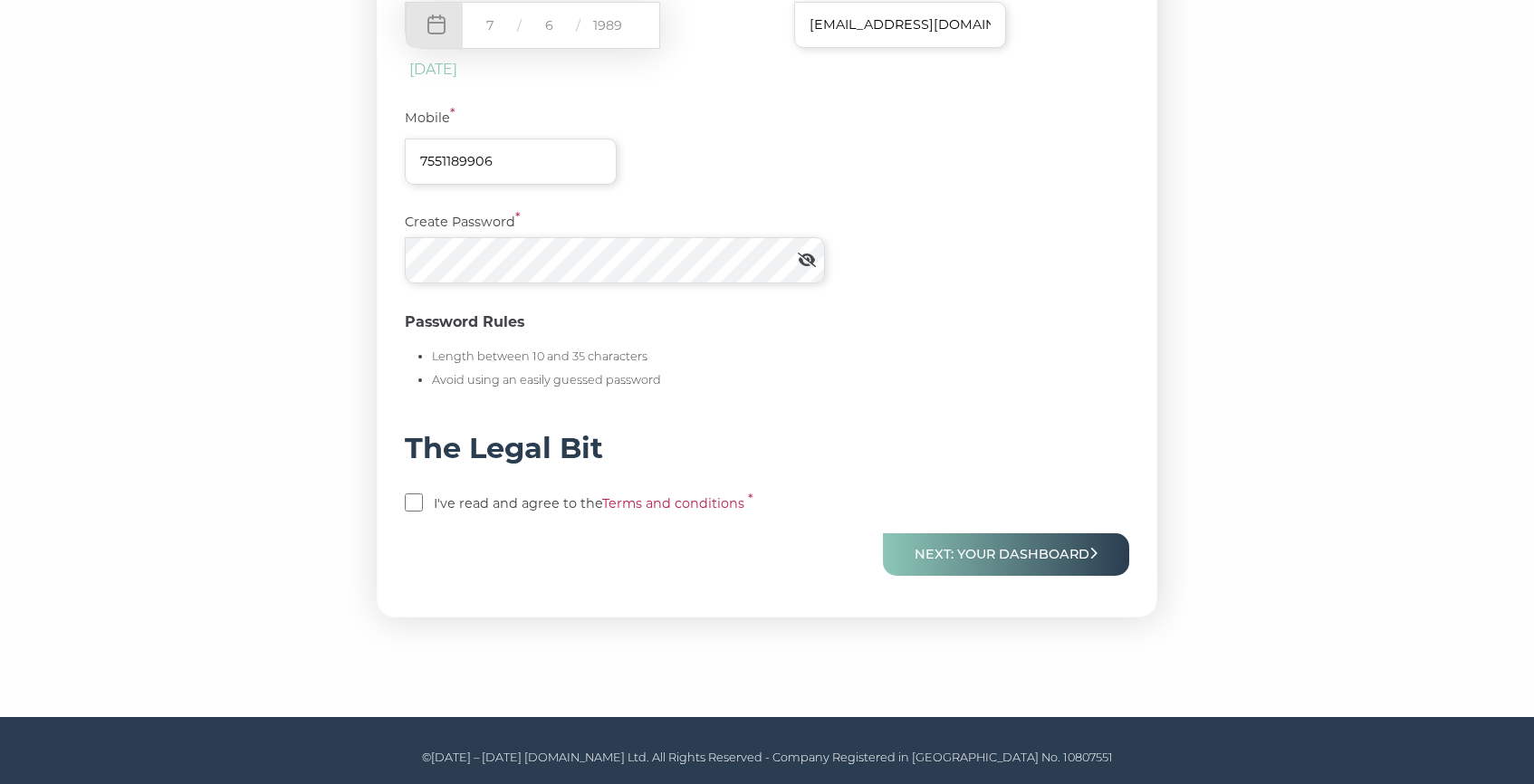
click at [412, 502] on input "checkbox" at bounding box center [414, 503] width 19 height 19
checkbox input "true"
click at [947, 559] on button "Next: Your Dashboard" at bounding box center [1005, 554] width 246 height 43
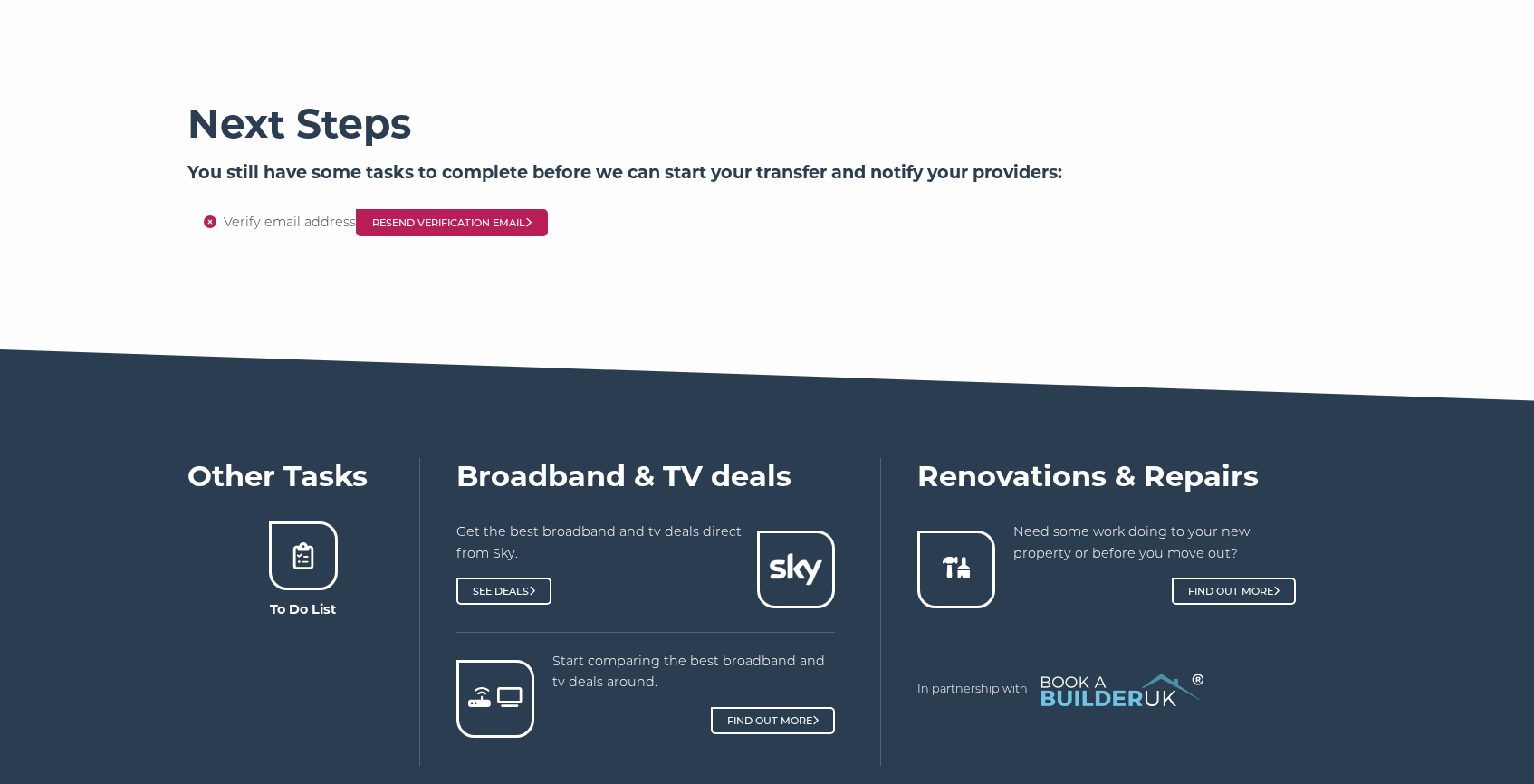
scroll to position [836, 0]
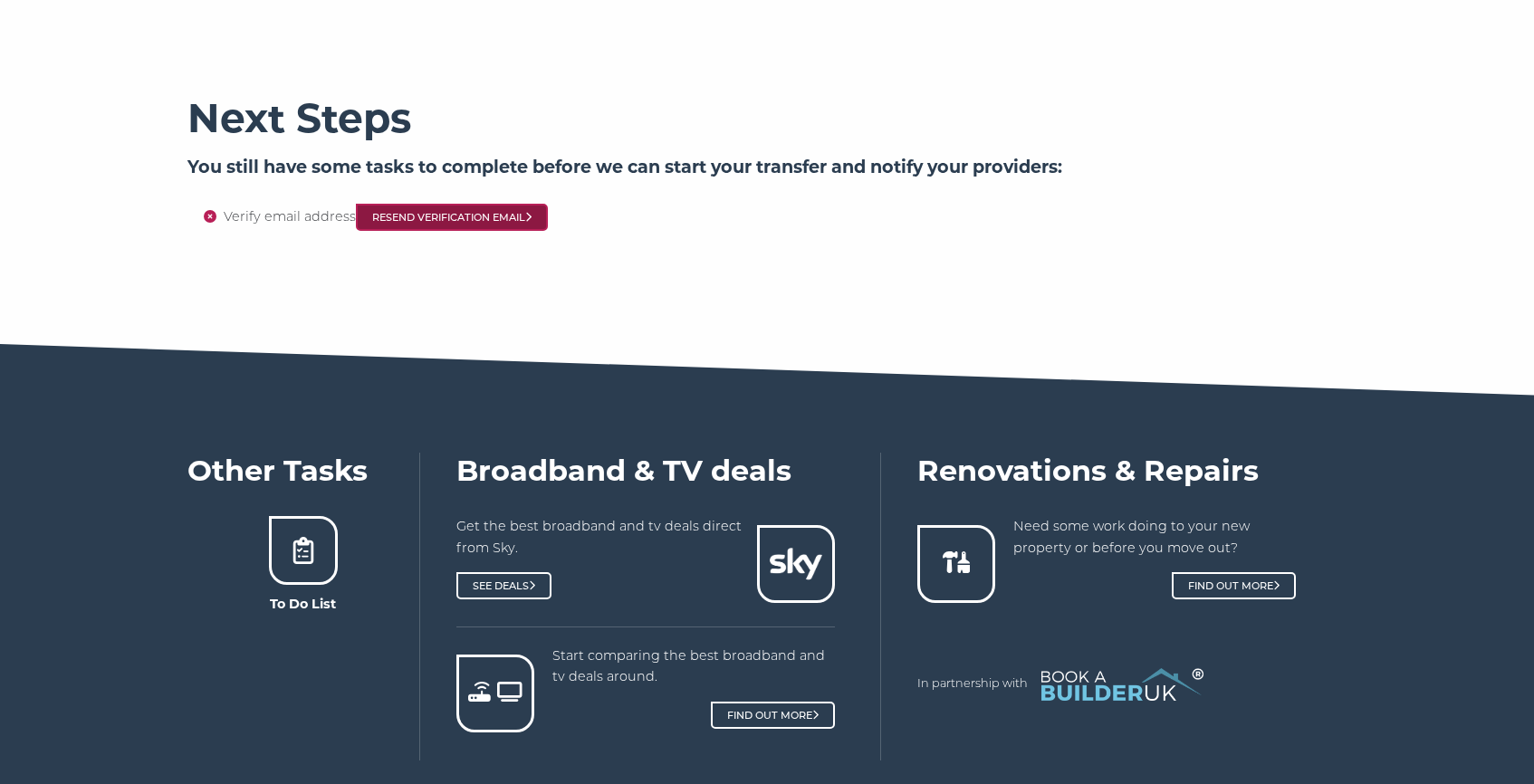
click at [476, 211] on link "Resend Verification Email" at bounding box center [451, 217] width 192 height 27
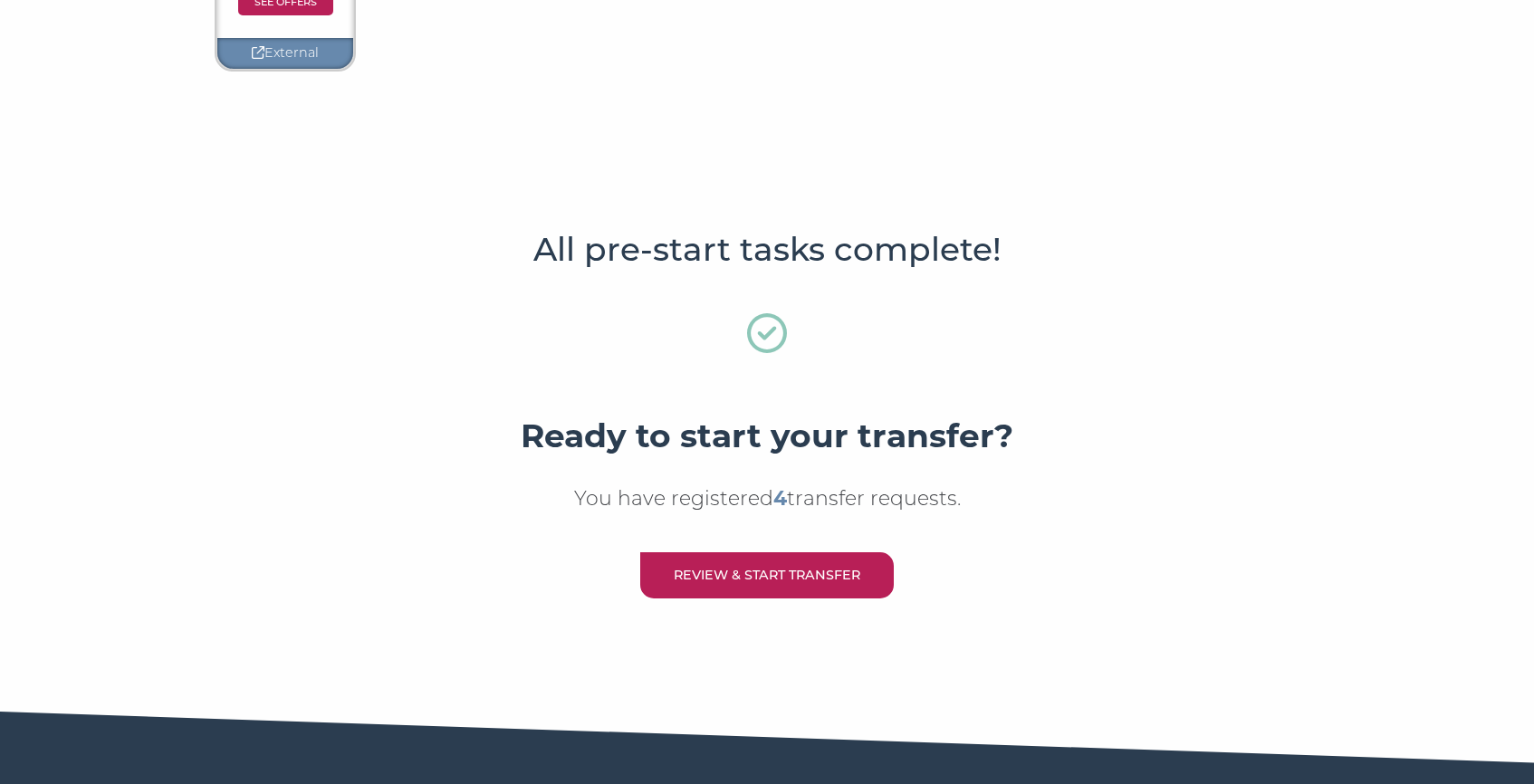
scroll to position [691, 0]
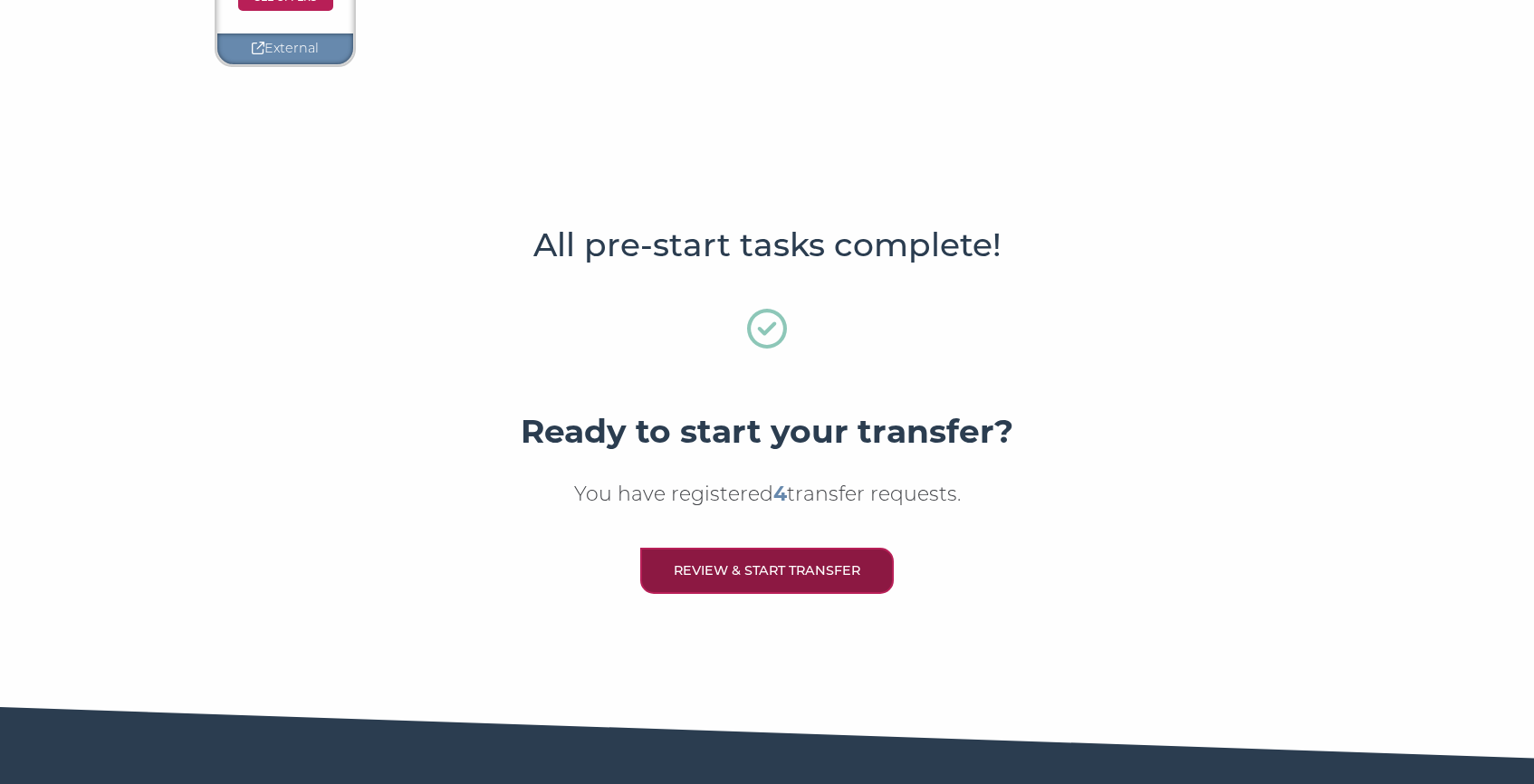
click at [757, 561] on link "Review & Start Transfer" at bounding box center [767, 571] width 254 height 46
